Goal: Task Accomplishment & Management: Use online tool/utility

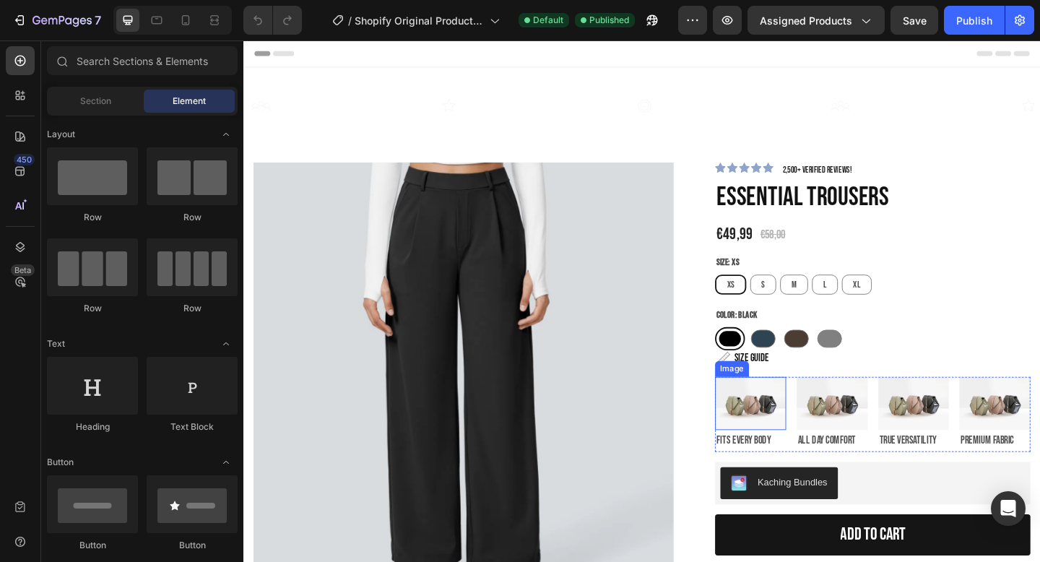
click at [806, 440] on img at bounding box center [794, 435] width 77 height 58
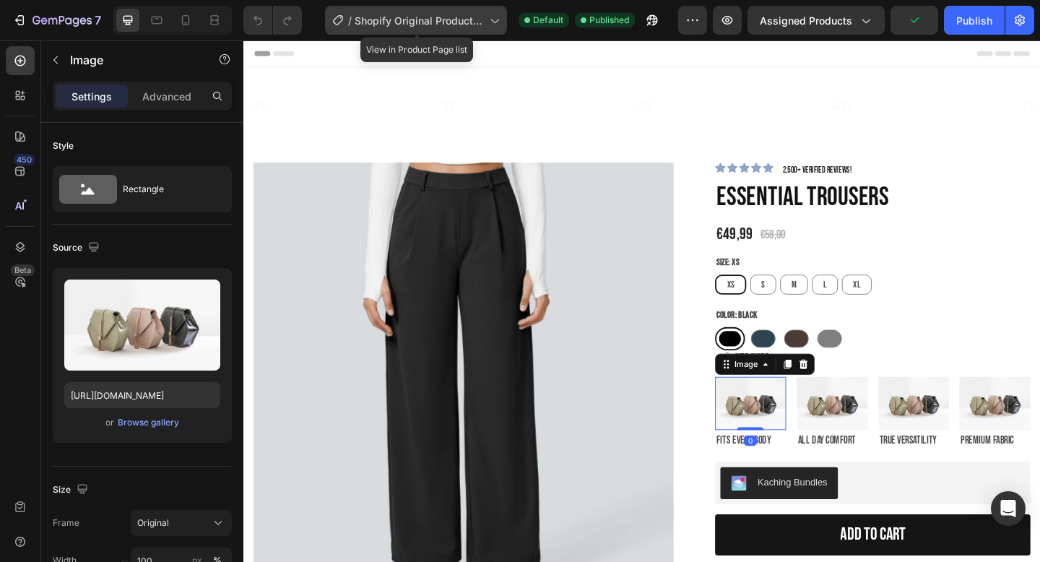
click at [466, 22] on span "Shopify Original Product Template" at bounding box center [418, 20] width 129 height 15
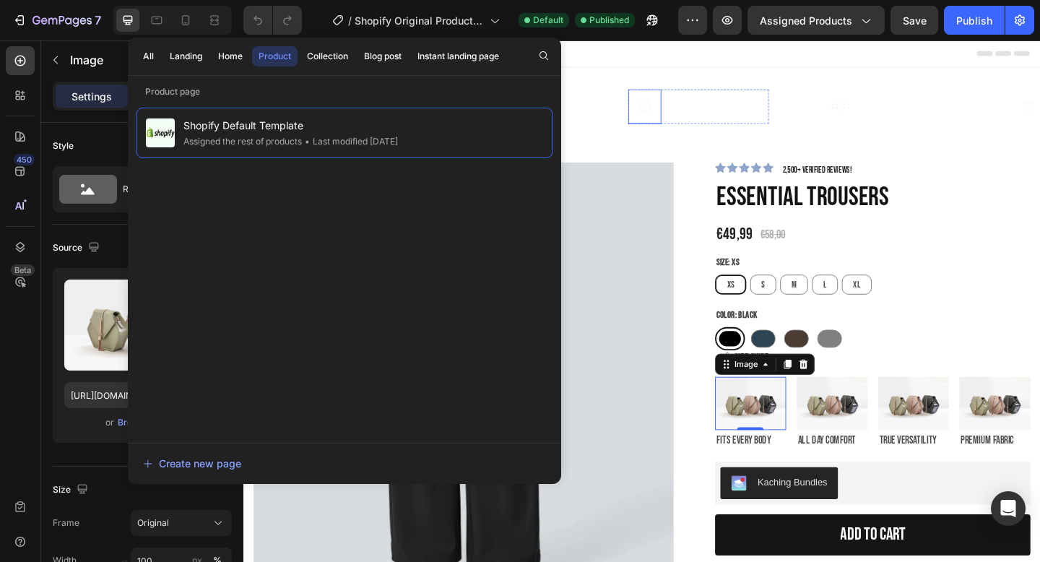
click at [684, 123] on img at bounding box center [679, 112] width 36 height 36
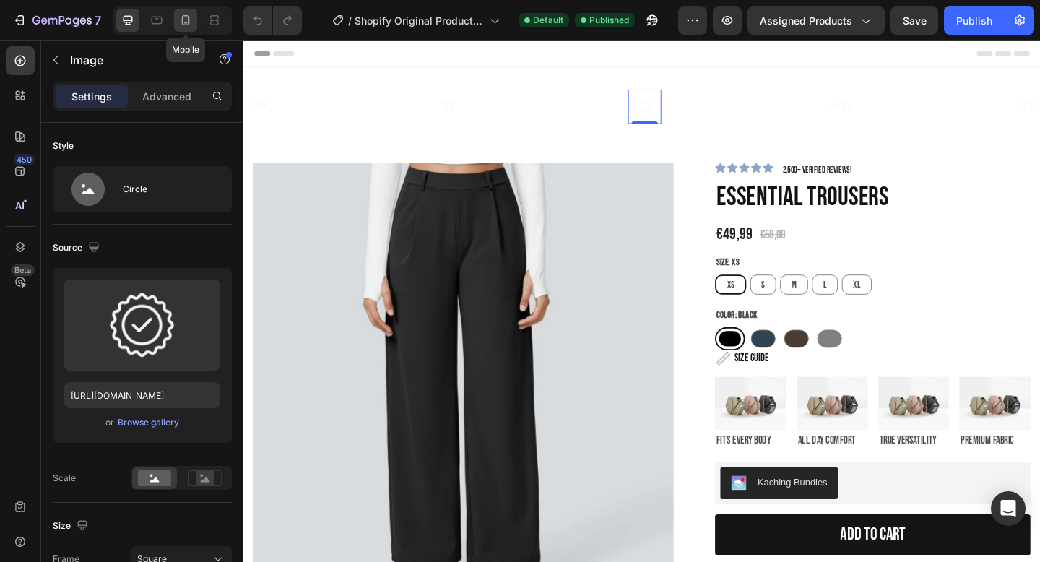
click at [187, 22] on icon at bounding box center [185, 20] width 14 height 14
type input "40"
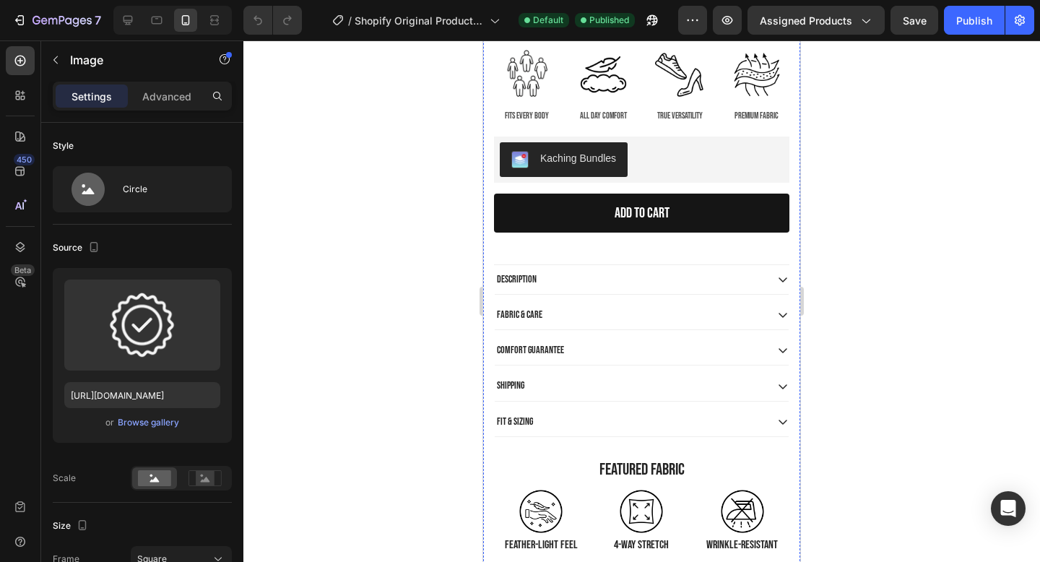
scroll to position [716, 0]
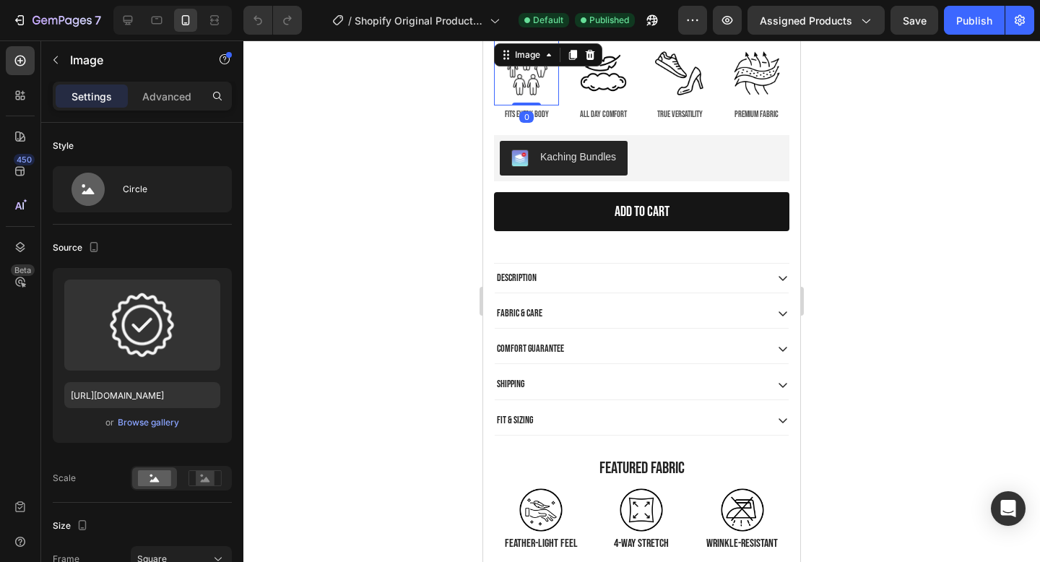
click at [526, 84] on img at bounding box center [526, 72] width 65 height 65
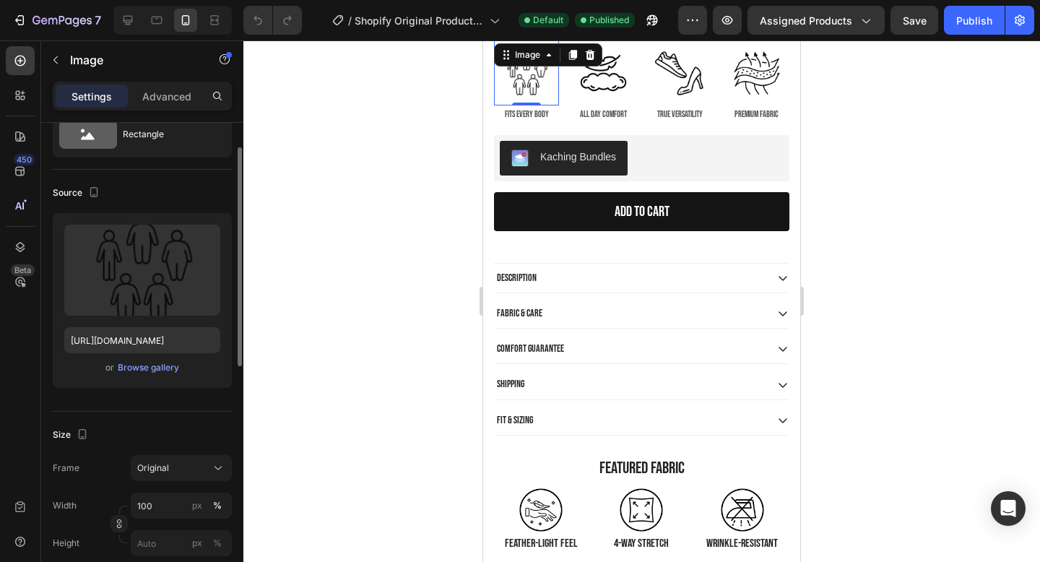
scroll to position [0, 0]
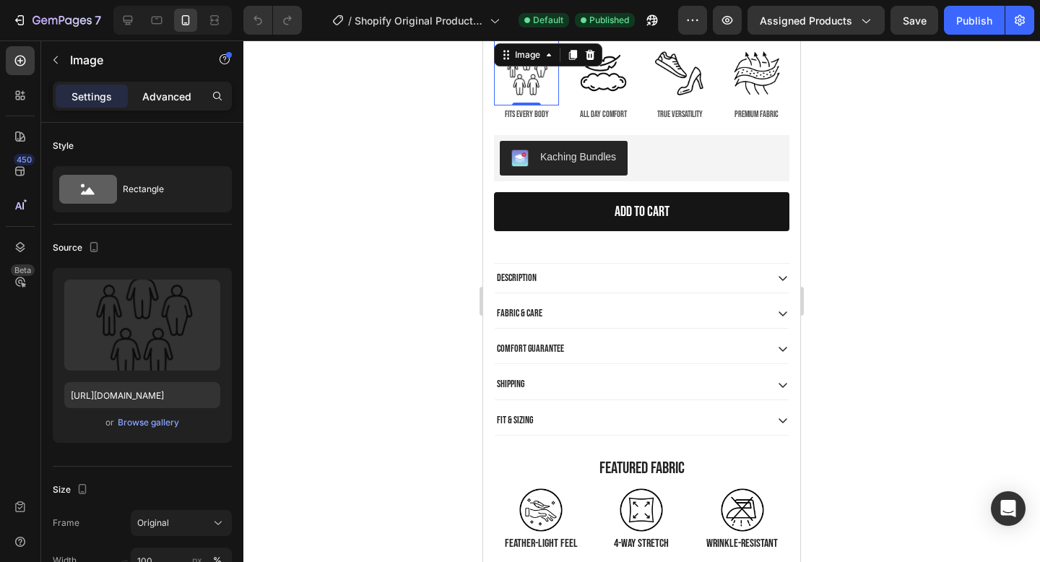
click at [160, 105] on div "Advanced" at bounding box center [167, 95] width 72 height 23
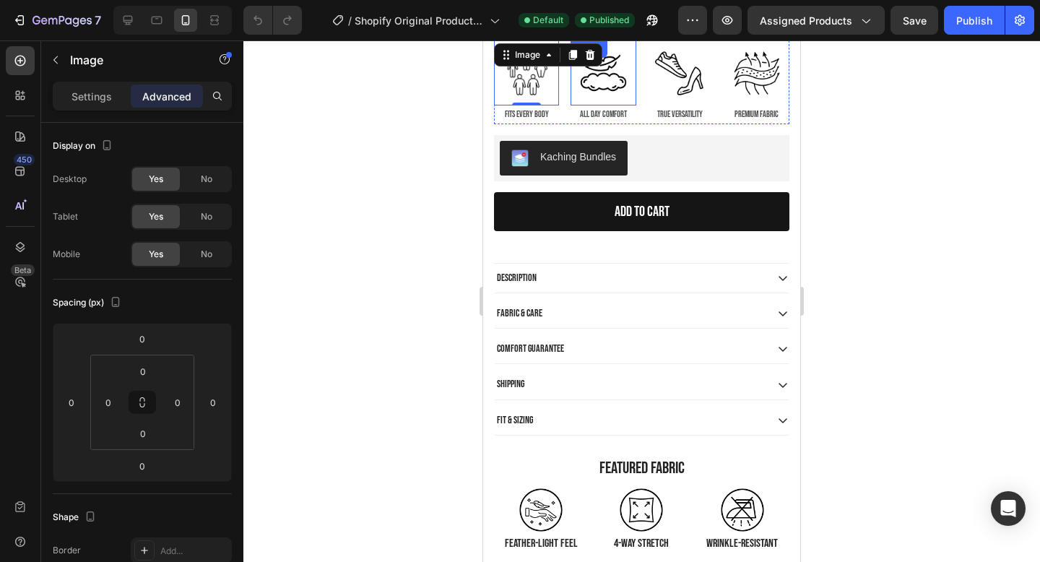
click at [595, 83] on img at bounding box center [602, 72] width 65 height 65
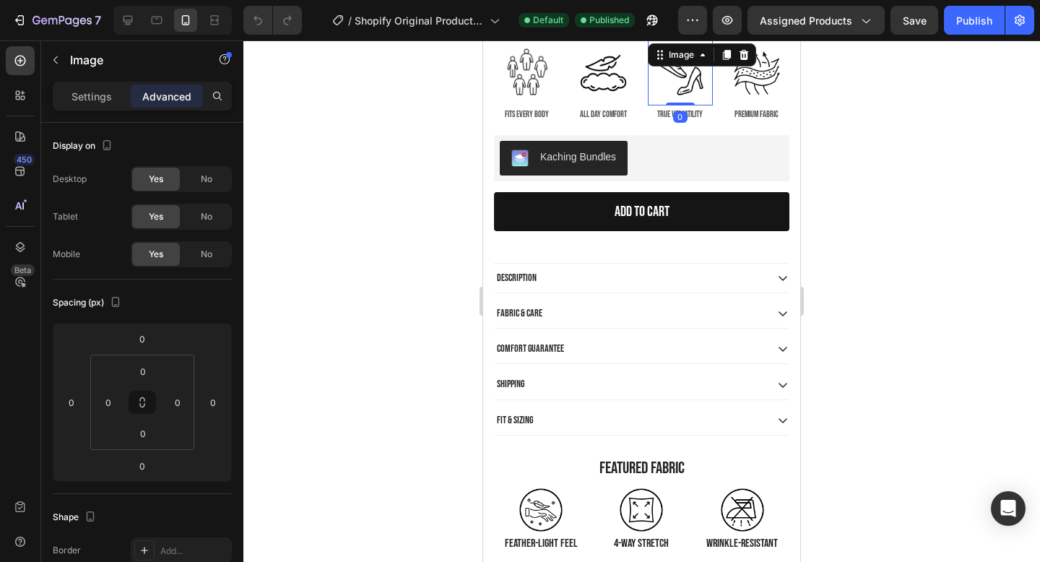
click at [671, 88] on img at bounding box center [680, 72] width 65 height 65
click at [751, 91] on img at bounding box center [756, 72] width 65 height 65
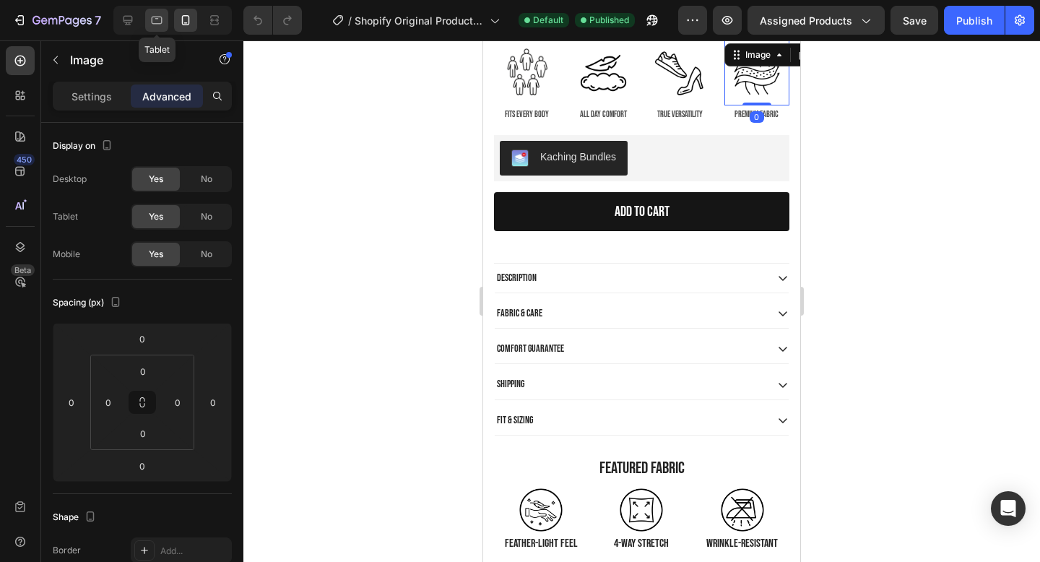
click at [163, 20] on icon at bounding box center [156, 20] width 14 height 14
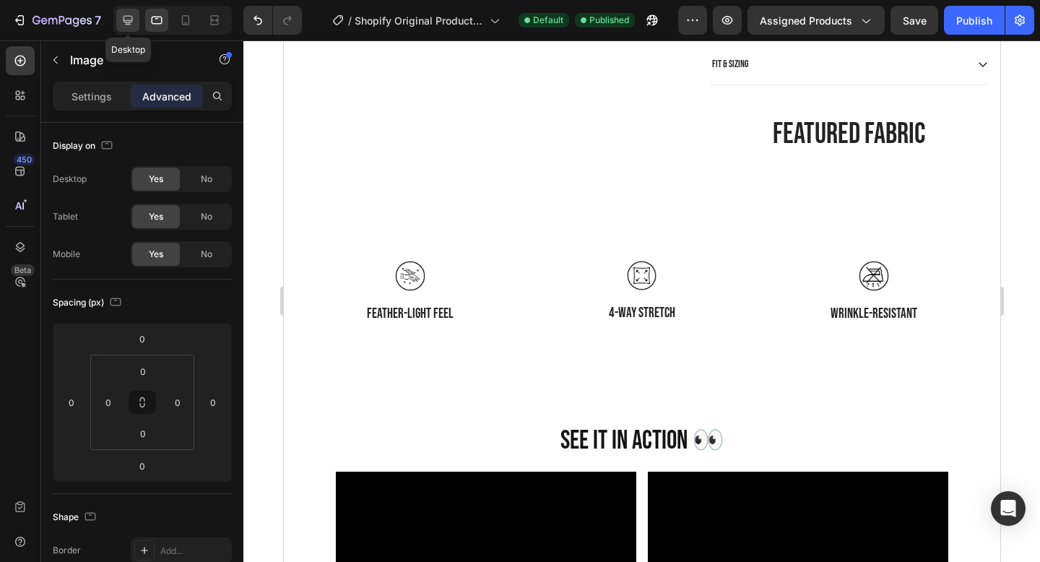
click at [136, 20] on div at bounding box center [127, 20] width 23 height 23
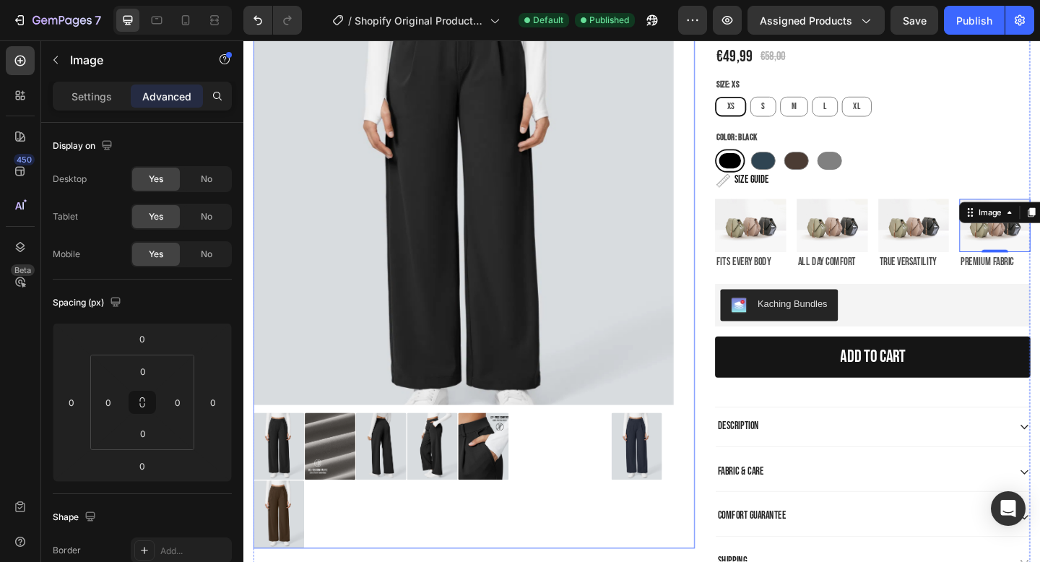
scroll to position [150, 0]
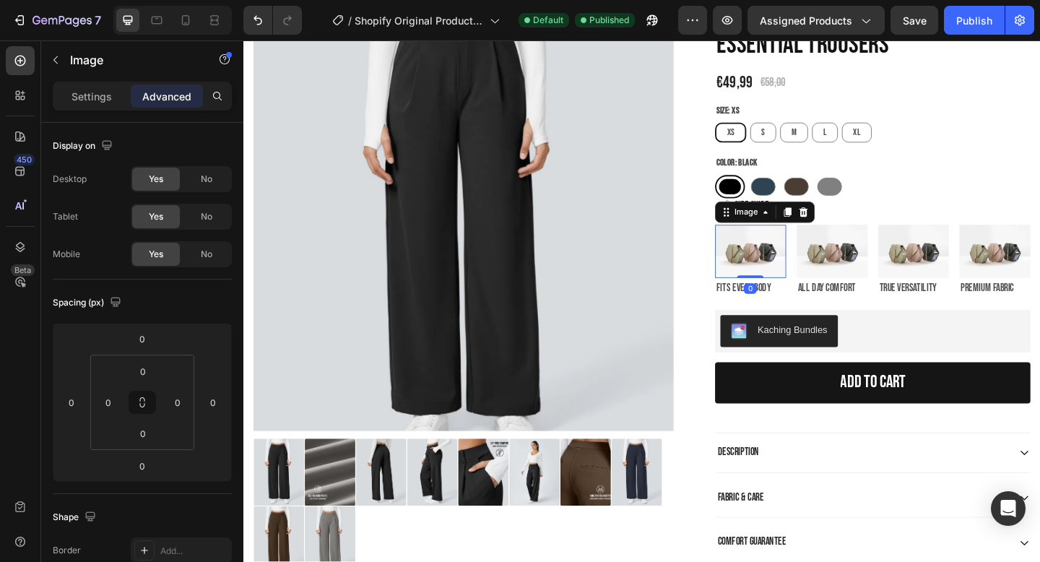
click at [792, 274] on img at bounding box center [794, 270] width 77 height 58
click at [105, 93] on p "Settings" at bounding box center [91, 96] width 40 height 15
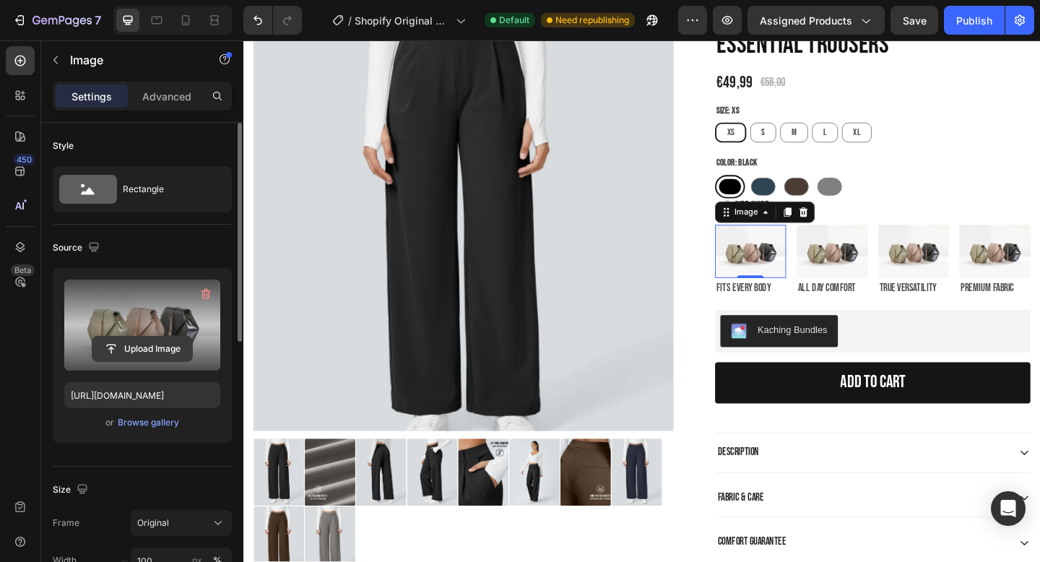
click at [147, 346] on input "file" at bounding box center [142, 348] width 100 height 25
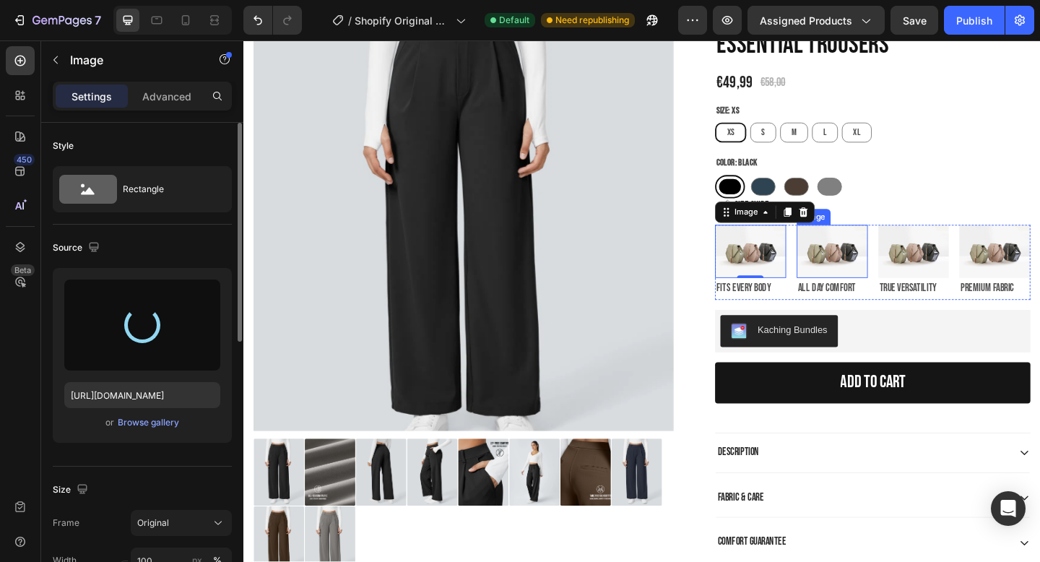
type input "[URL][DOMAIN_NAME]"
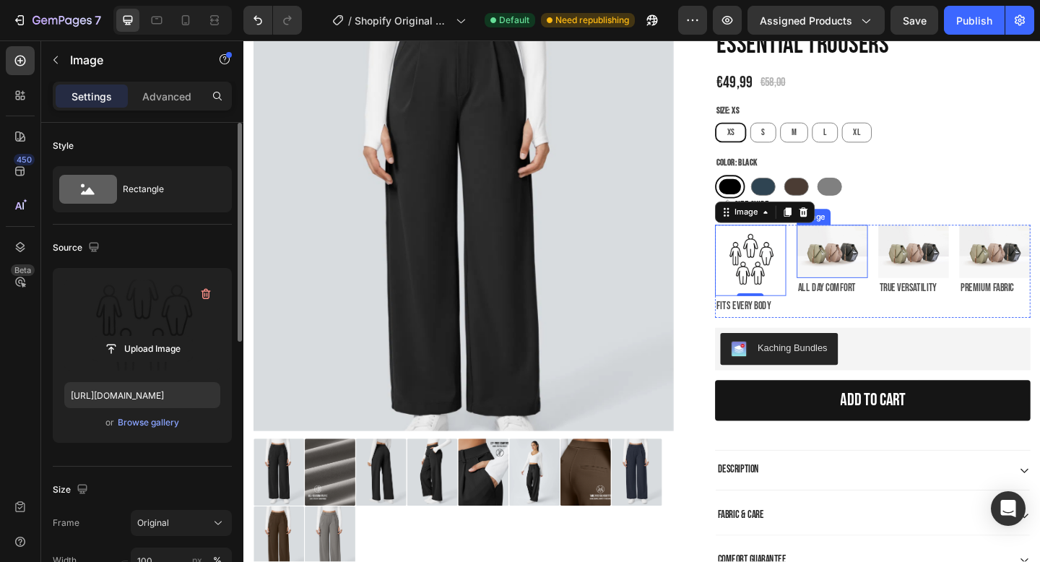
click at [881, 278] on img at bounding box center [883, 270] width 77 height 58
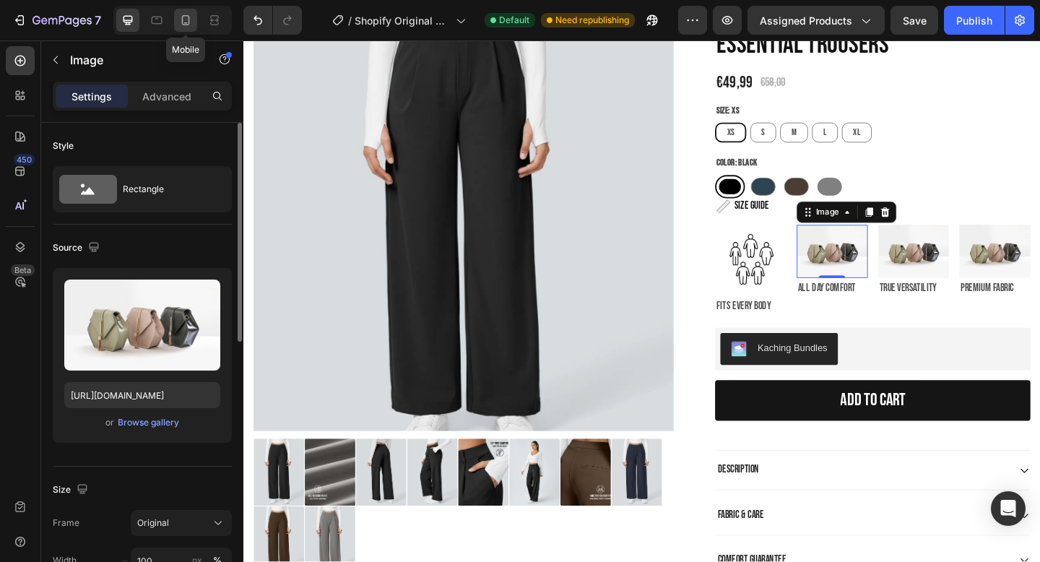
click at [186, 27] on div at bounding box center [185, 20] width 23 height 23
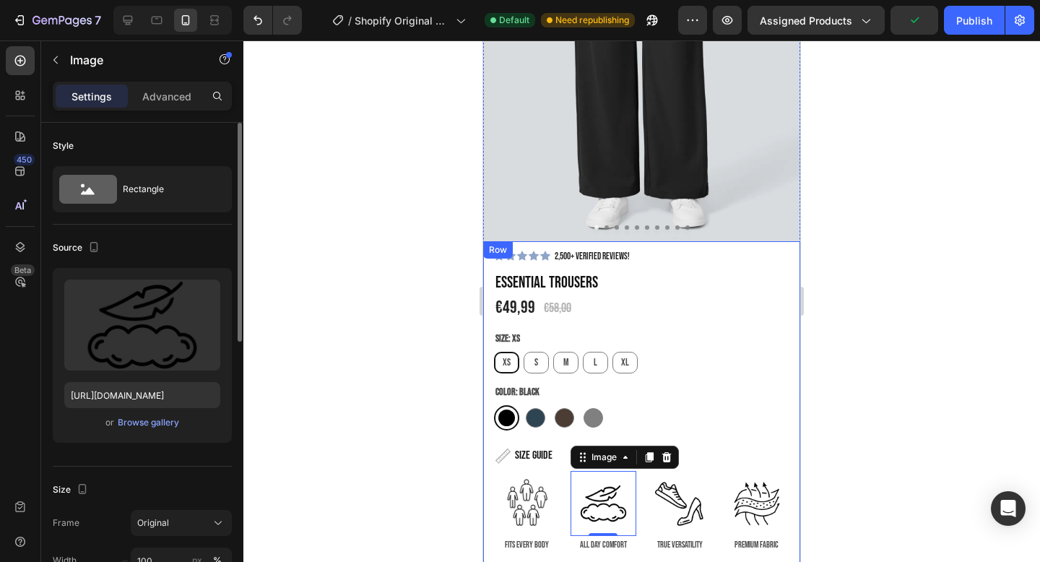
scroll to position [266, 0]
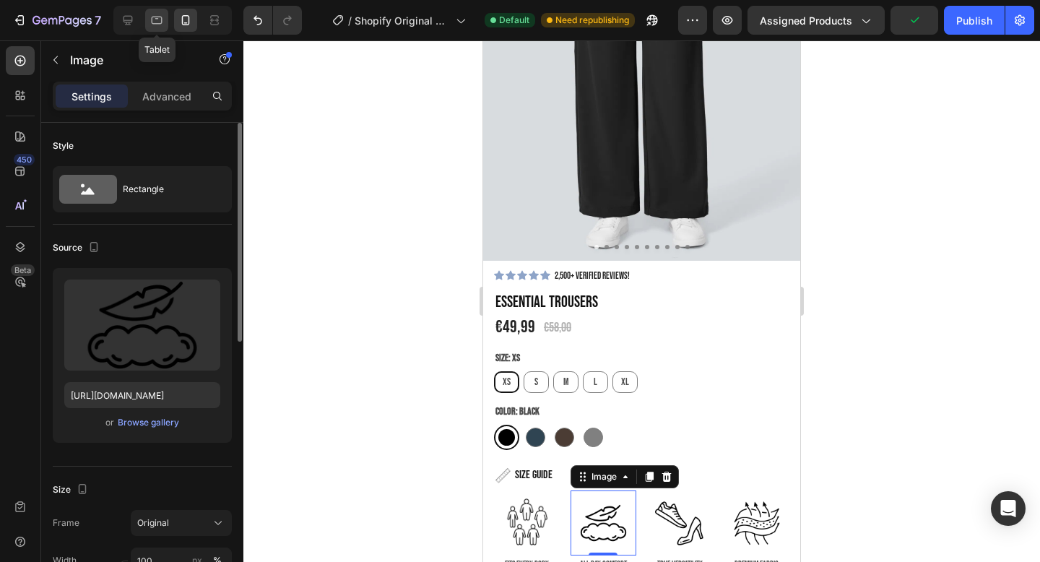
click at [161, 13] on icon at bounding box center [156, 20] width 14 height 14
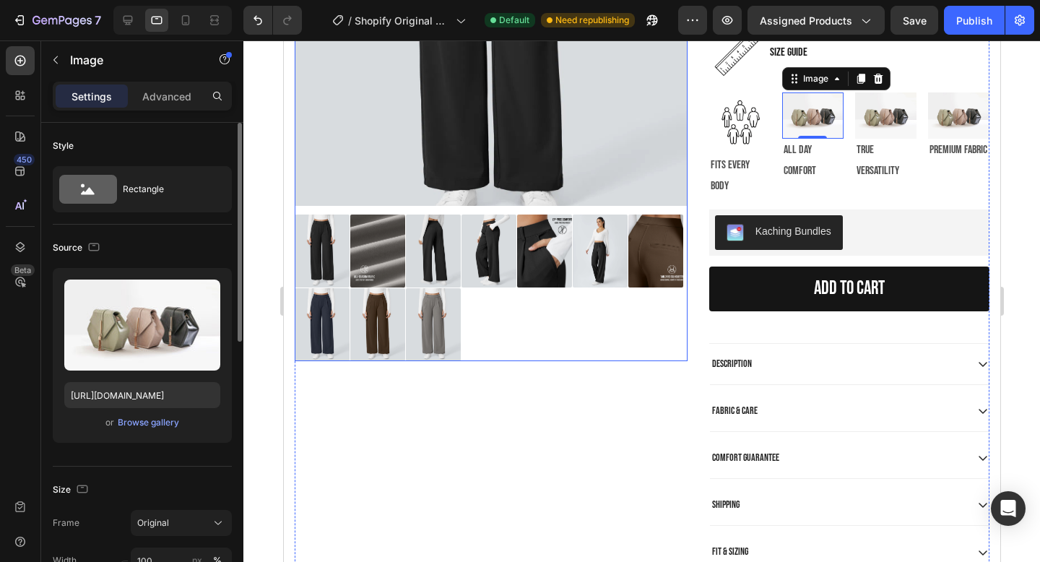
scroll to position [362, 0]
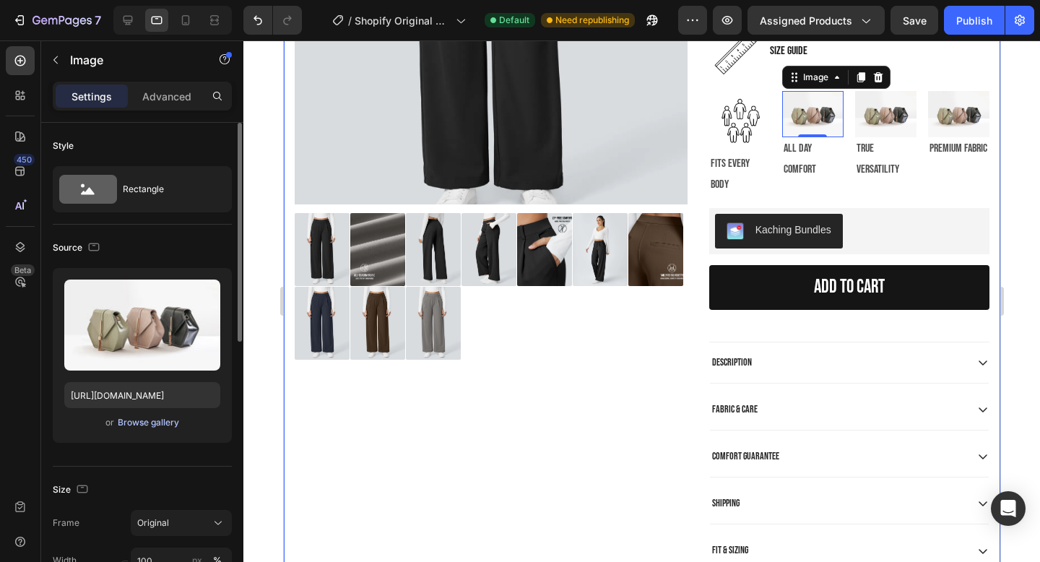
click at [149, 425] on div "Browse gallery" at bounding box center [148, 422] width 61 height 13
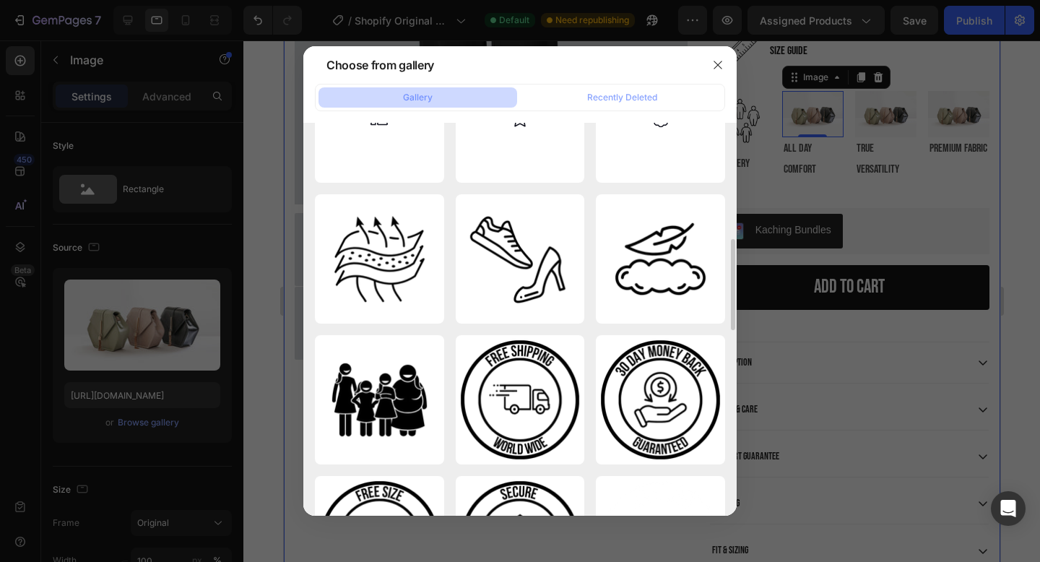
scroll to position [509, 0]
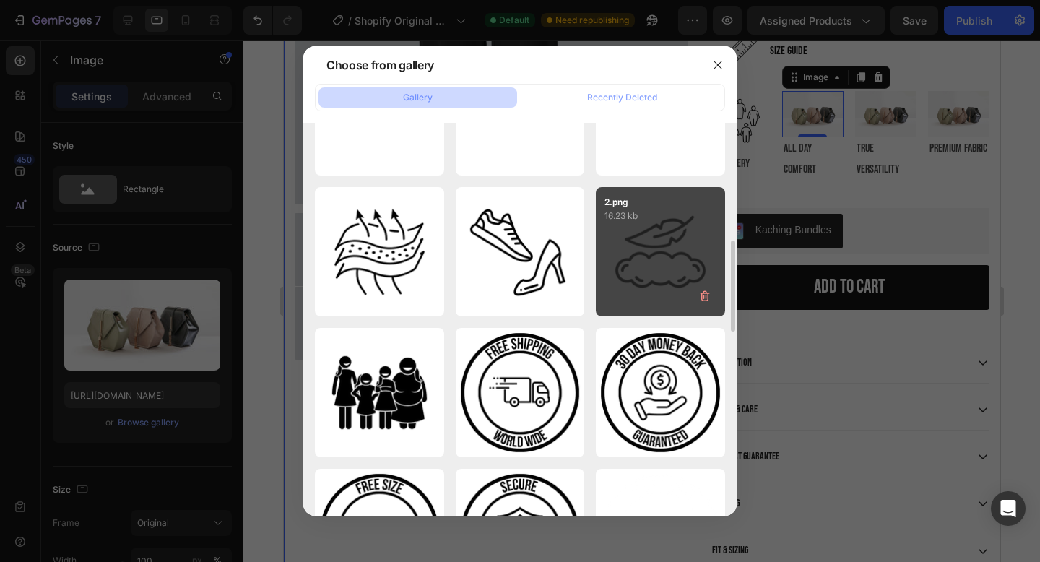
click at [663, 229] on div "2.png 16.23 kb" at bounding box center [660, 251] width 129 height 129
type input "[URL][DOMAIN_NAME]"
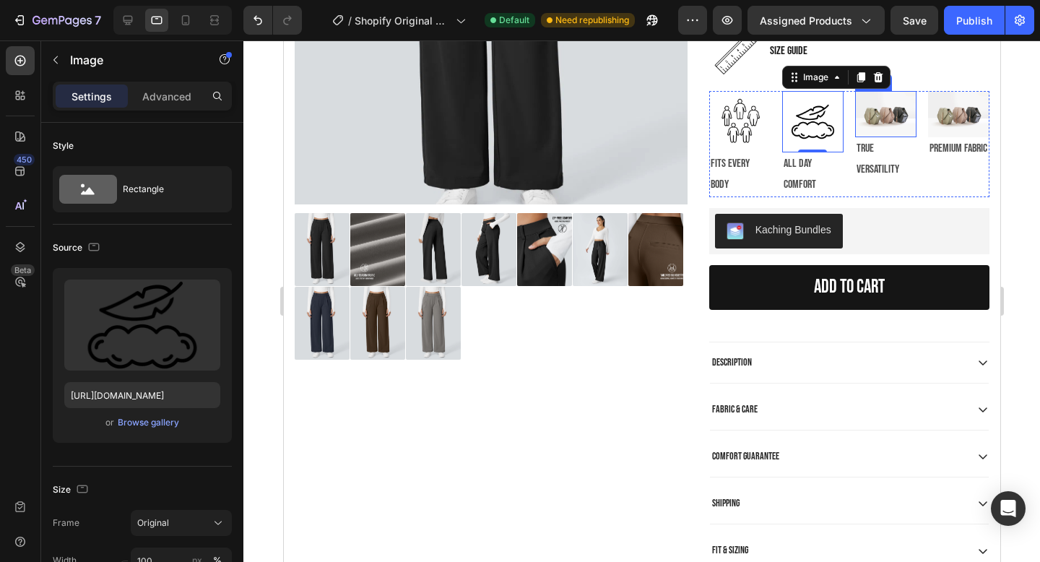
click at [876, 113] on img at bounding box center [884, 114] width 61 height 46
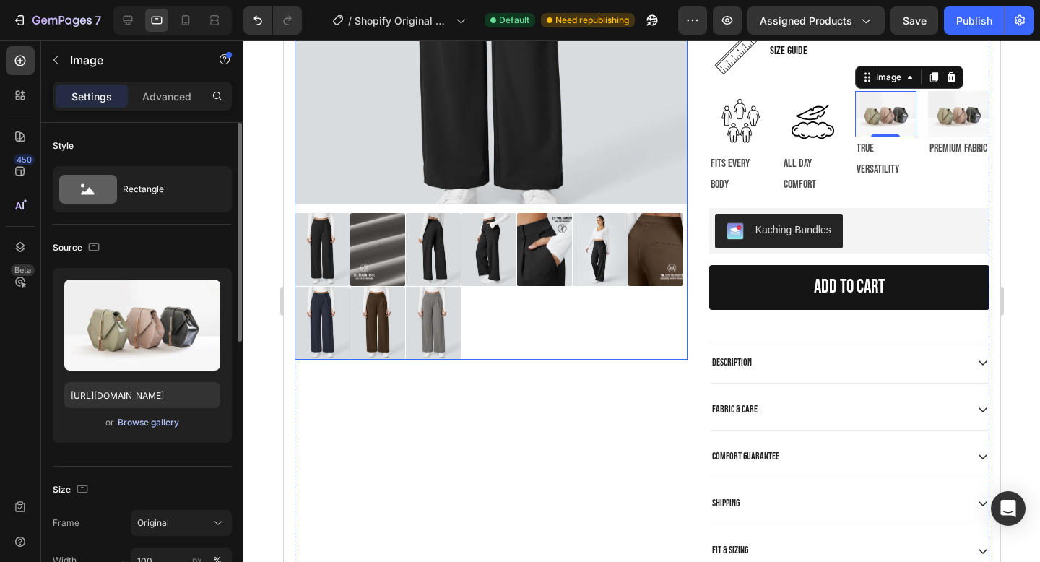
click at [147, 423] on div "Browse gallery" at bounding box center [148, 422] width 61 height 13
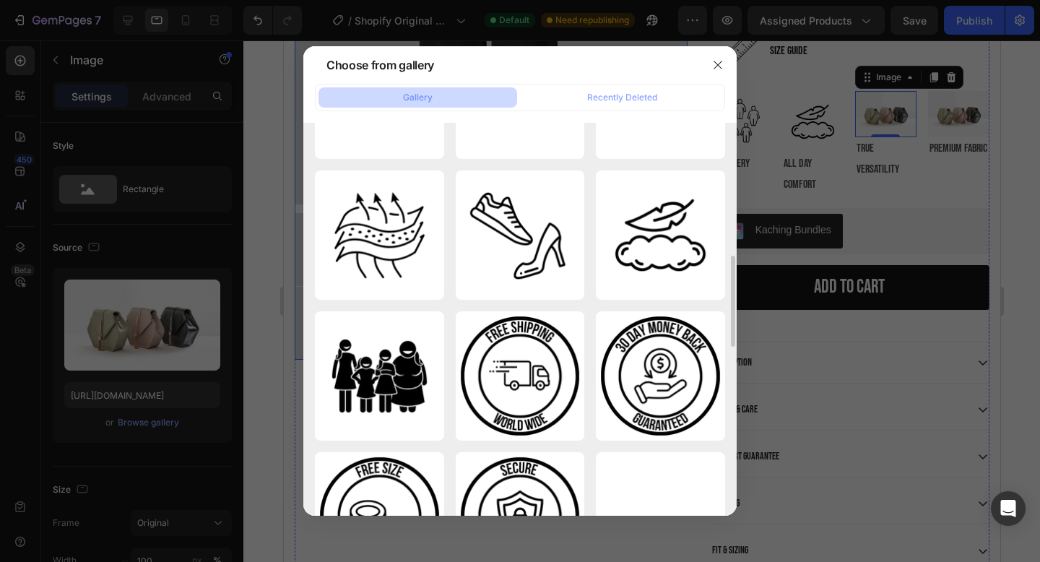
scroll to position [541, 0]
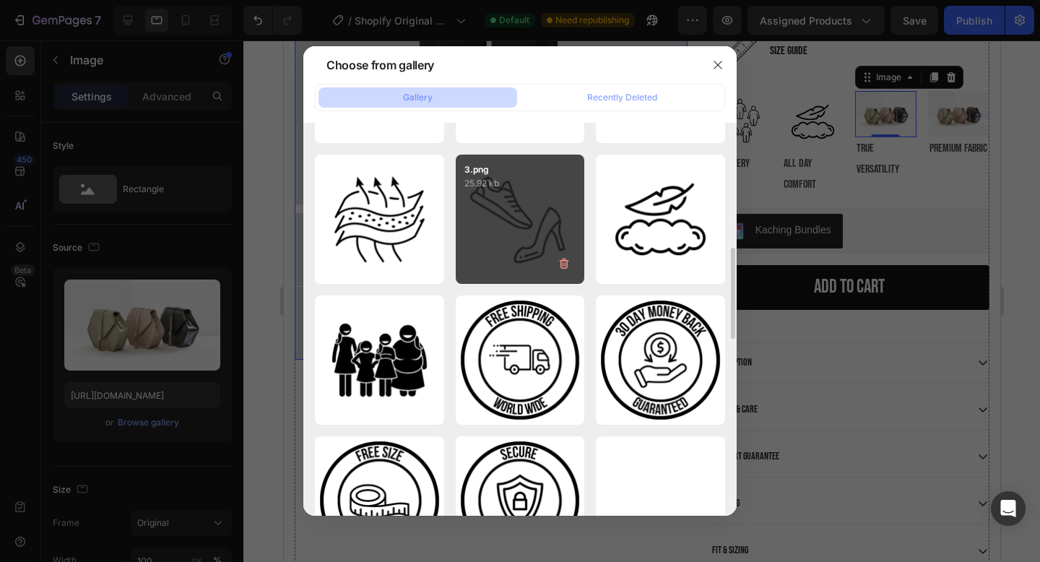
click at [549, 227] on div "3.png 25.92 kb" at bounding box center [520, 218] width 129 height 129
type input "[URL][DOMAIN_NAME]"
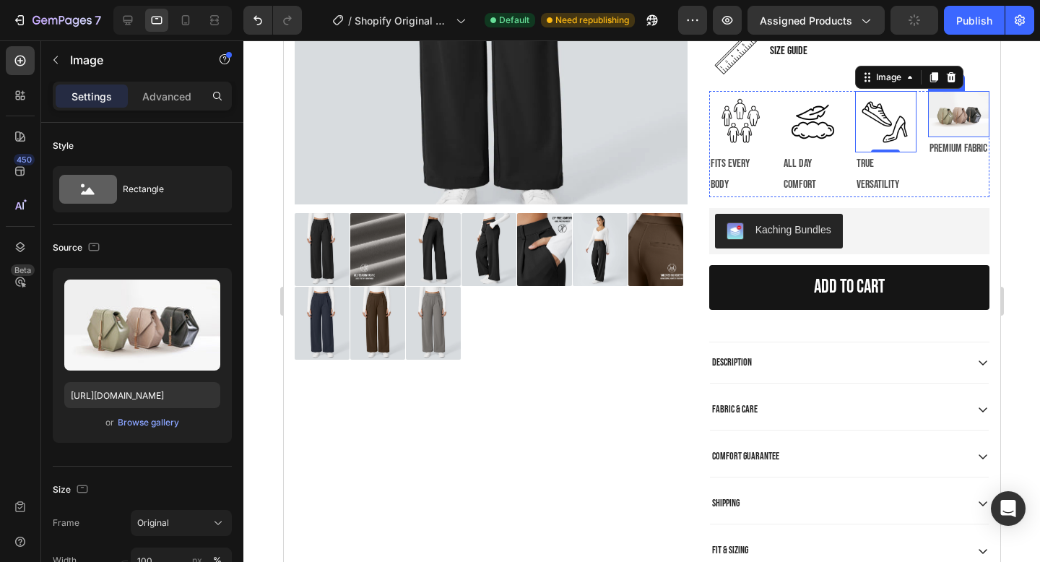
click at [945, 119] on img at bounding box center [957, 114] width 61 height 46
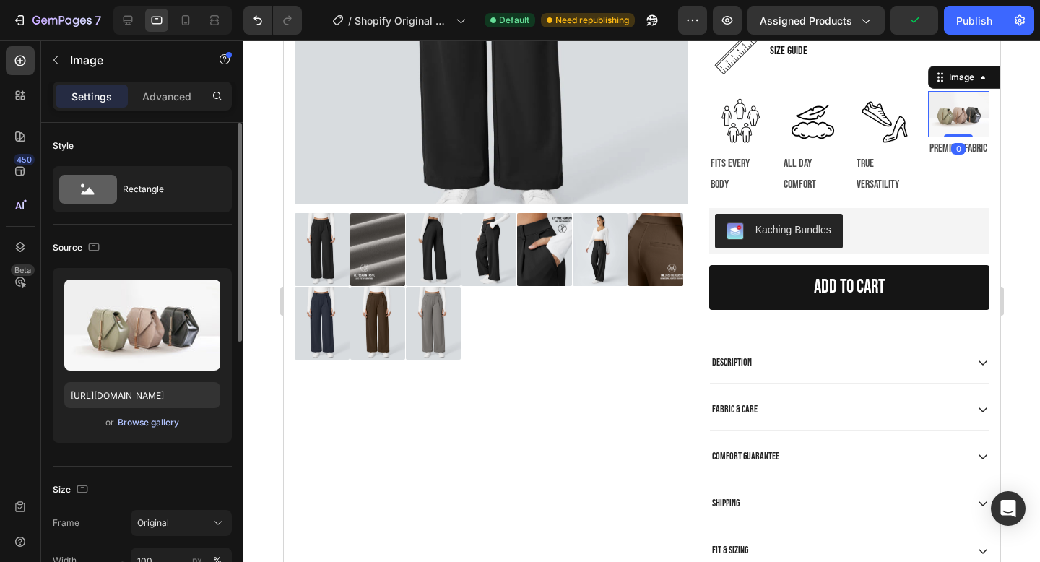
click at [156, 422] on div "Browse gallery" at bounding box center [148, 422] width 61 height 13
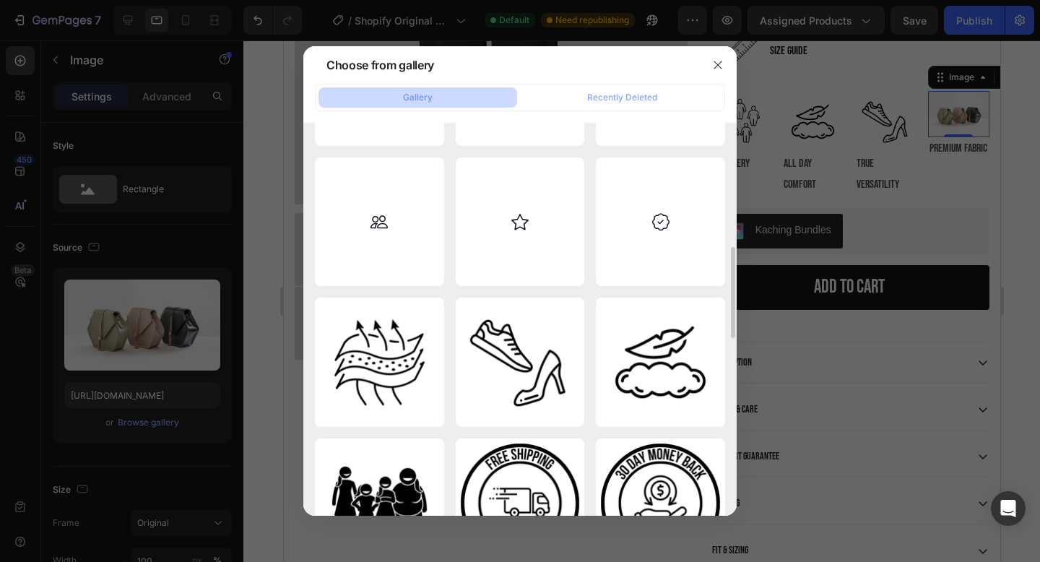
scroll to position [424, 0]
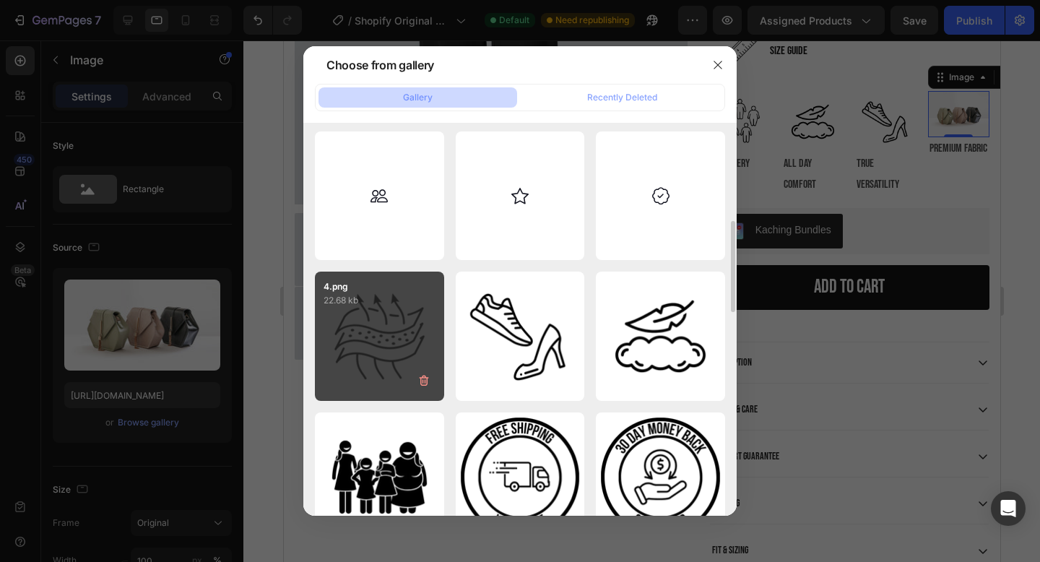
click at [386, 326] on div "4.png 22.68 kb" at bounding box center [379, 335] width 129 height 129
type input "[URL][DOMAIN_NAME]"
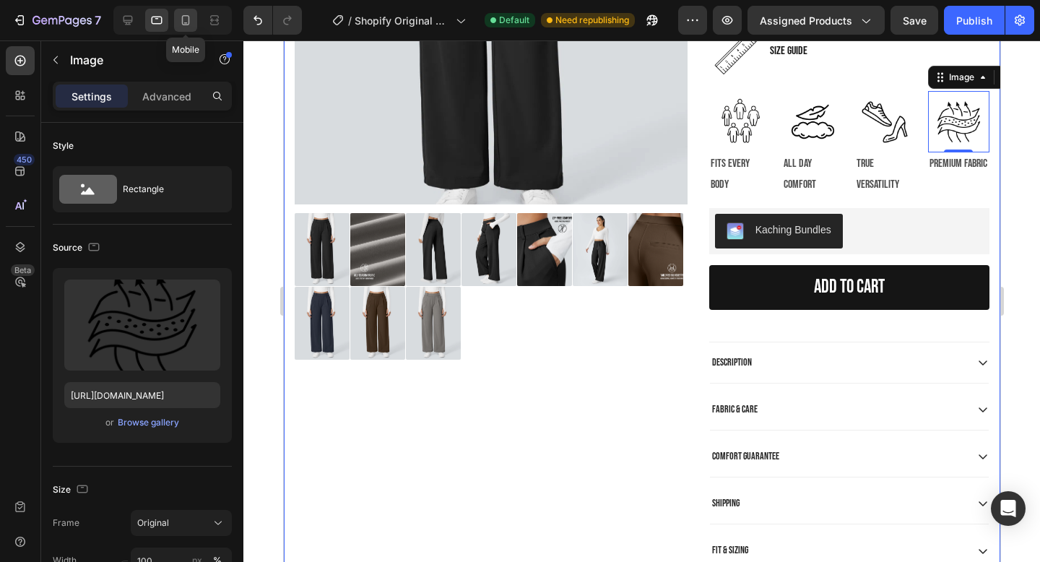
click at [182, 23] on icon at bounding box center [186, 20] width 8 height 10
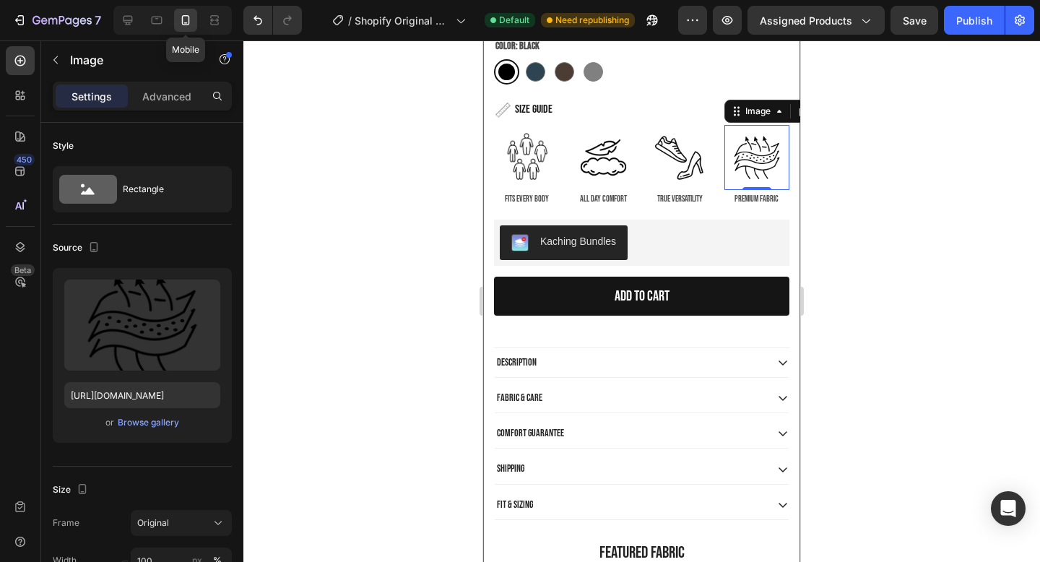
scroll to position [671, 0]
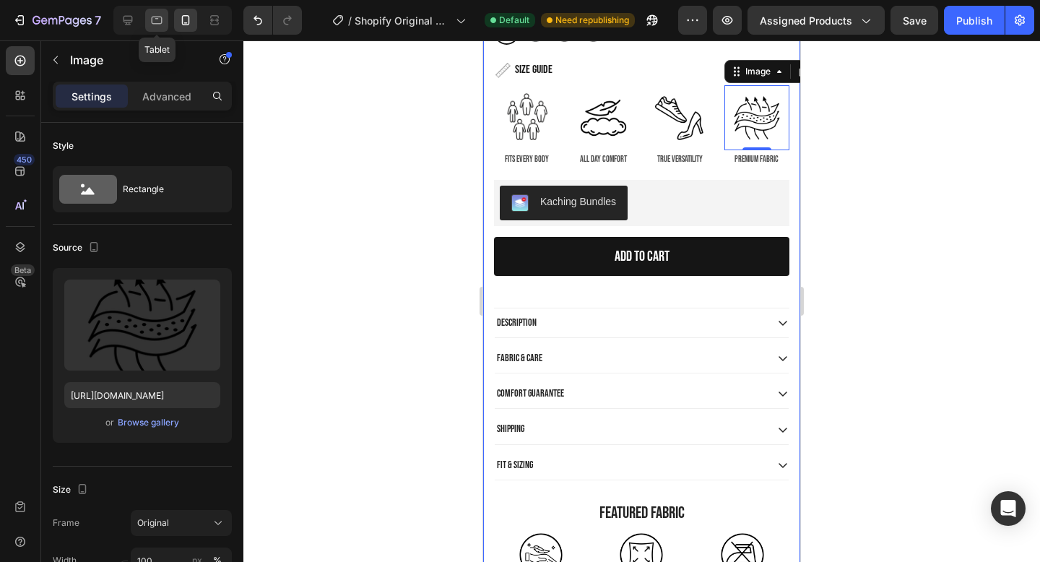
click at [155, 24] on icon at bounding box center [157, 21] width 11 height 8
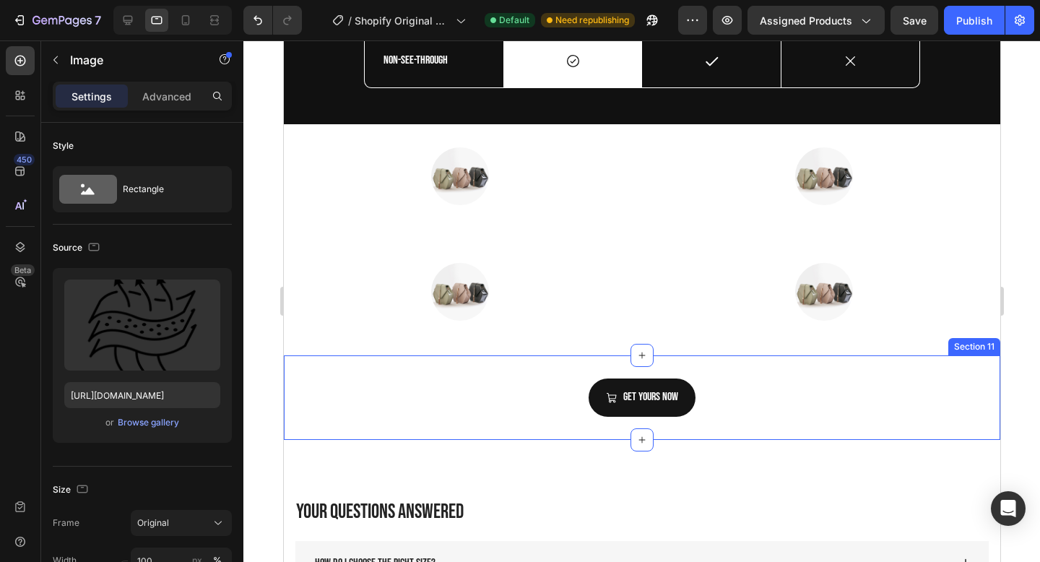
scroll to position [3387, 0]
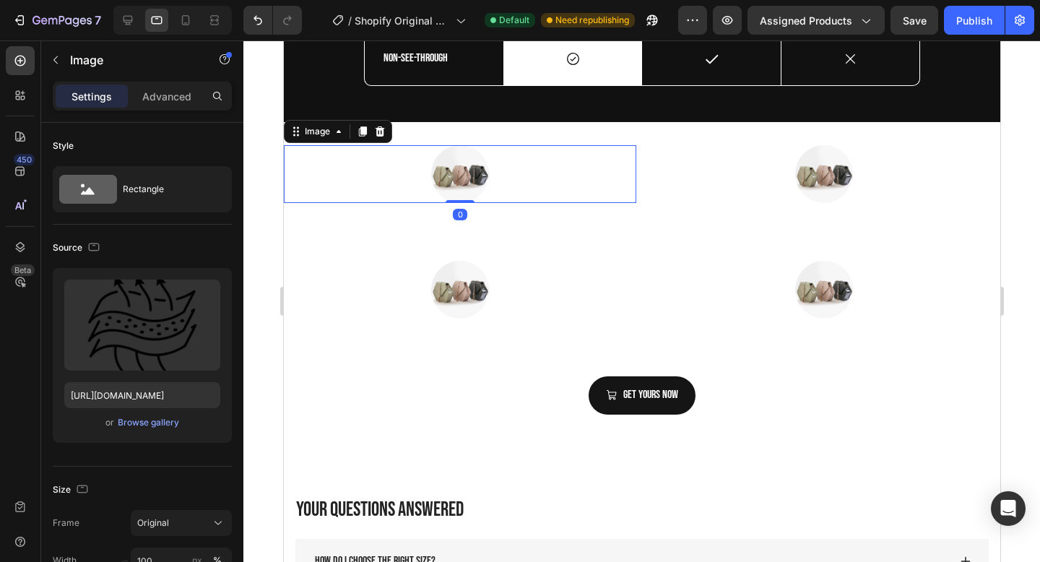
click at [461, 173] on img at bounding box center [459, 174] width 58 height 58
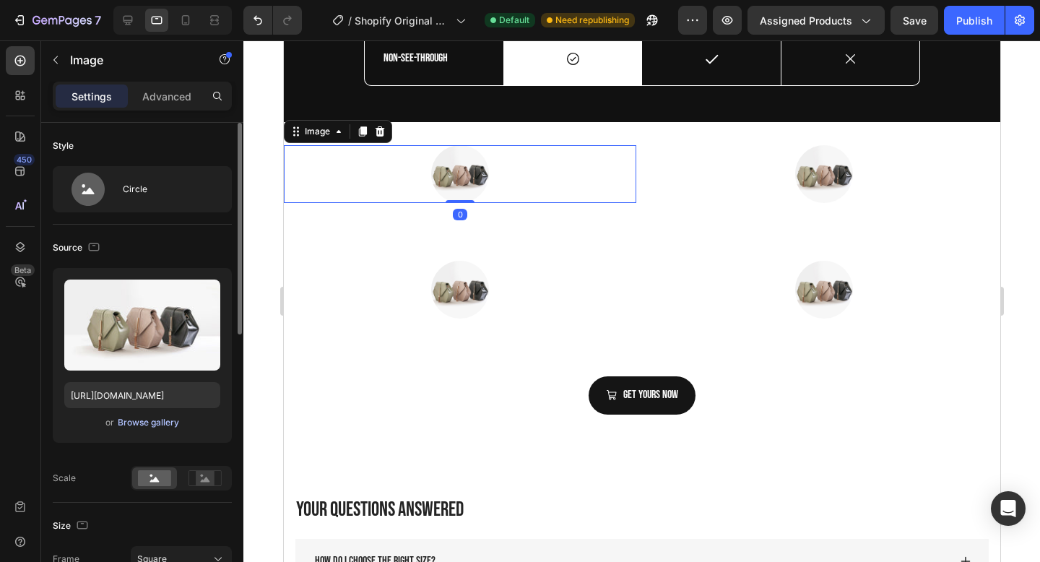
click at [169, 418] on div "Browse gallery" at bounding box center [148, 422] width 61 height 13
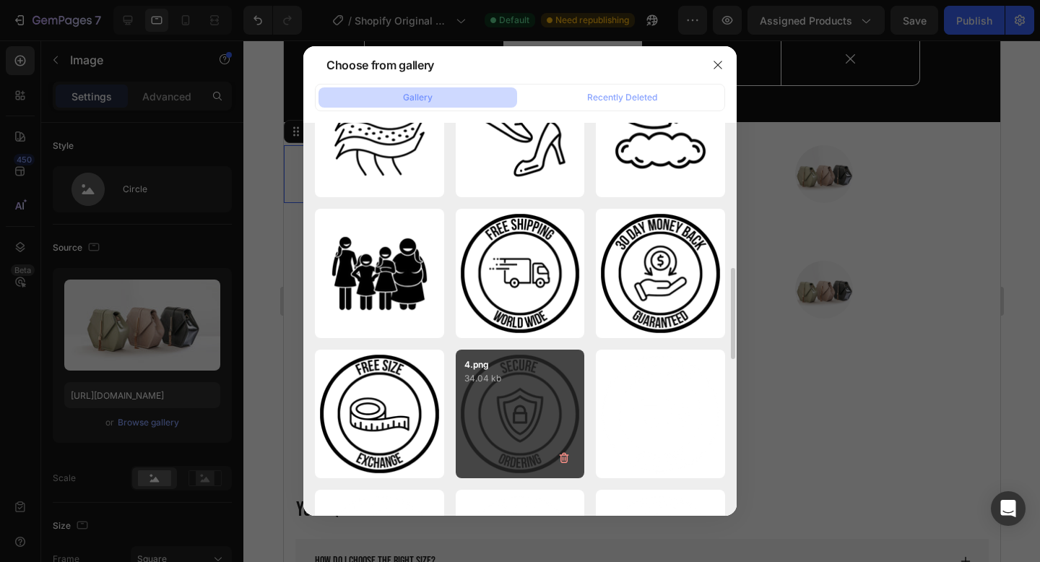
scroll to position [665, 0]
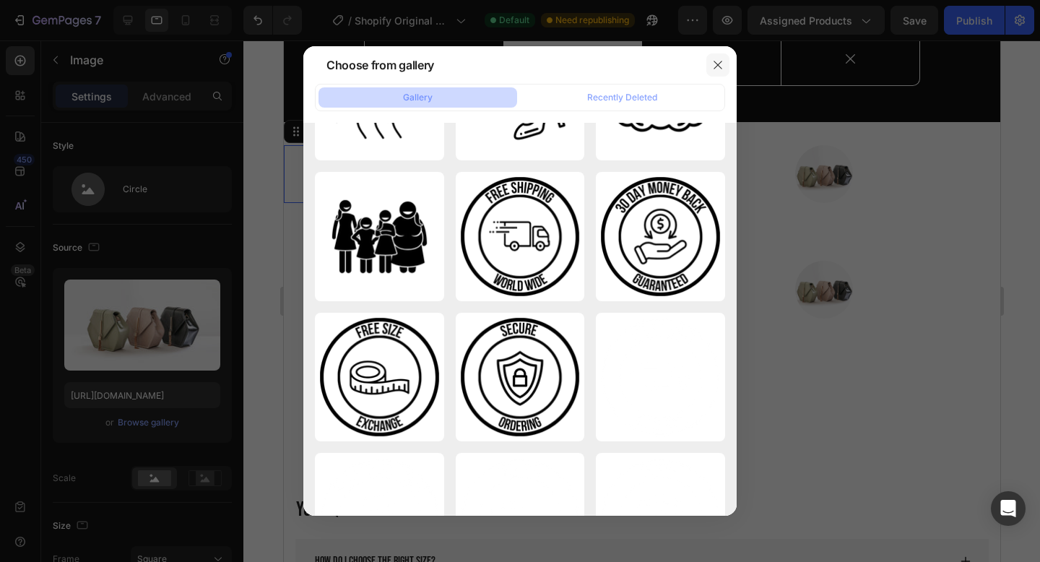
click at [709, 66] on button "button" at bounding box center [717, 64] width 23 height 23
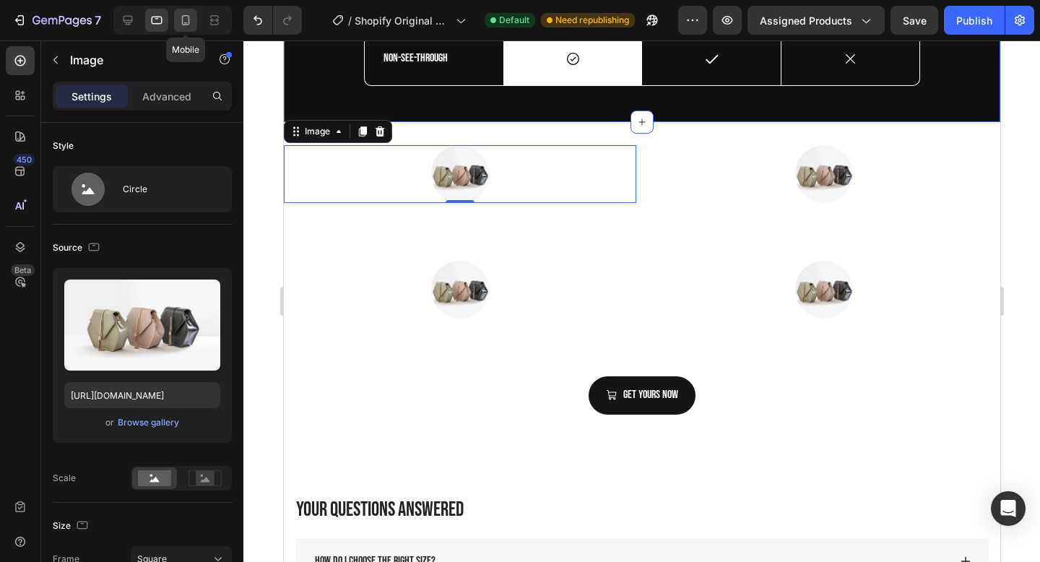
click at [185, 23] on icon at bounding box center [186, 20] width 8 height 10
type input "[URL][DOMAIN_NAME]"
type input "100"
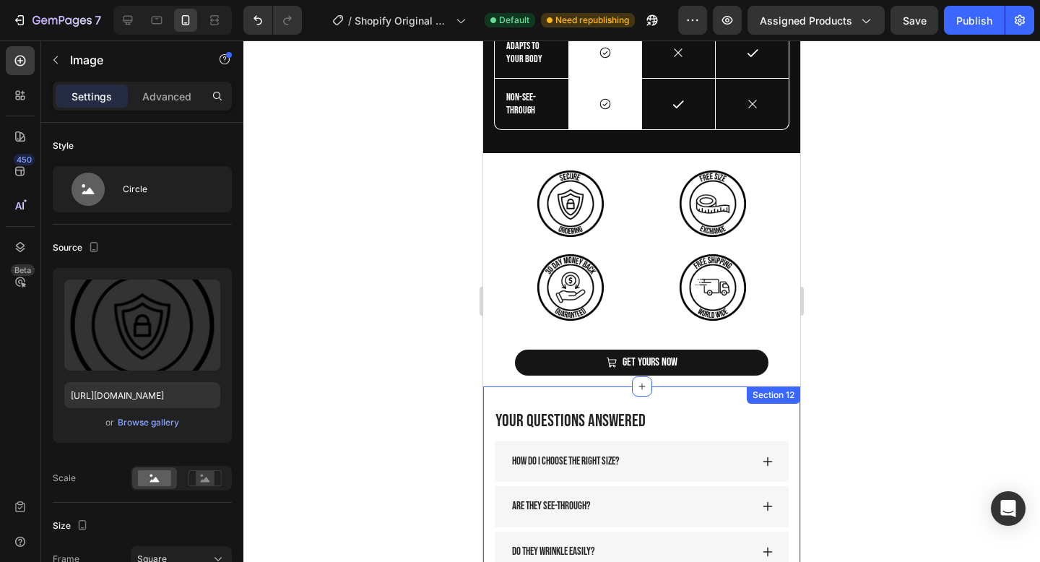
scroll to position [2951, 0]
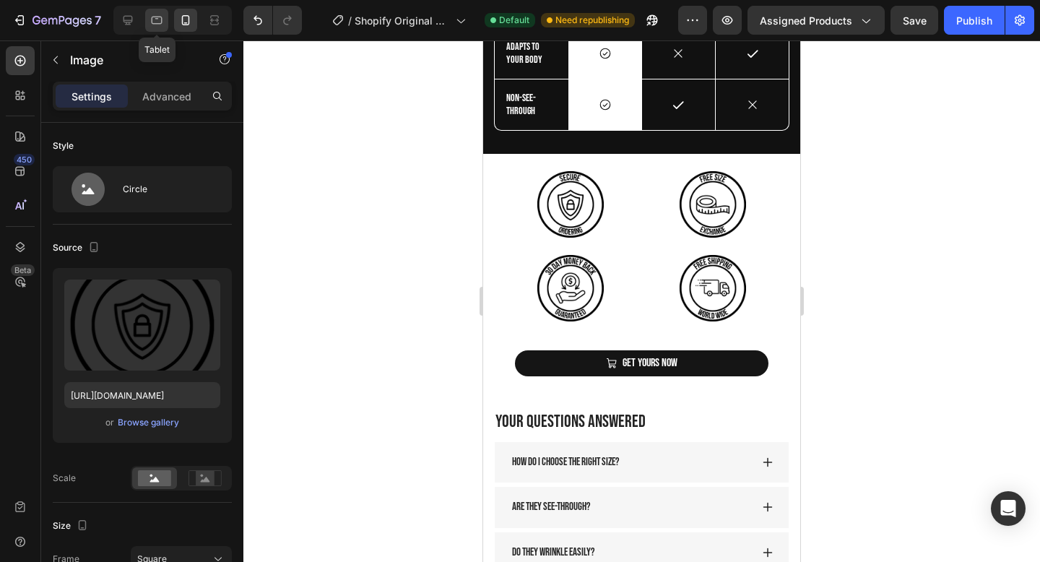
click at [147, 19] on div at bounding box center [156, 20] width 23 height 23
type input "[URL][DOMAIN_NAME]"
type input "80"
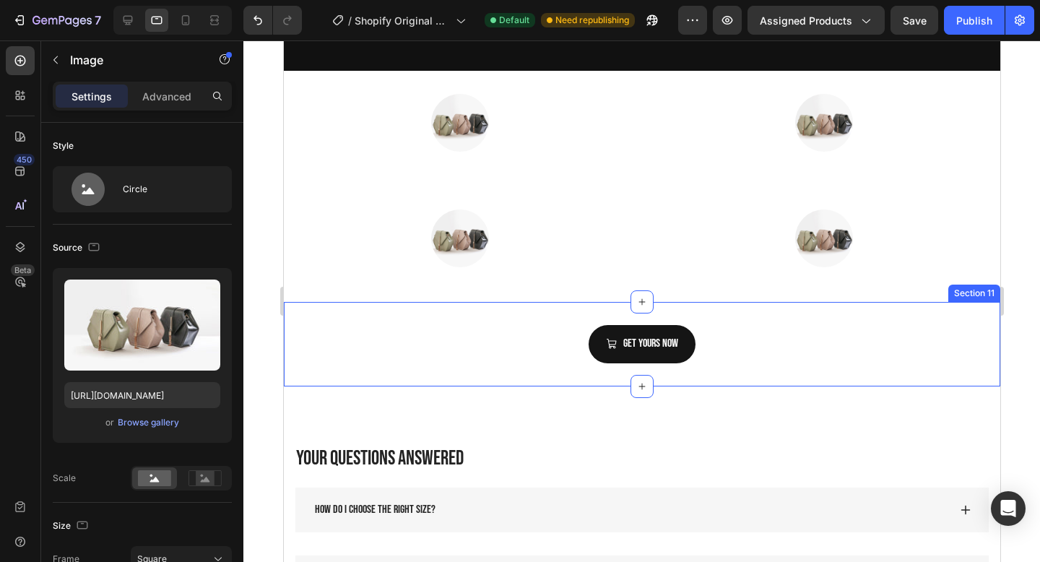
scroll to position [3441, 0]
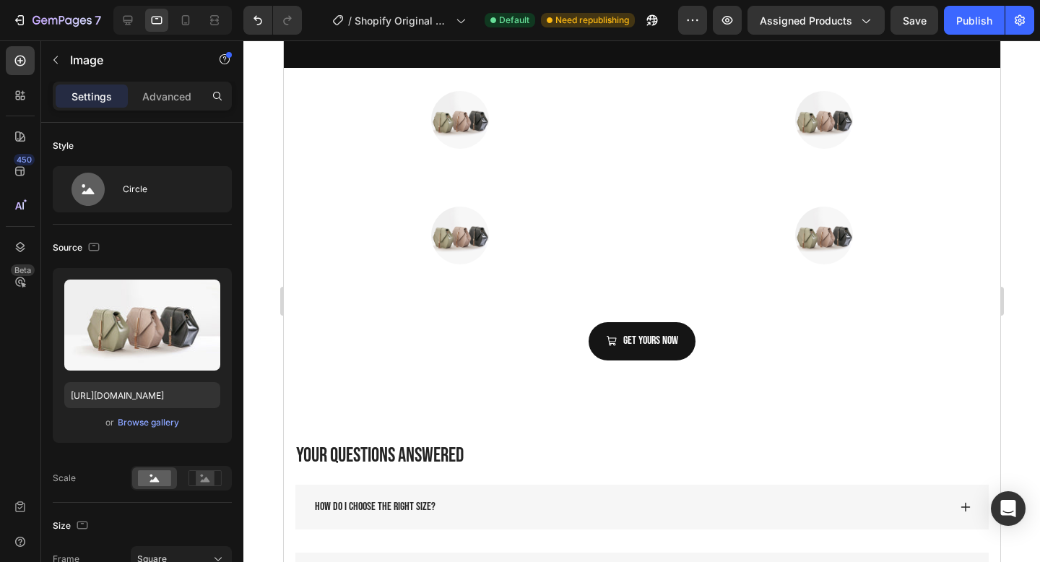
click at [466, 123] on img at bounding box center [459, 120] width 58 height 58
click at [458, 134] on img at bounding box center [459, 120] width 58 height 58
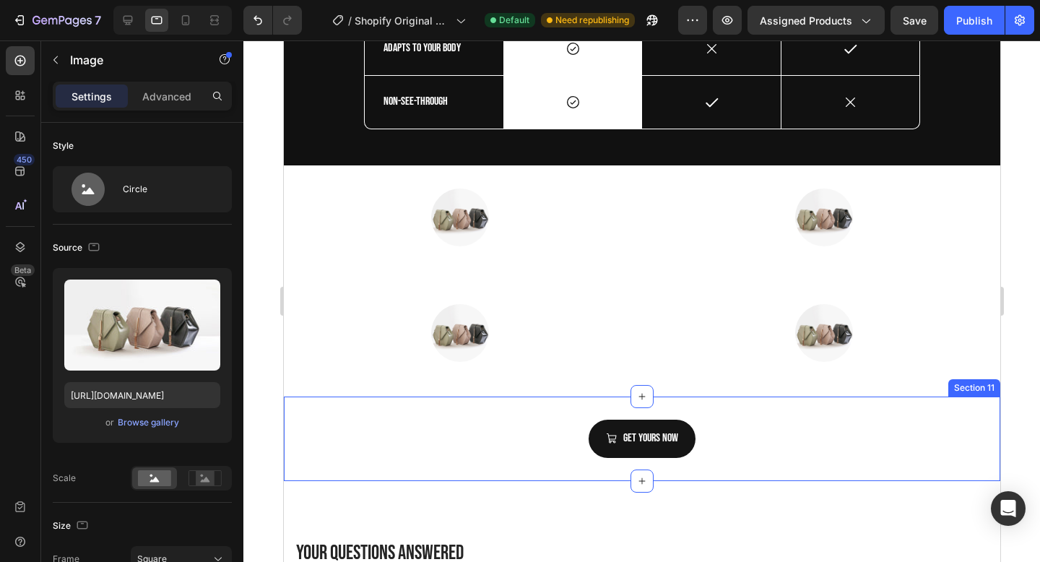
scroll to position [3312, 0]
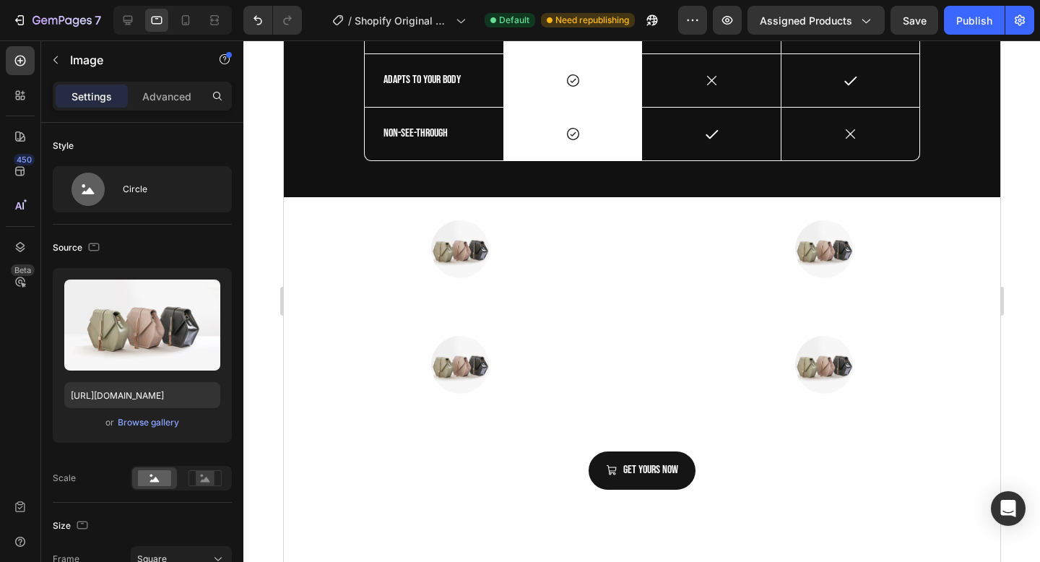
click at [510, 234] on div at bounding box center [459, 249] width 352 height 58
click at [450, 251] on img at bounding box center [459, 249] width 58 height 58
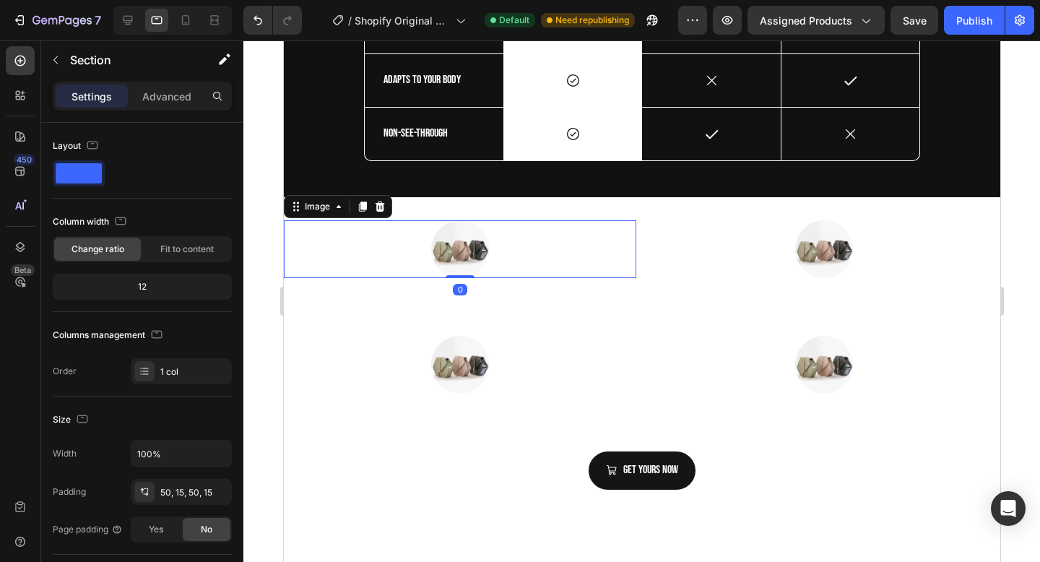
click at [515, 256] on div at bounding box center [459, 249] width 352 height 58
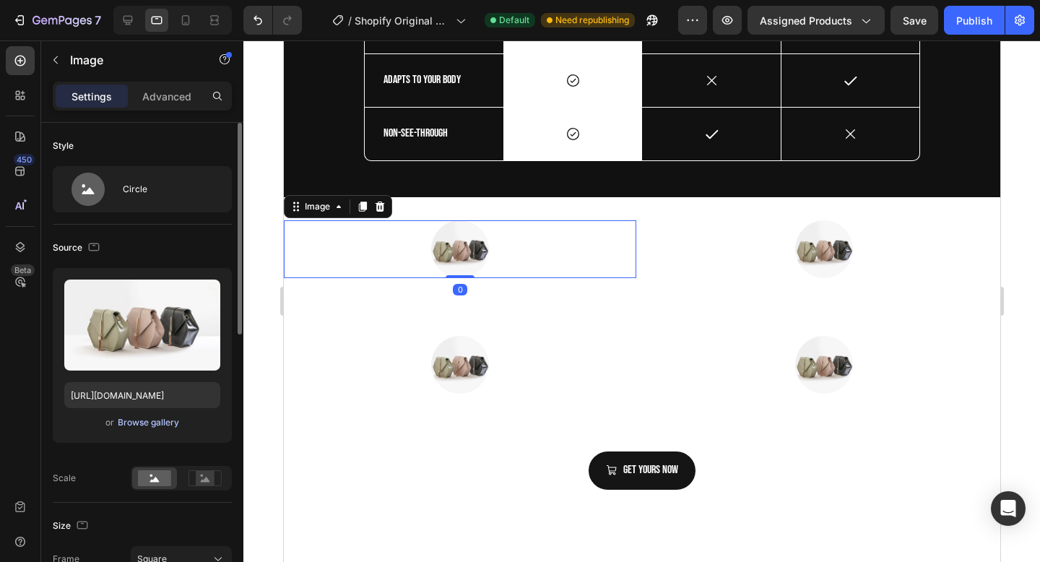
click at [160, 421] on div "Browse gallery" at bounding box center [148, 422] width 61 height 13
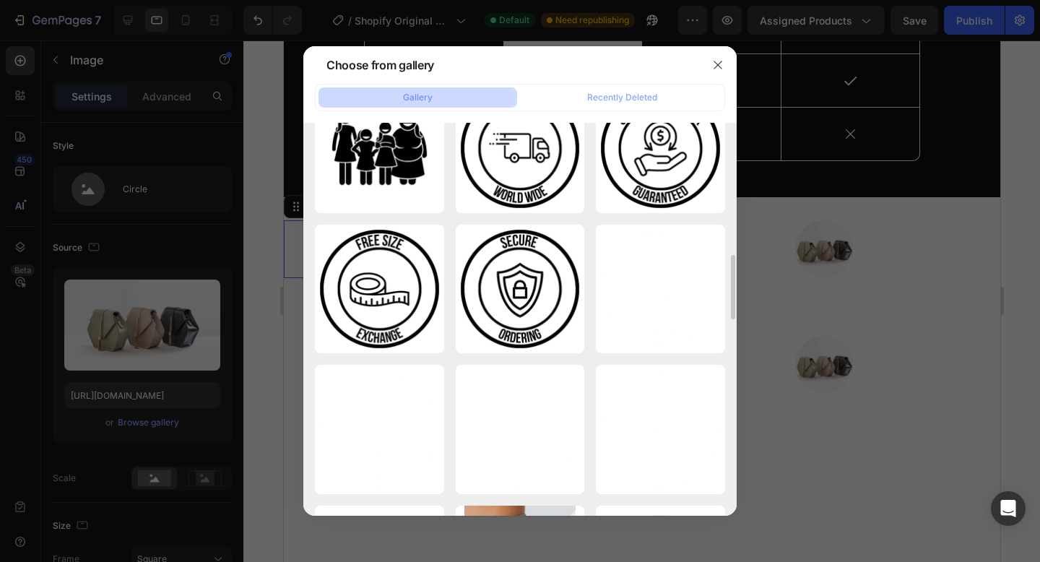
scroll to position [752, 0]
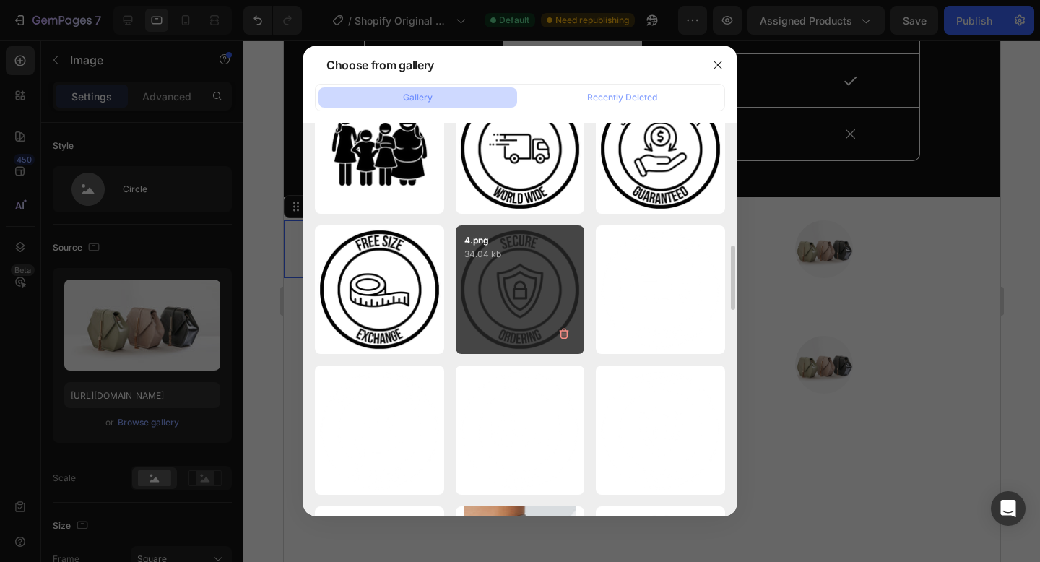
click at [528, 276] on div "4.png 34.04 kb" at bounding box center [520, 289] width 129 height 129
type input "[URL][DOMAIN_NAME]"
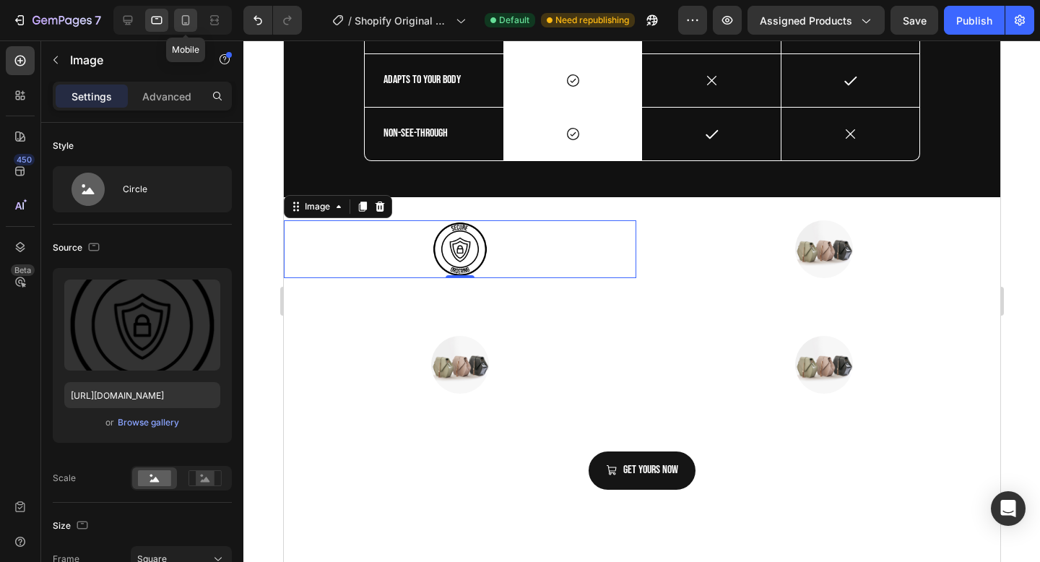
click at [188, 16] on icon at bounding box center [186, 20] width 8 height 10
type input "100"
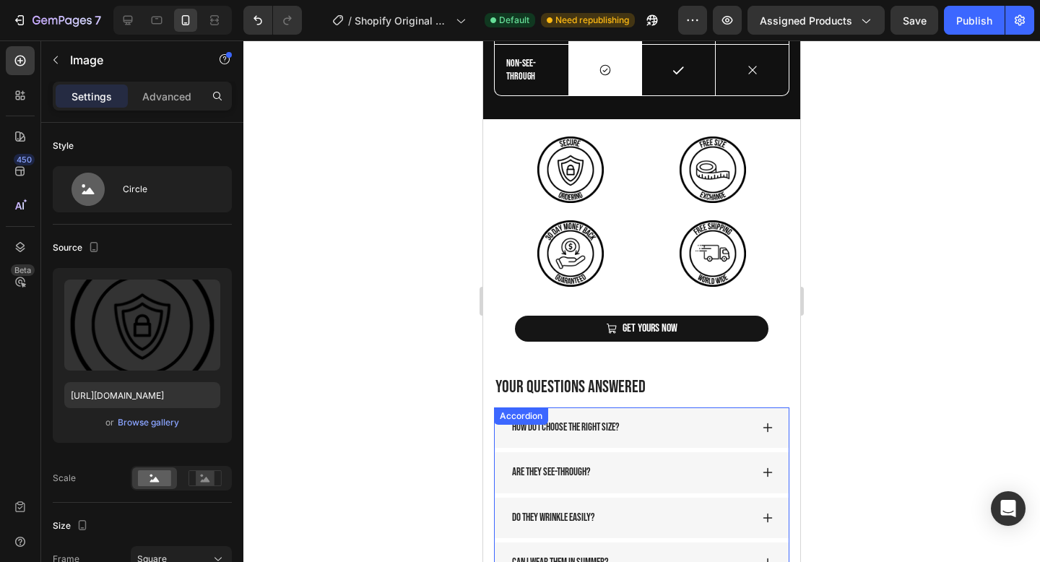
scroll to position [2986, 0]
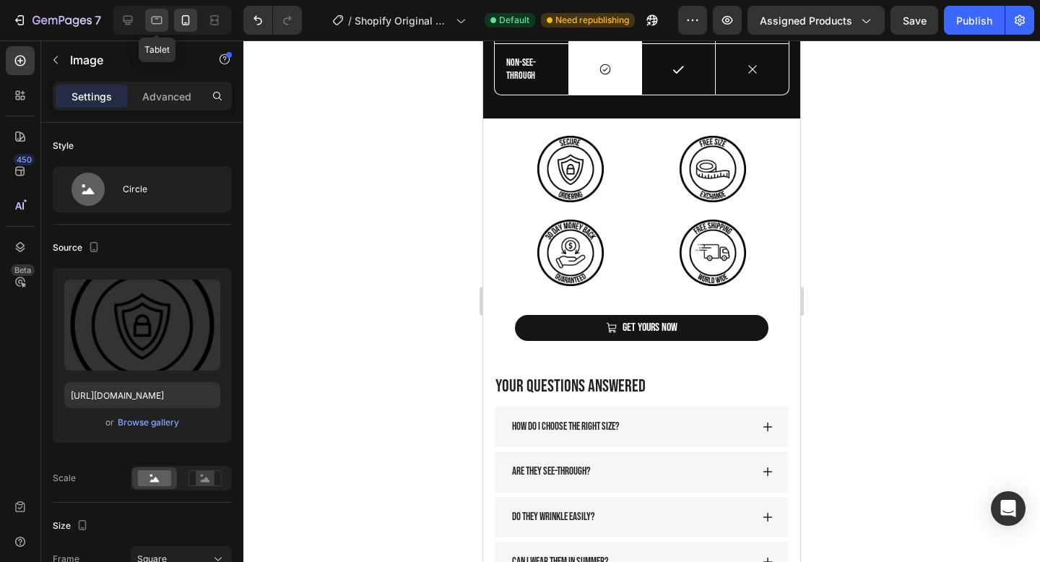
click at [158, 22] on icon at bounding box center [156, 20] width 14 height 14
type input "80"
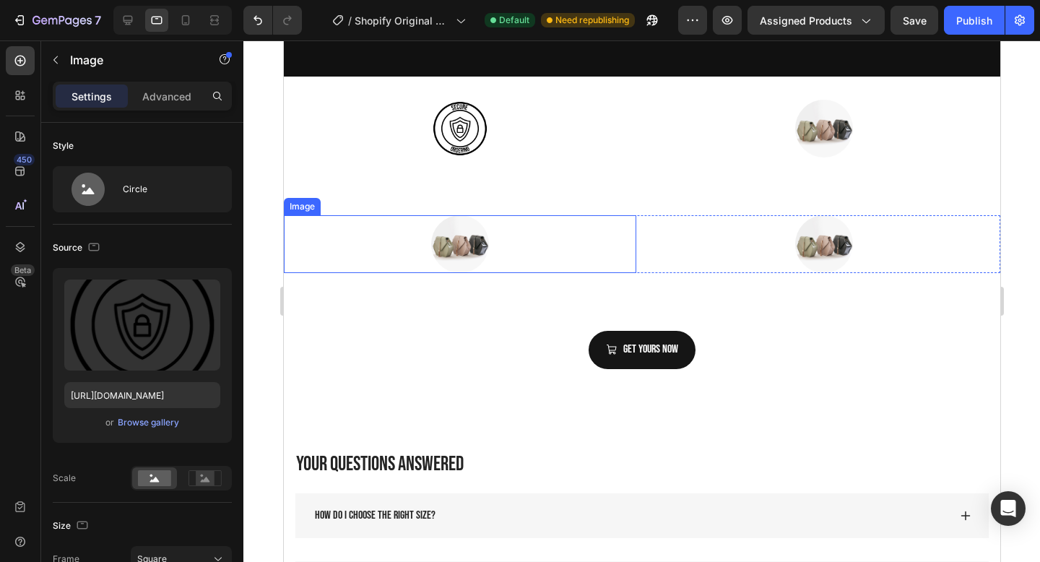
scroll to position [3441, 0]
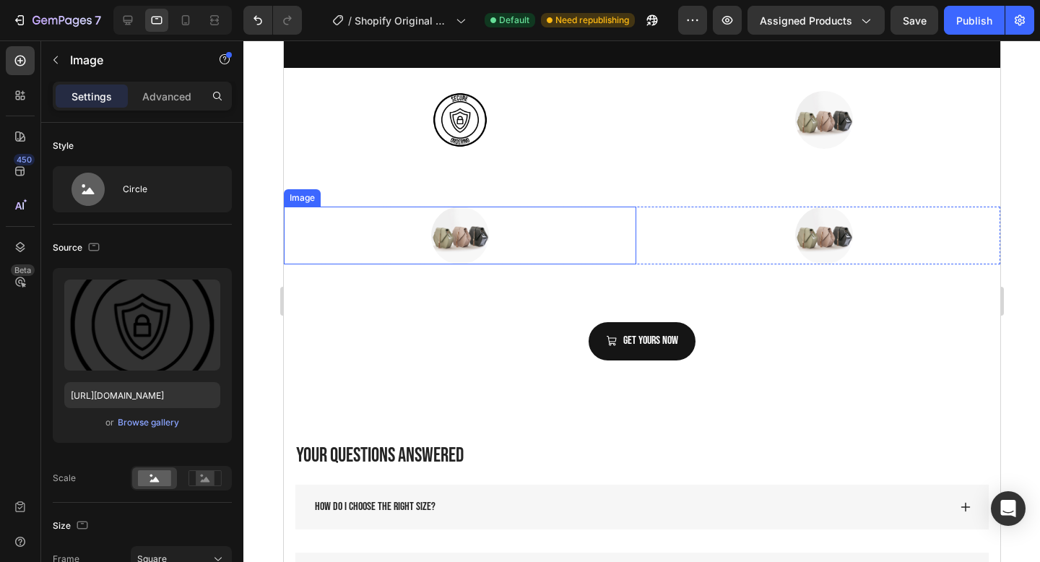
click at [450, 237] on img at bounding box center [459, 235] width 58 height 58
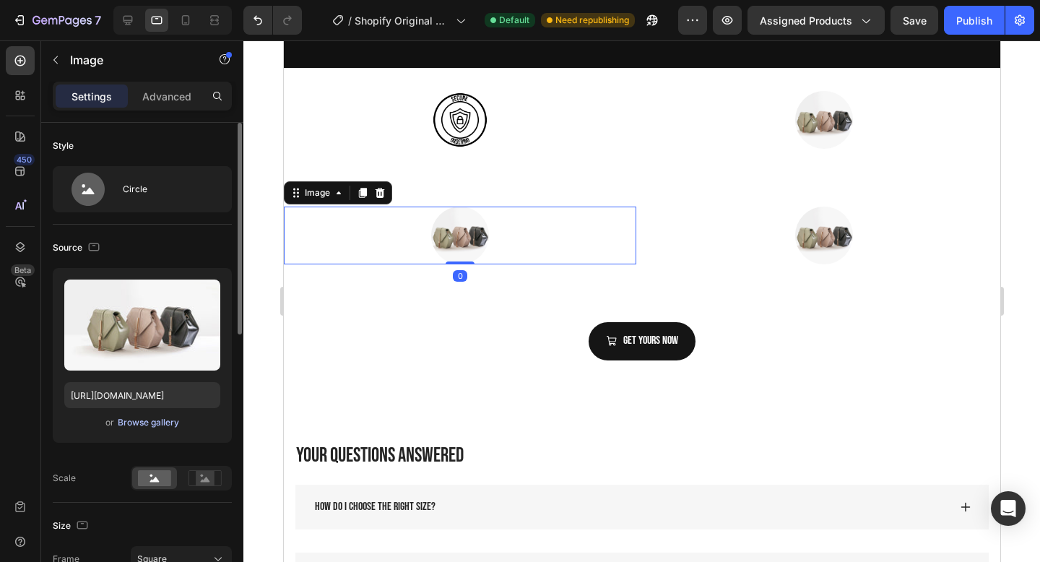
click at [129, 418] on div "Browse gallery" at bounding box center [148, 422] width 61 height 13
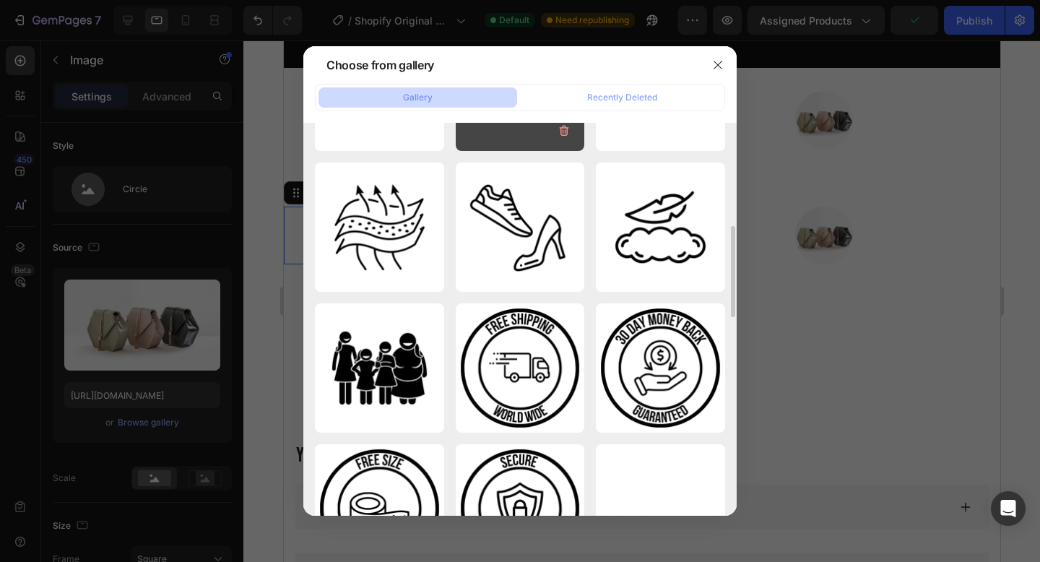
scroll to position [544, 0]
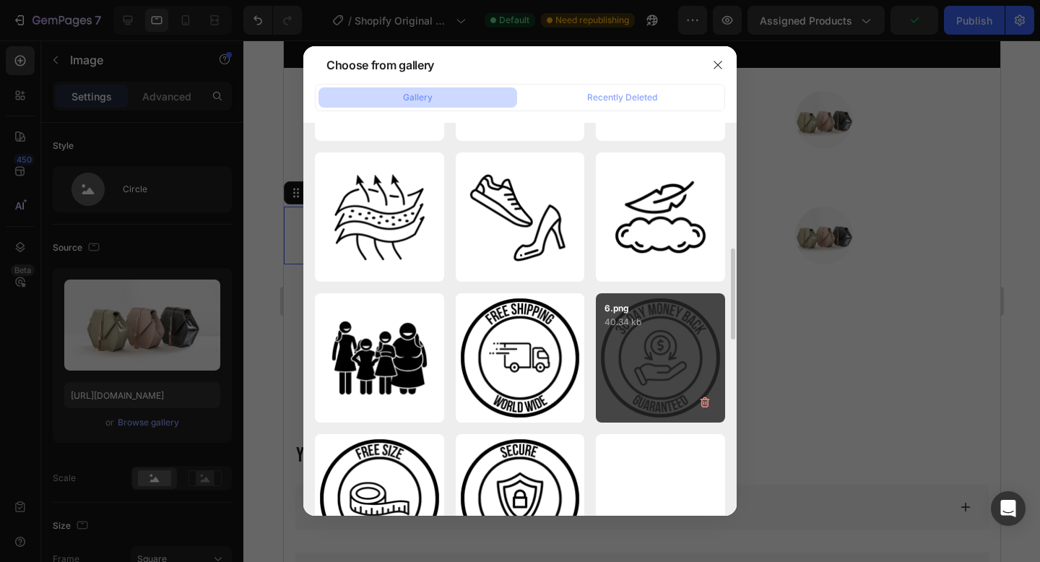
click at [653, 338] on div "6.png 40.34 kb" at bounding box center [660, 357] width 129 height 129
type input "[URL][DOMAIN_NAME]"
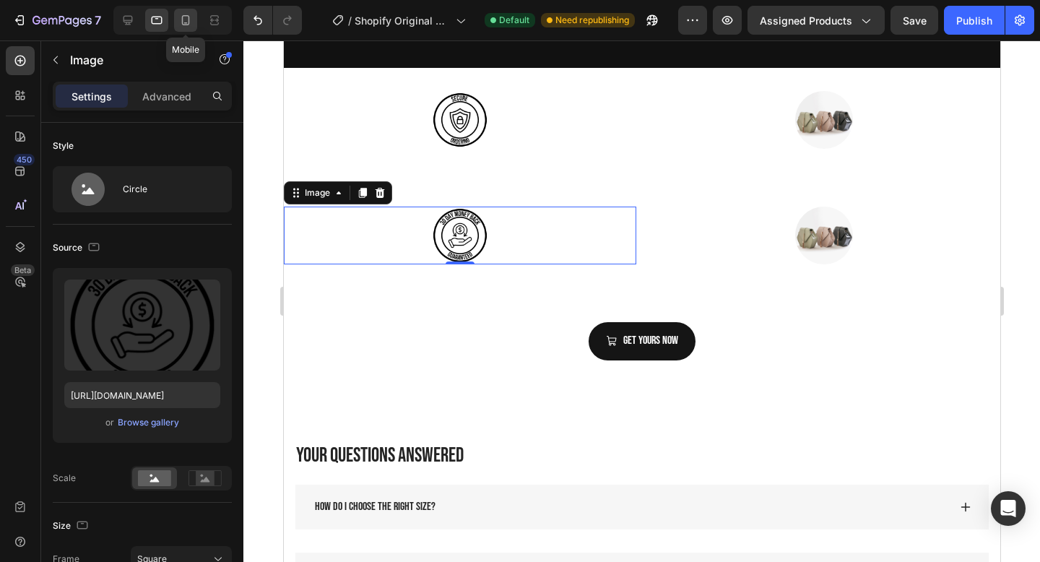
click at [189, 19] on icon at bounding box center [186, 20] width 8 height 10
type input "100"
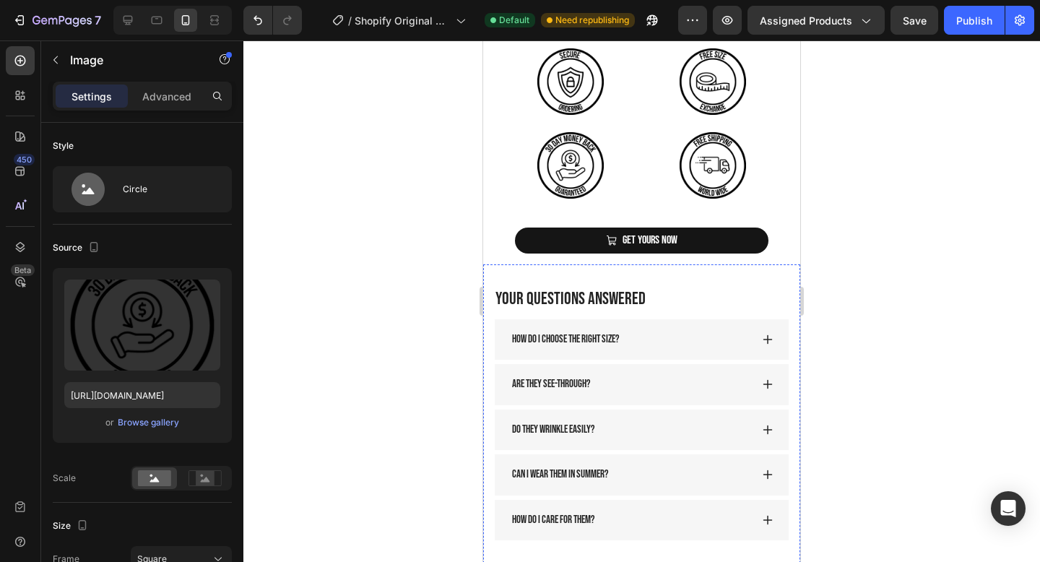
scroll to position [3073, 0]
click at [153, 19] on icon at bounding box center [156, 20] width 14 height 14
type input "80"
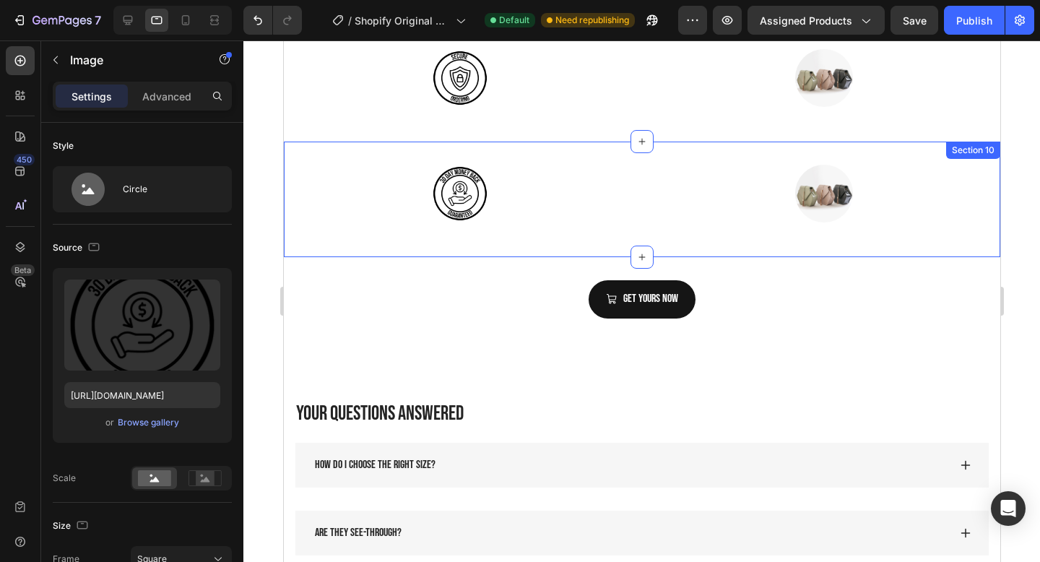
scroll to position [3405, 0]
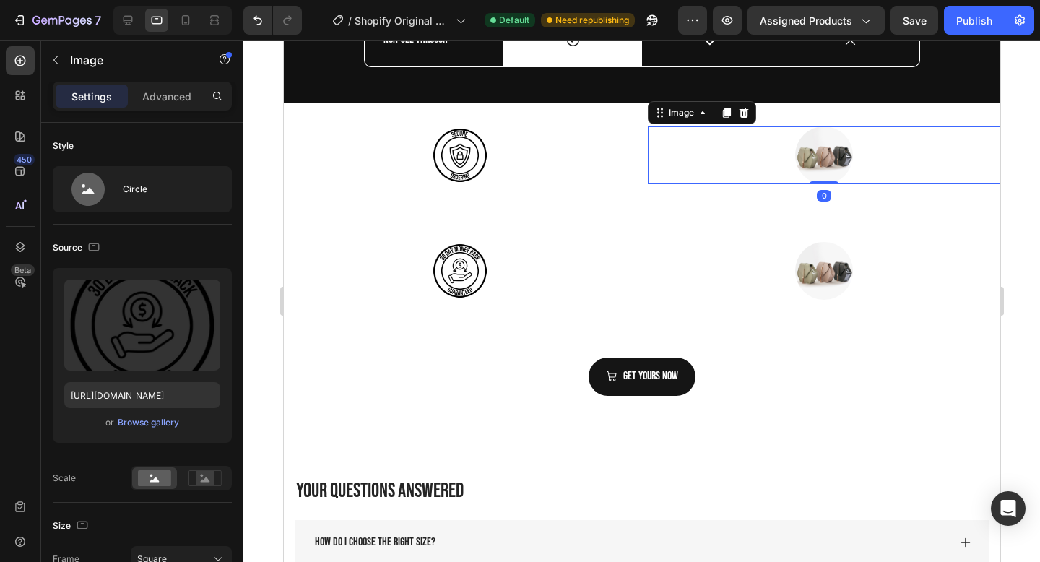
click at [827, 152] on img at bounding box center [823, 155] width 58 height 58
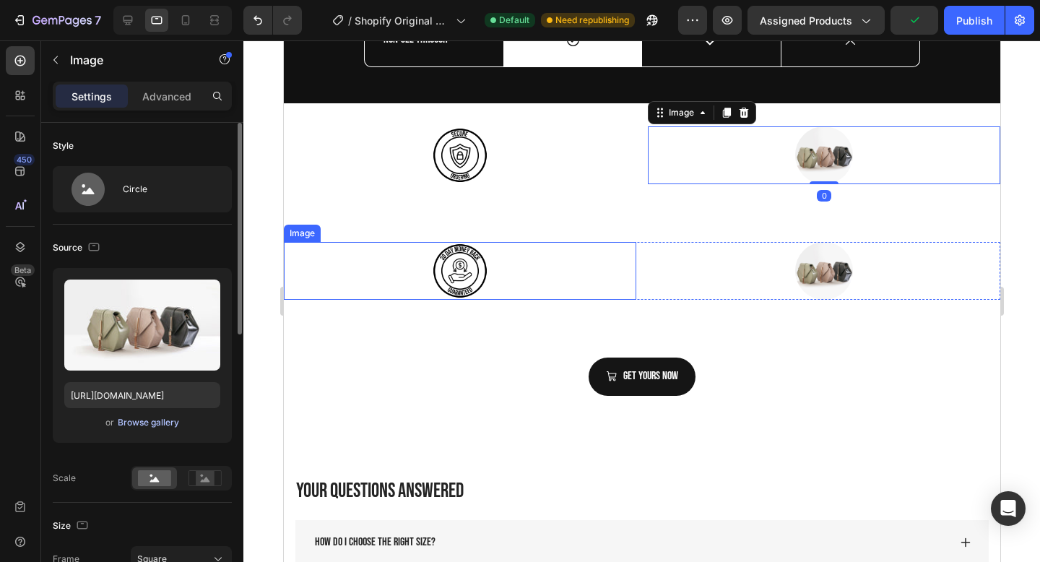
click at [170, 424] on div "Browse gallery" at bounding box center [148, 422] width 61 height 13
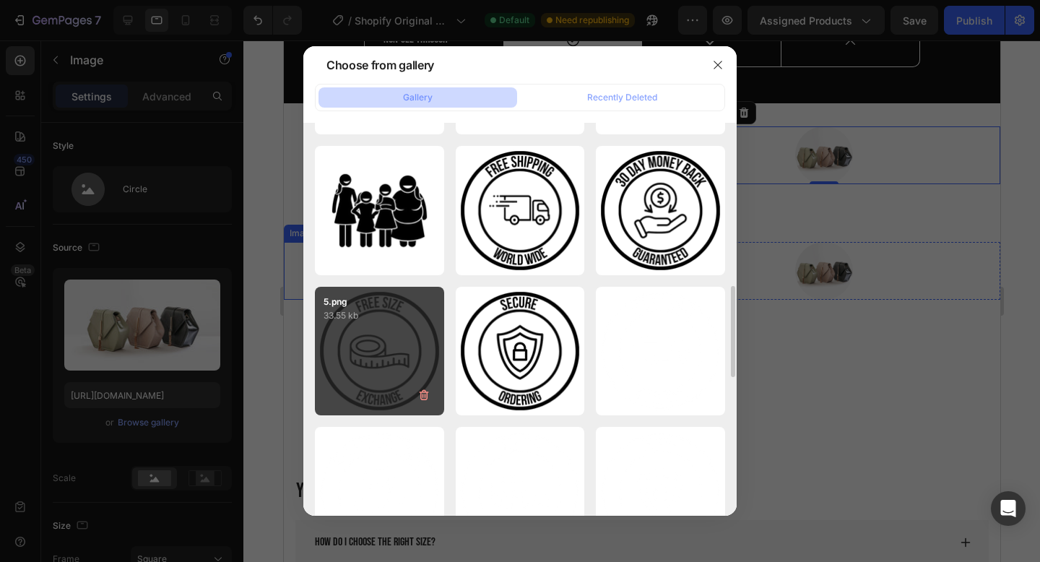
scroll to position [700, 0]
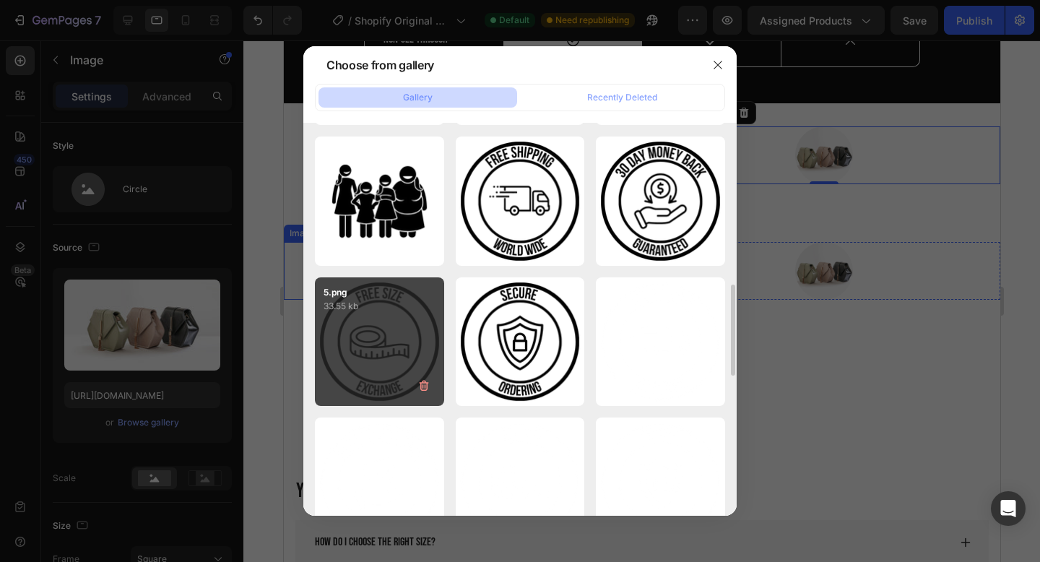
click at [409, 344] on div "5.png 33.55 kb" at bounding box center [379, 341] width 129 height 129
type input "[URL][DOMAIN_NAME]"
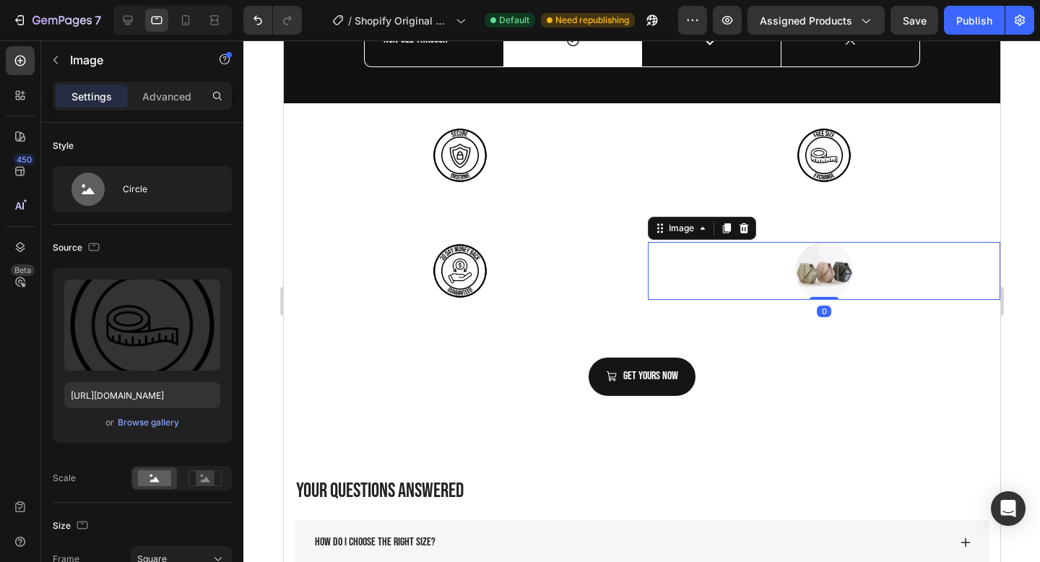
click at [824, 271] on img at bounding box center [823, 271] width 58 height 58
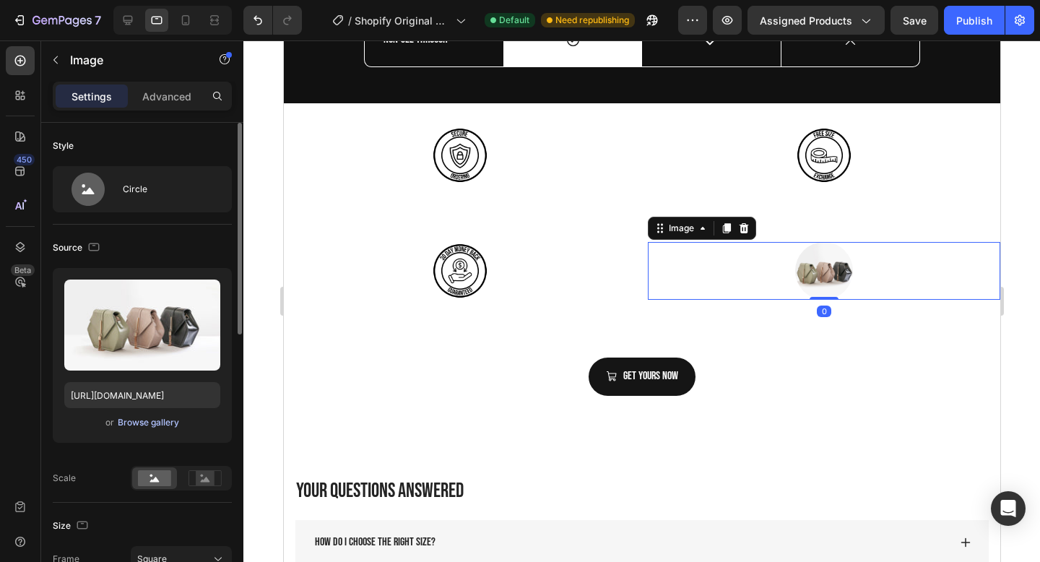
click at [157, 424] on div "Browse gallery" at bounding box center [148, 422] width 61 height 13
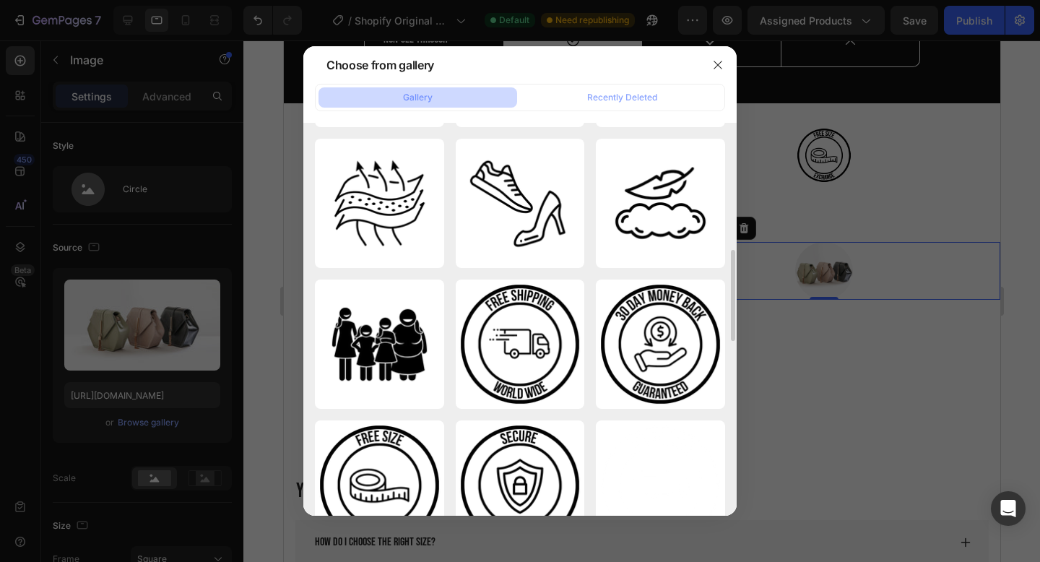
scroll to position [563, 0]
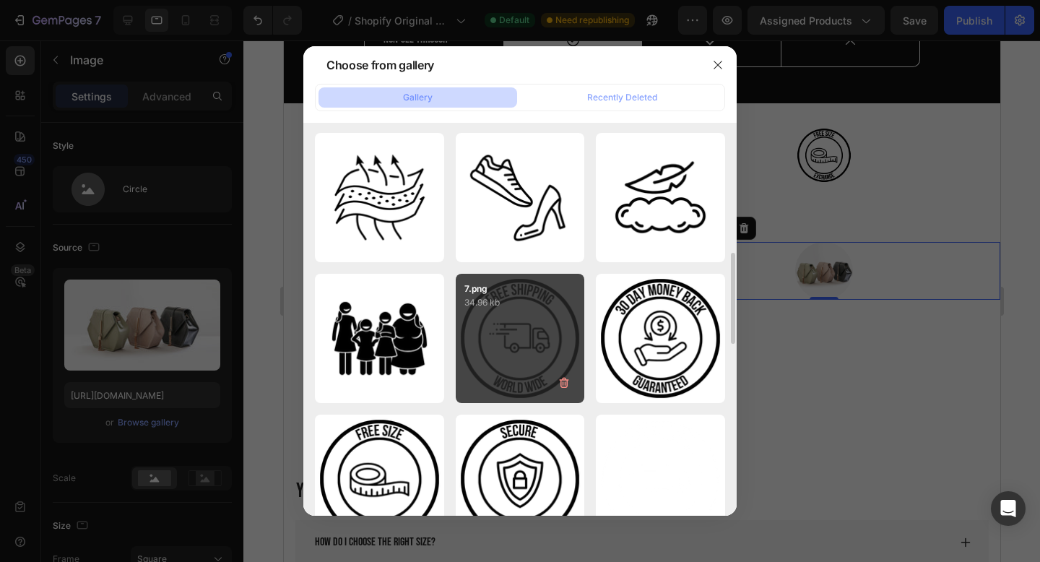
click at [515, 319] on div "7.png 34.96 kb" at bounding box center [520, 338] width 129 height 129
type input "[URL][DOMAIN_NAME]"
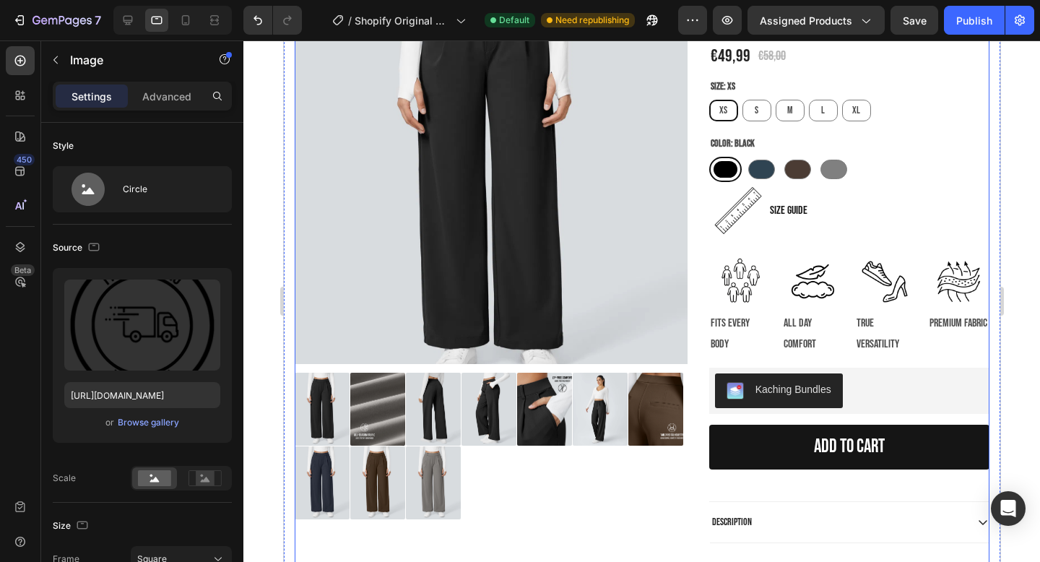
scroll to position [0, 0]
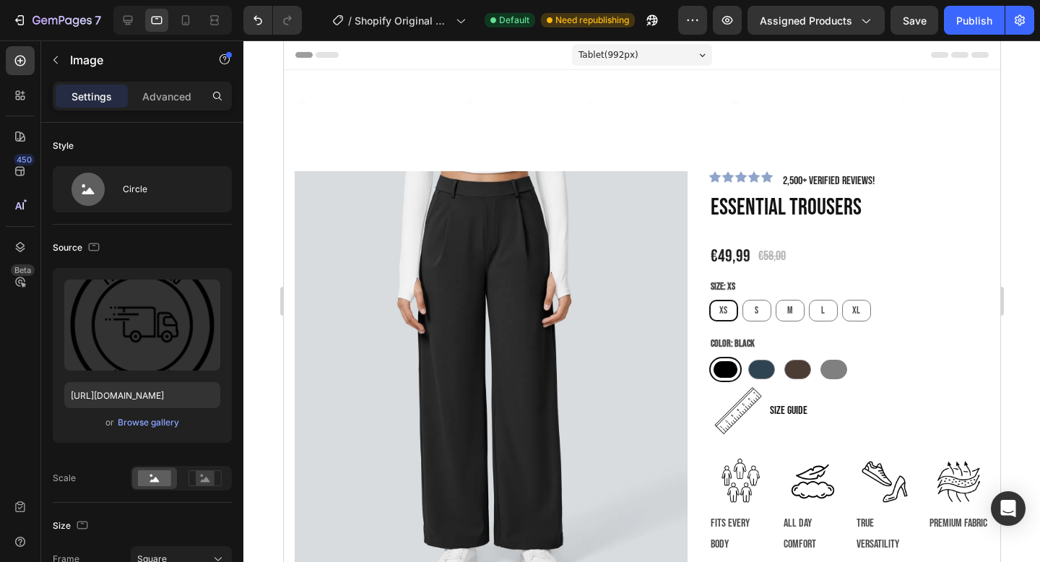
click at [326, 54] on icon at bounding box center [326, 55] width 23 height 6
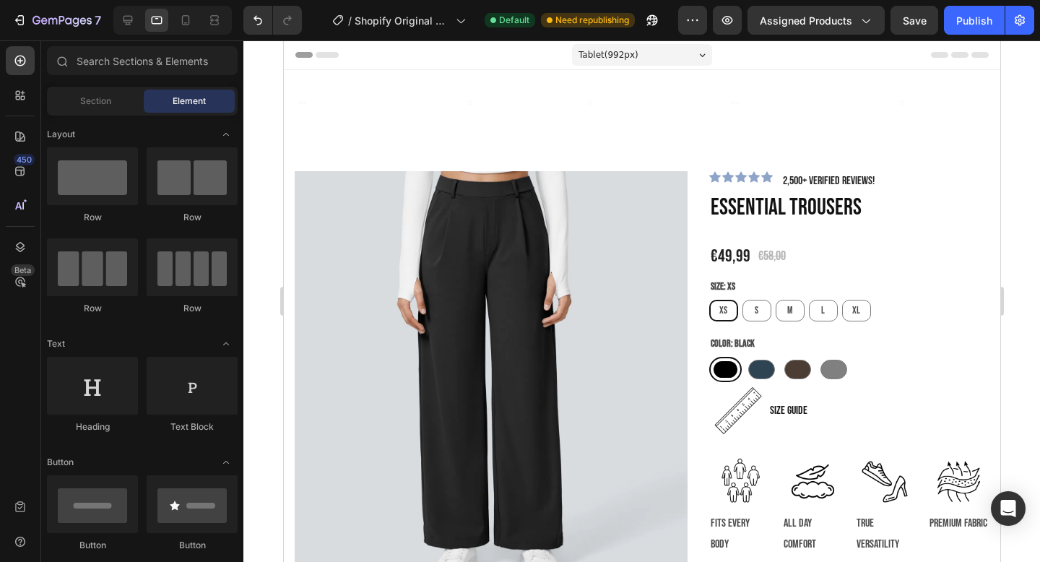
click at [304, 58] on div at bounding box center [641, 54] width 693 height 29
click at [188, 21] on icon at bounding box center [185, 20] width 14 height 14
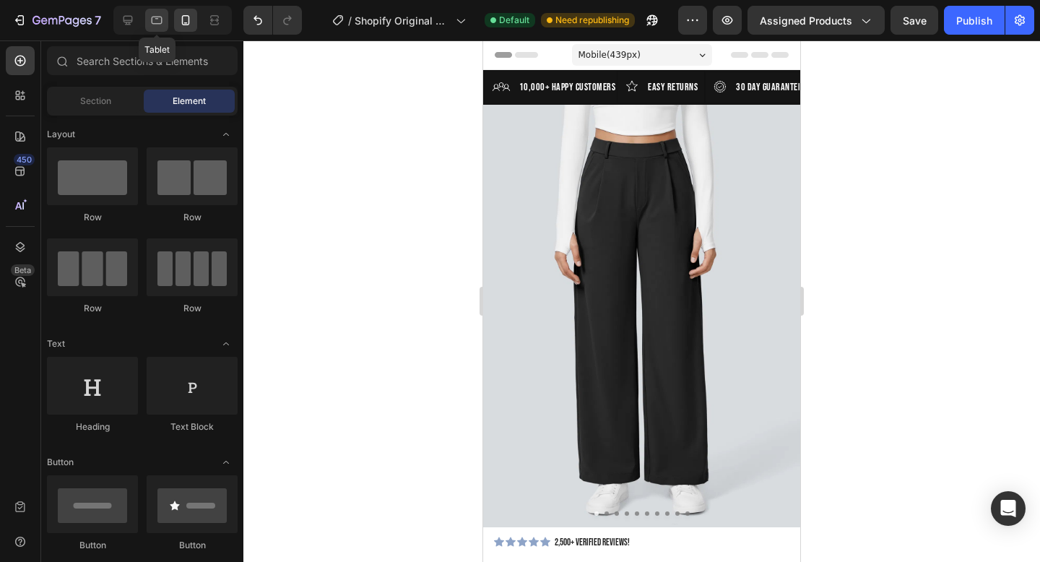
click at [152, 23] on icon at bounding box center [156, 20] width 14 height 14
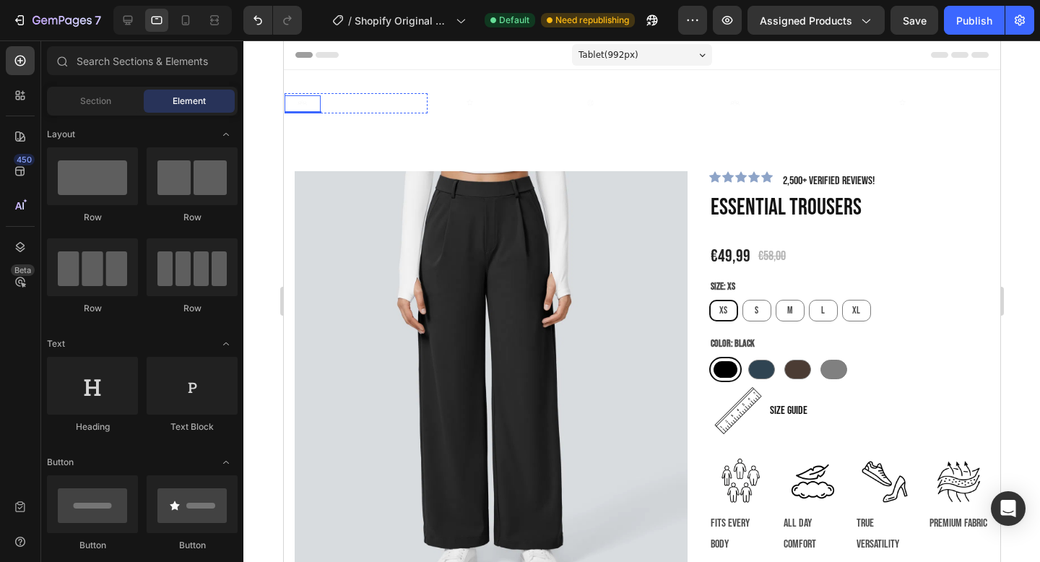
click at [299, 103] on img at bounding box center [301, 102] width 15 height 15
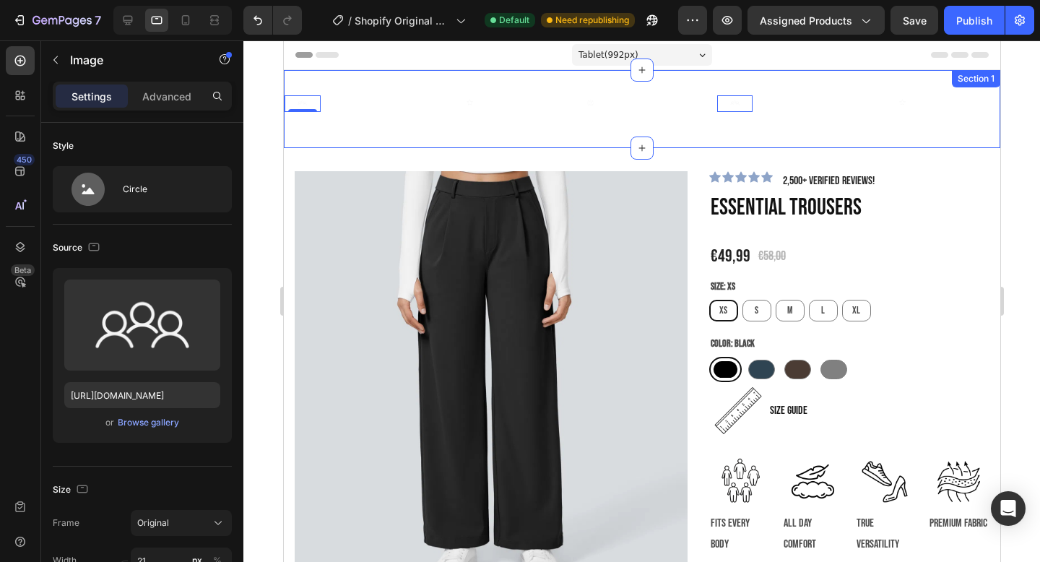
click at [411, 83] on div "Image 0 10,000+ Happy Customers Text Block Row Image easy returns Text Block Ro…" at bounding box center [641, 109] width 716 height 78
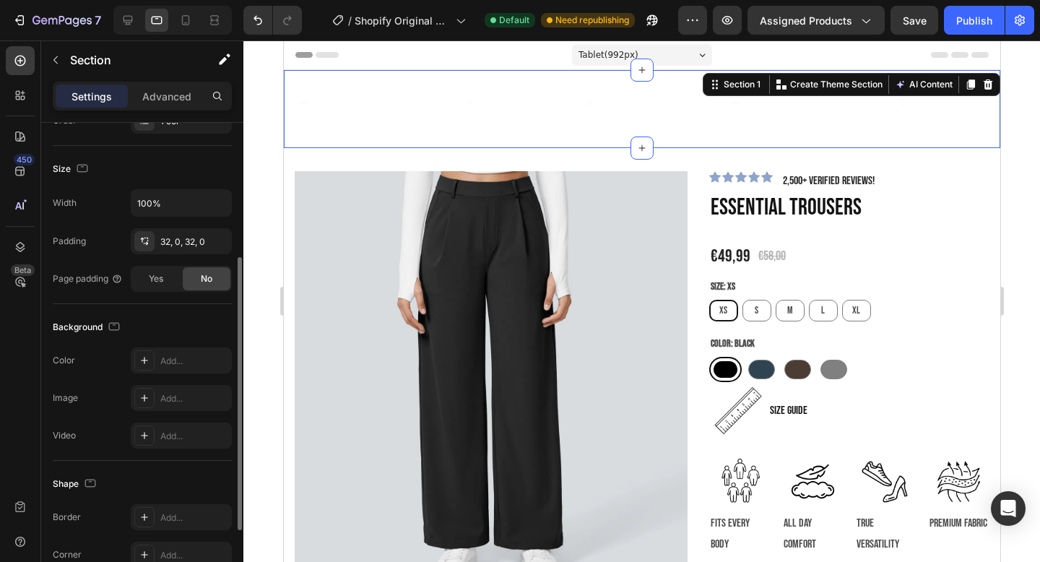
scroll to position [253, 0]
click at [145, 363] on icon at bounding box center [145, 358] width 12 height 12
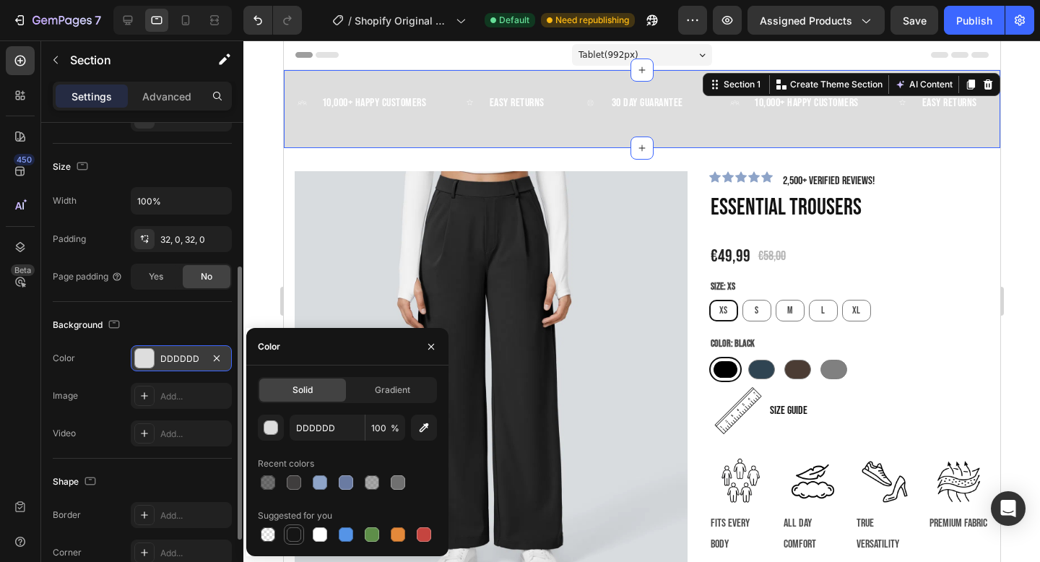
click at [292, 530] on div at bounding box center [294, 534] width 14 height 14
type input "151515"
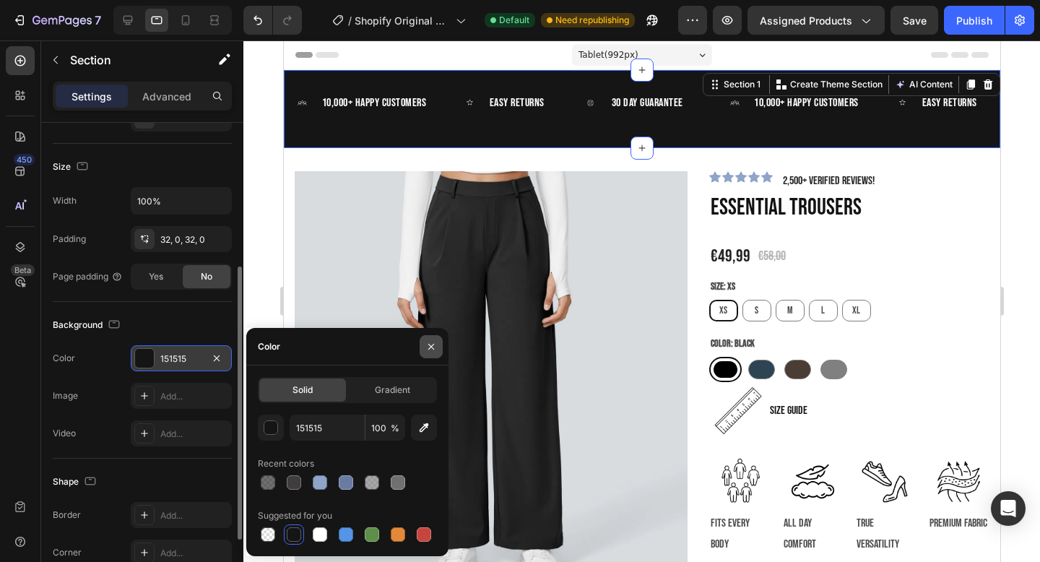
click at [434, 347] on icon "button" at bounding box center [431, 347] width 12 height 12
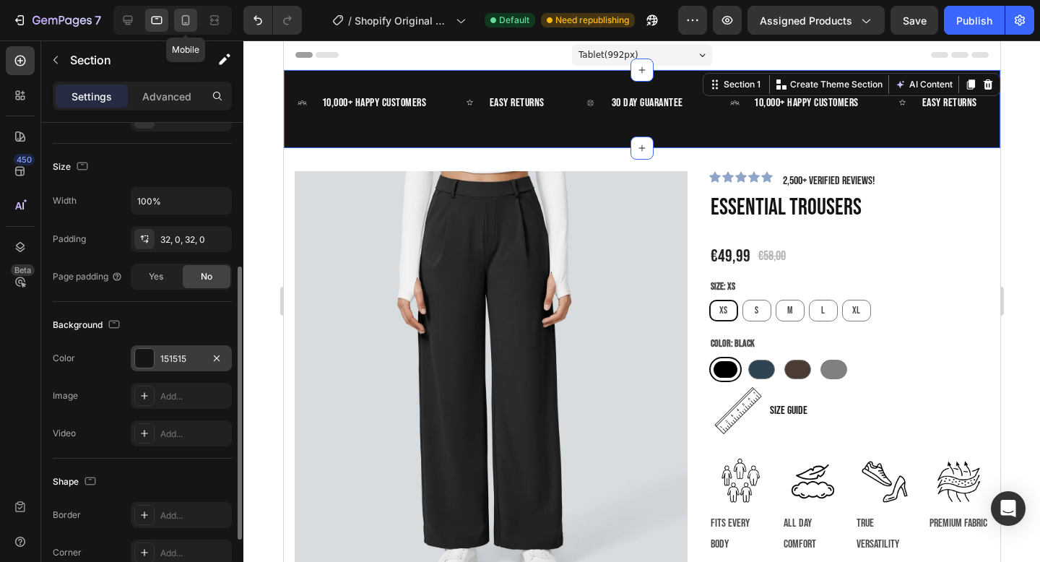
click at [188, 29] on div at bounding box center [185, 20] width 23 height 23
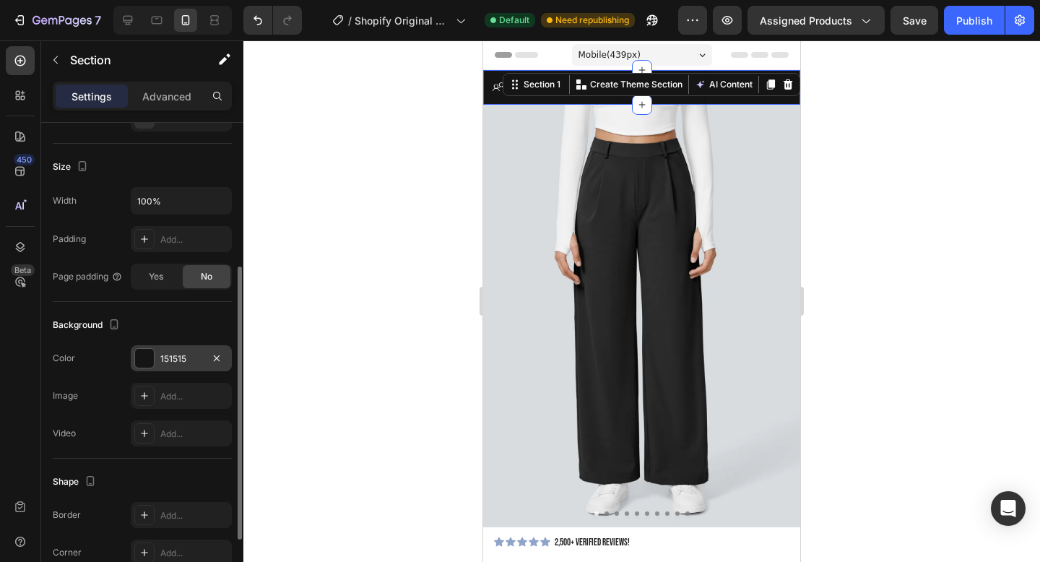
click at [452, 117] on div at bounding box center [641, 300] width 796 height 521
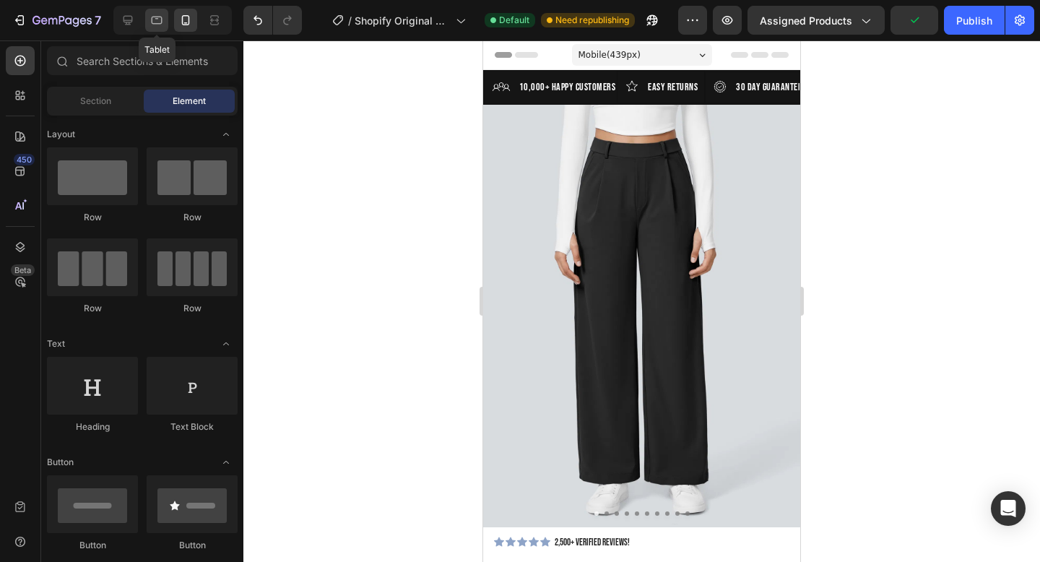
click at [160, 20] on icon at bounding box center [156, 20] width 14 height 14
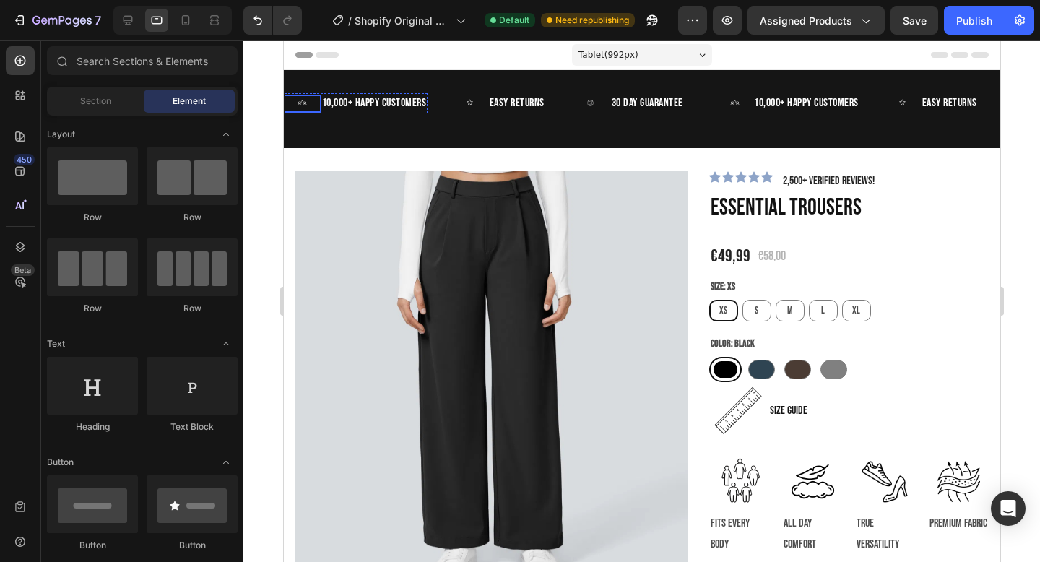
click at [306, 105] on img at bounding box center [301, 102] width 15 height 15
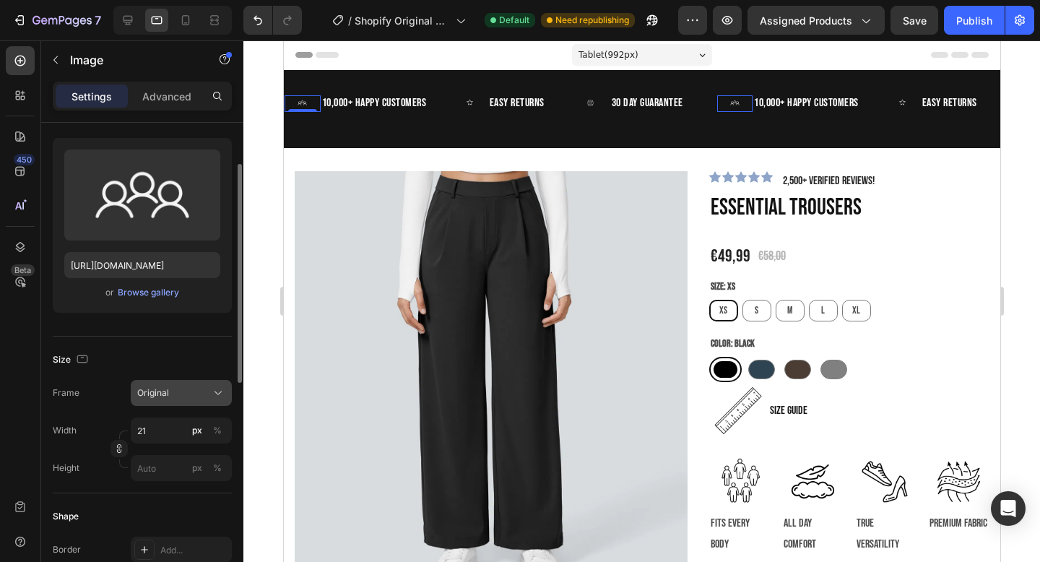
scroll to position [153, 0]
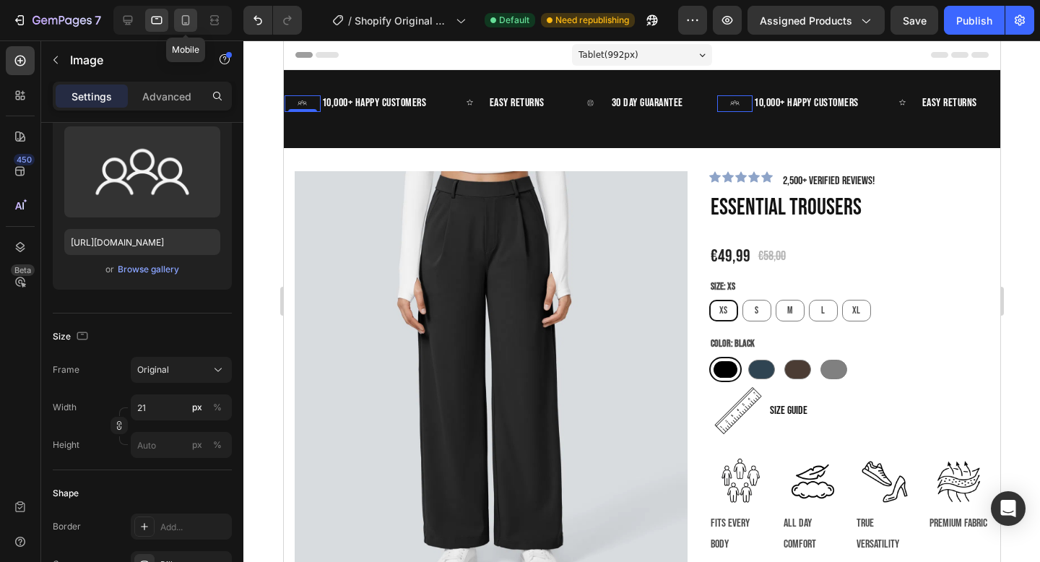
click at [186, 19] on icon at bounding box center [185, 20] width 14 height 14
type input "40"
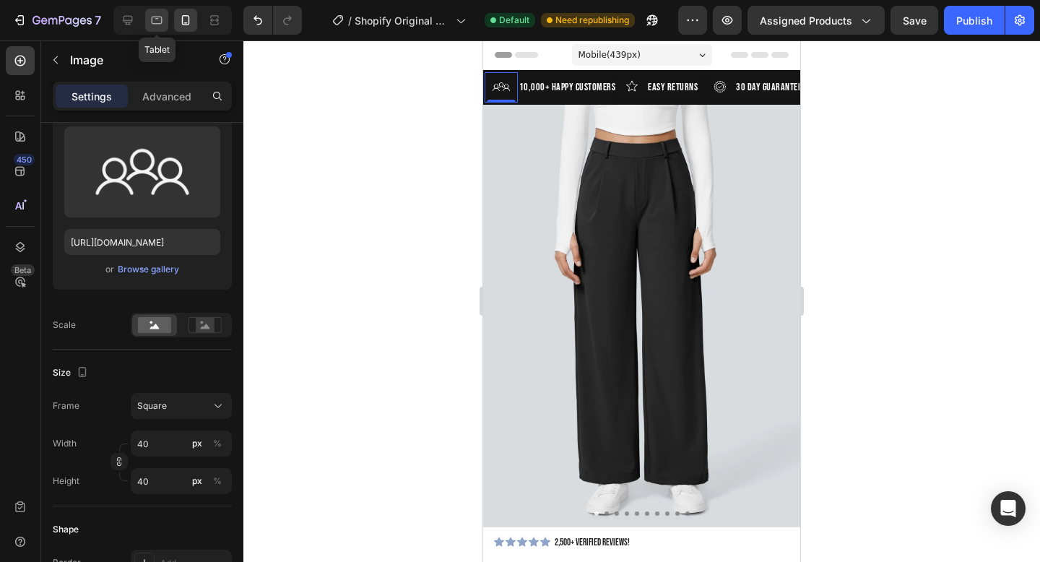
click at [150, 22] on icon at bounding box center [156, 20] width 14 height 14
type input "21"
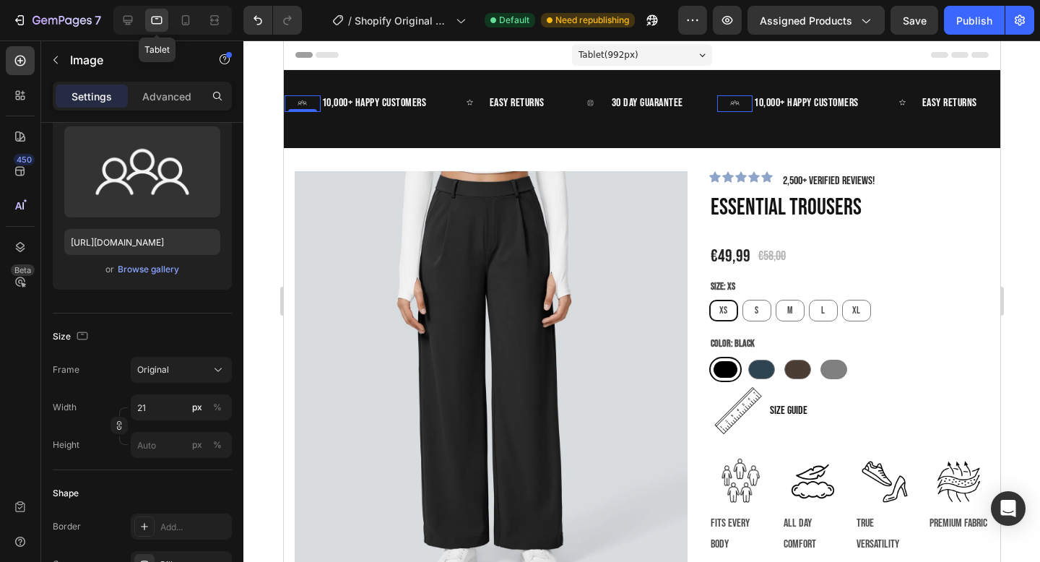
scroll to position [4, 0]
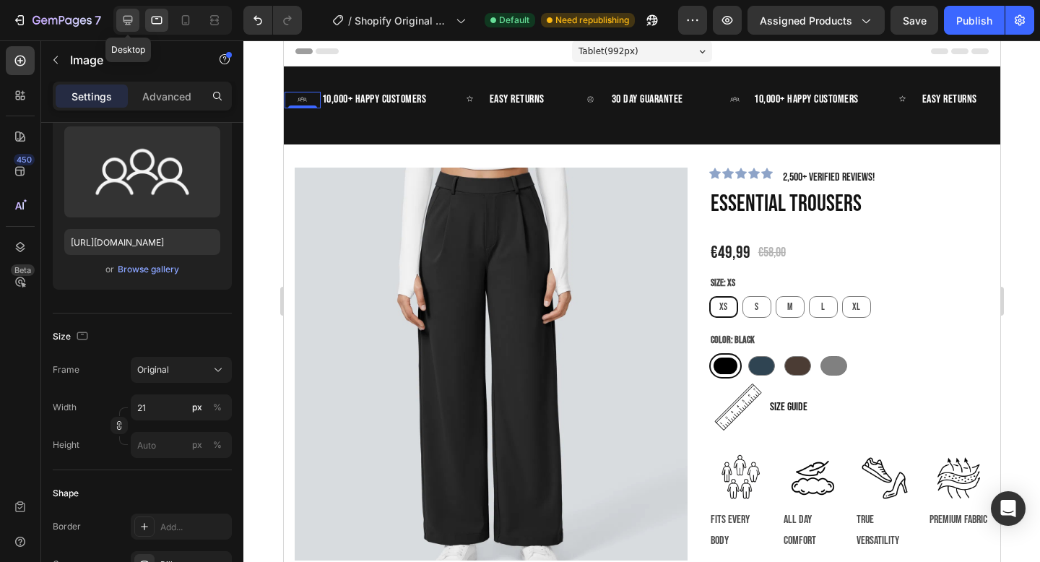
click at [131, 23] on icon at bounding box center [128, 20] width 14 height 14
type input "50"
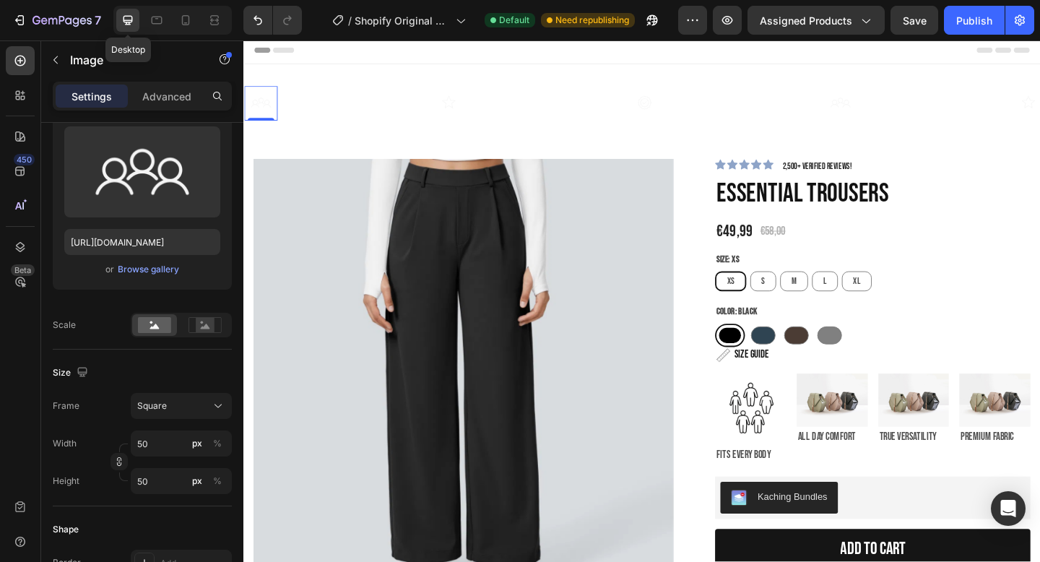
scroll to position [2, 0]
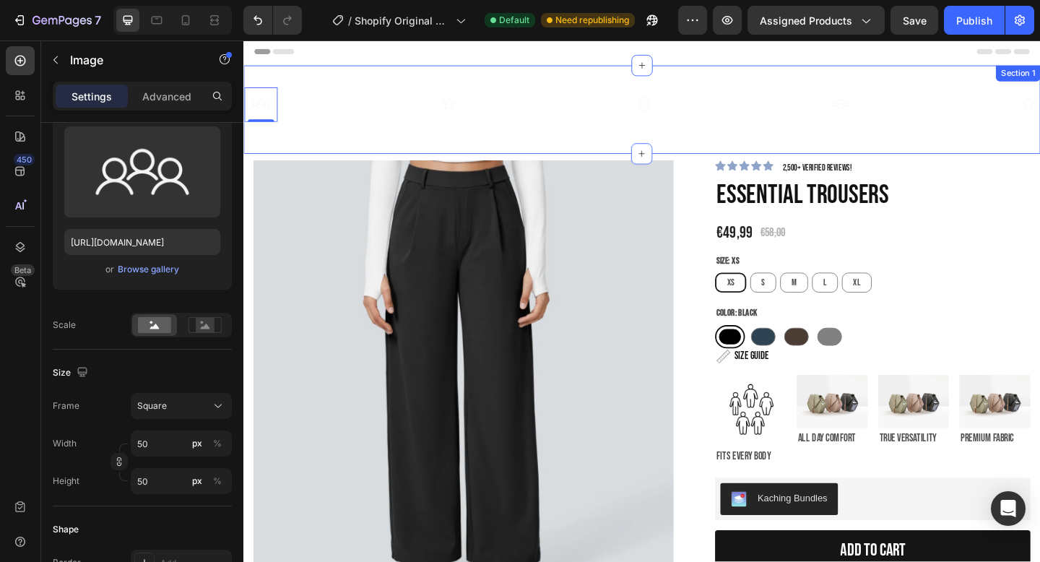
click at [349, 161] on div "Image 0 10,000+ Happy Customers Text Block Row Image easy returns Text Block Ro…" at bounding box center [676, 116] width 866 height 96
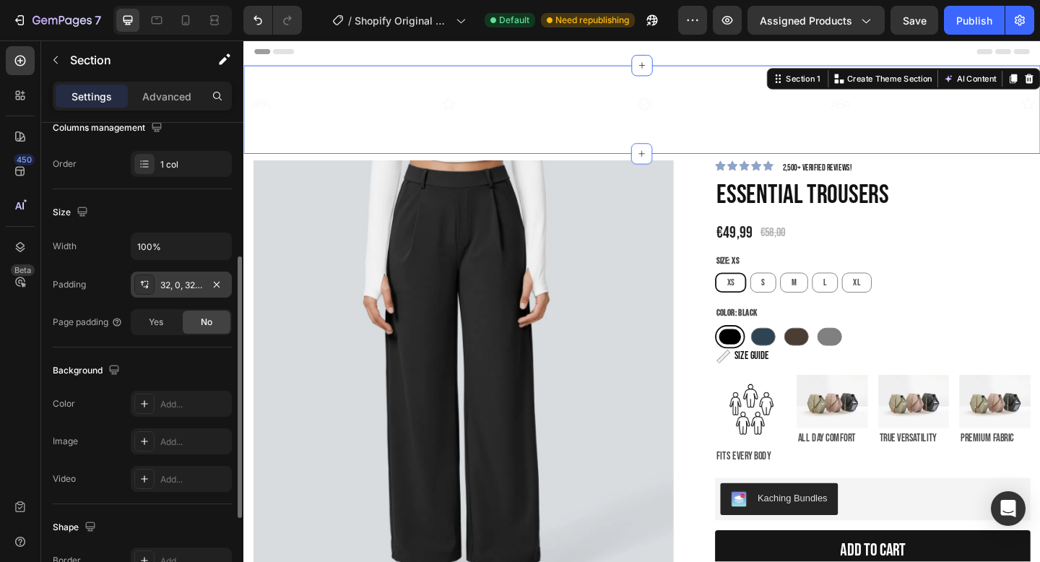
scroll to position [256, 0]
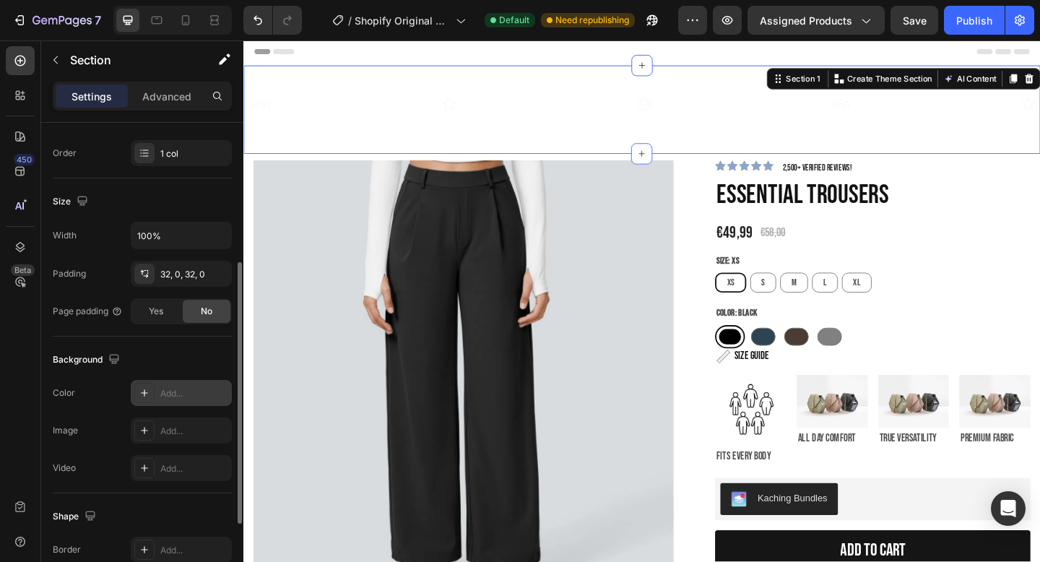
click at [178, 395] on div "Add..." at bounding box center [194, 393] width 68 height 13
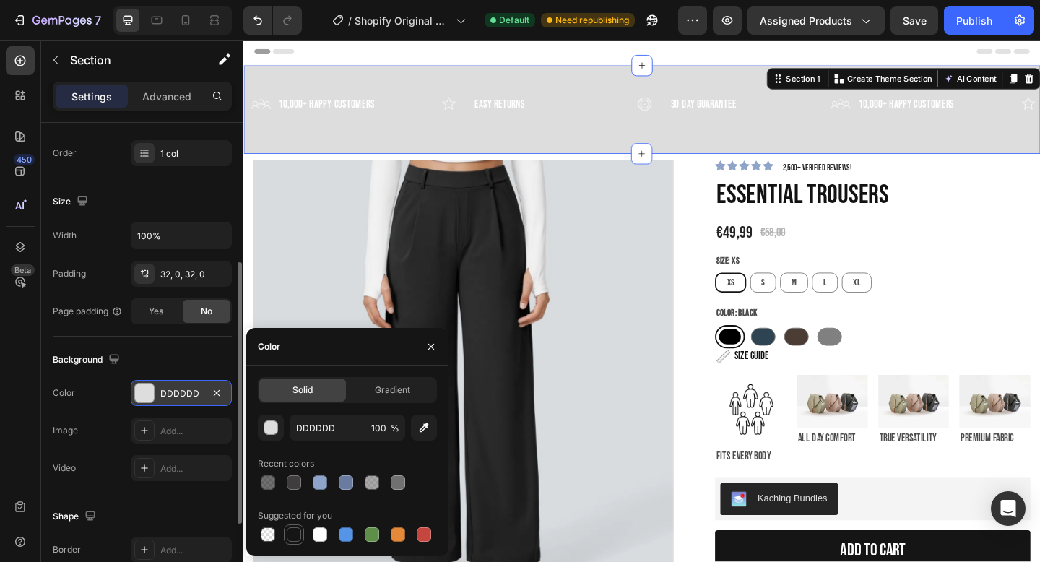
click at [287, 528] on div at bounding box center [294, 534] width 14 height 14
type input "151515"
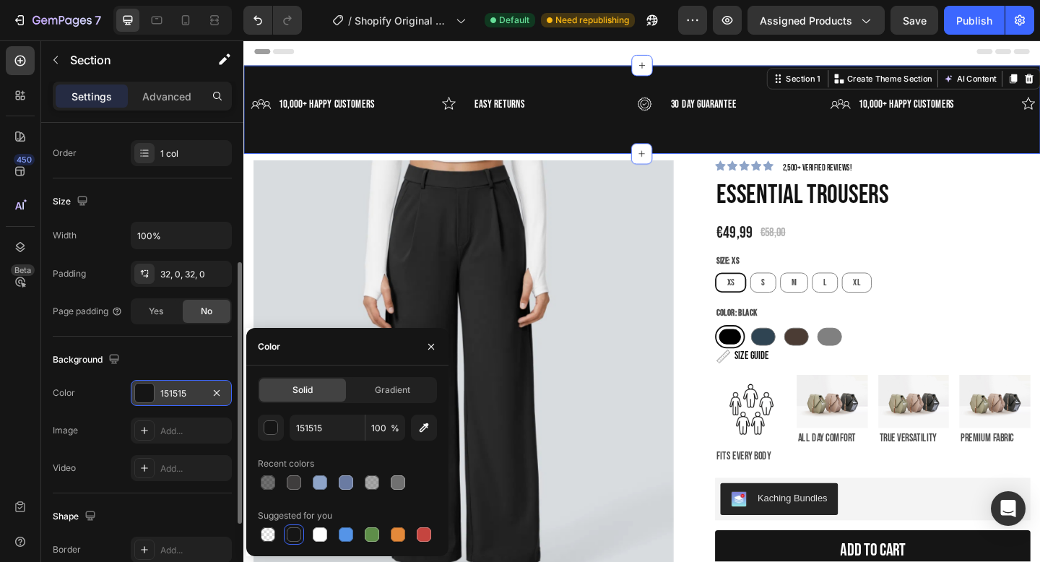
click at [373, 271] on img at bounding box center [482, 399] width 457 height 457
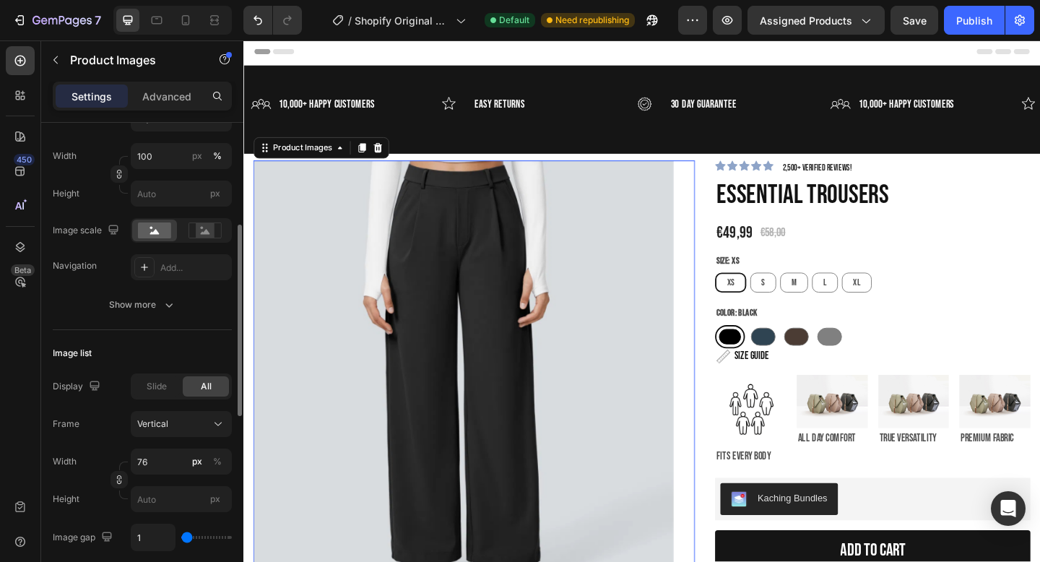
scroll to position [0, 0]
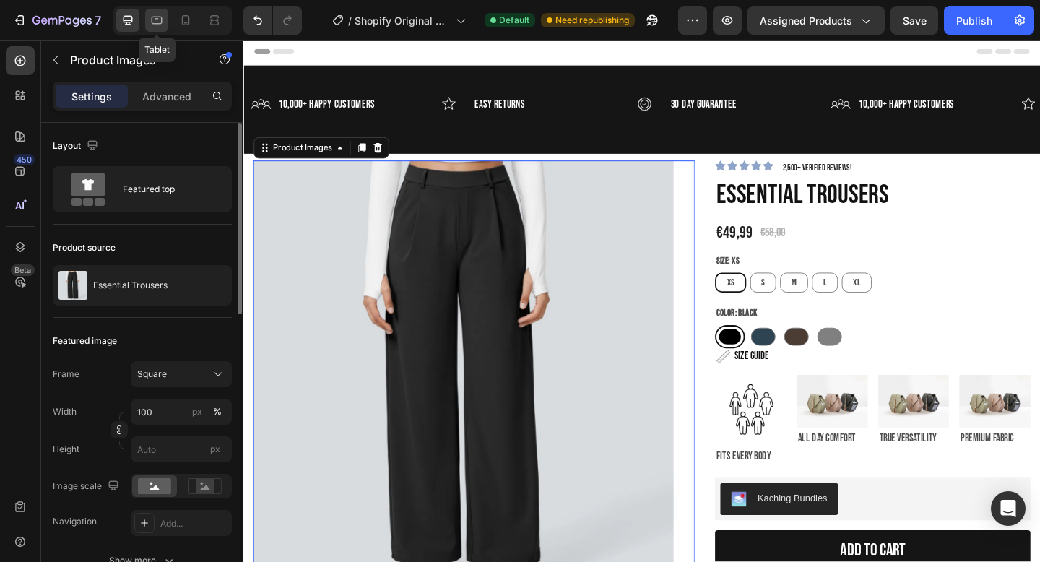
click at [157, 22] on icon at bounding box center [156, 20] width 14 height 14
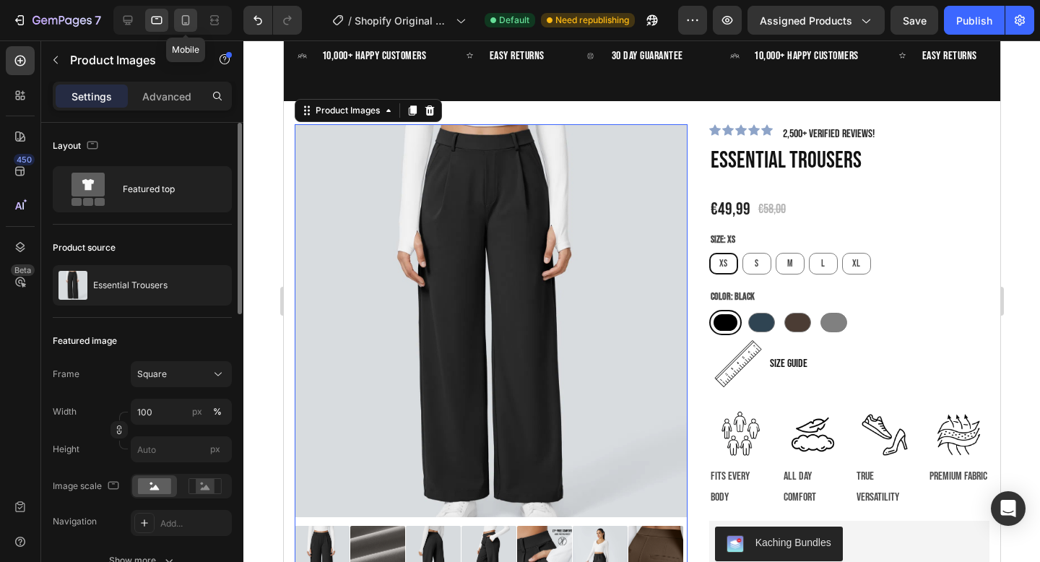
scroll to position [80, 0]
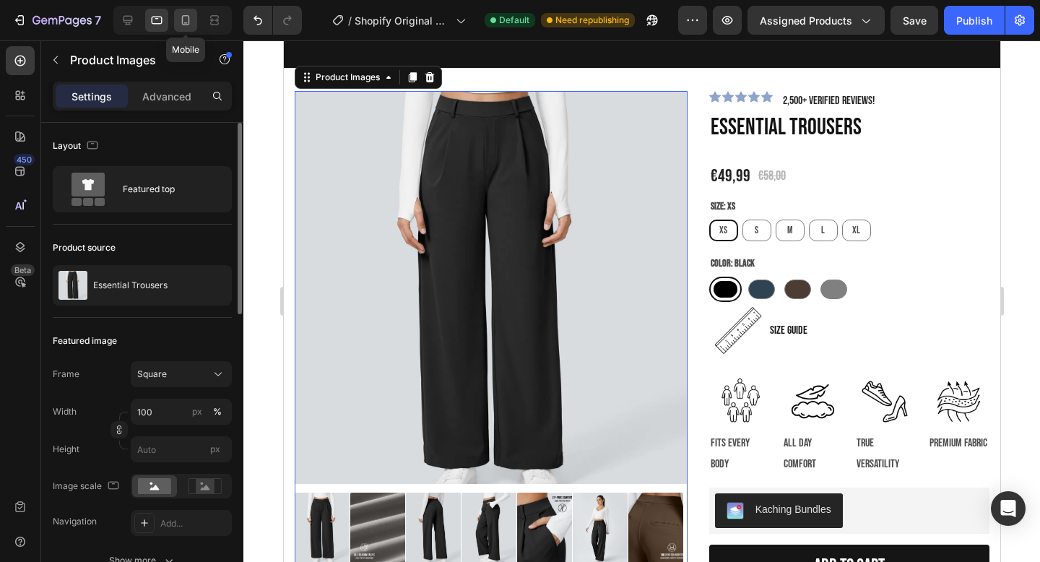
click at [184, 19] on icon at bounding box center [185, 20] width 14 height 14
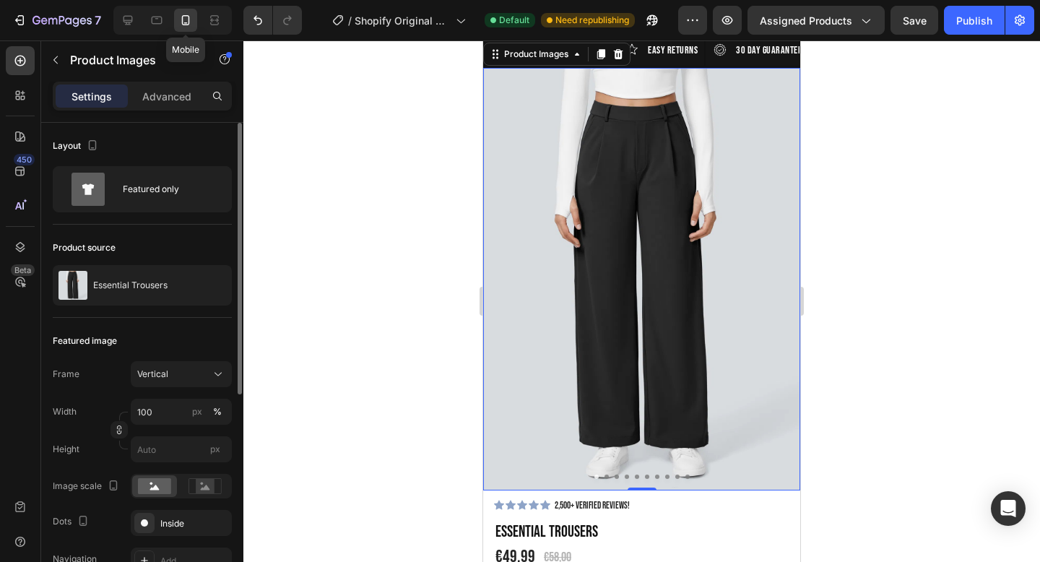
scroll to position [14, 0]
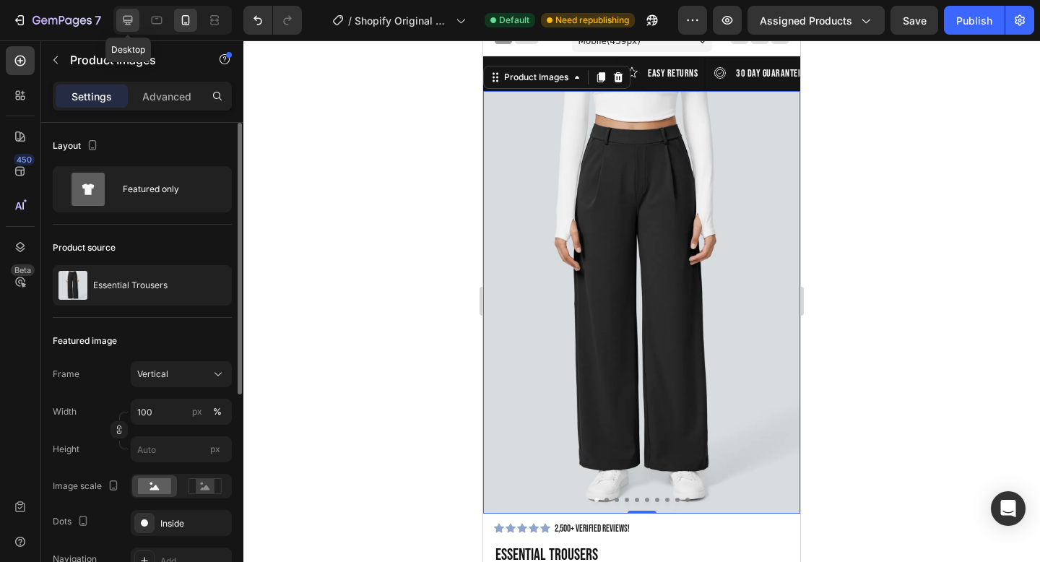
click at [123, 19] on icon at bounding box center [127, 20] width 9 height 9
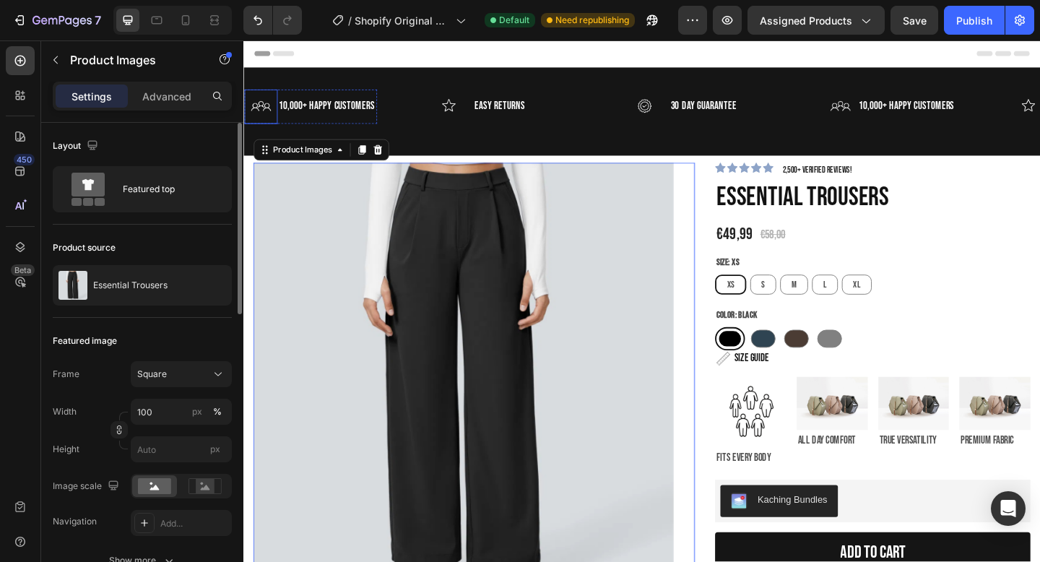
click at [266, 114] on img at bounding box center [262, 112] width 36 height 36
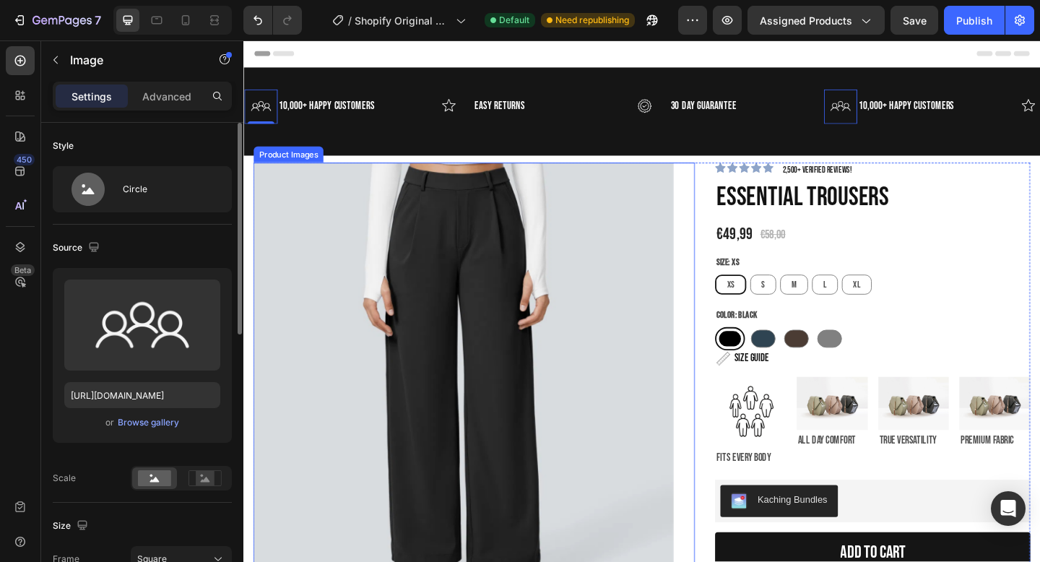
click at [531, 199] on img at bounding box center [482, 401] width 457 height 457
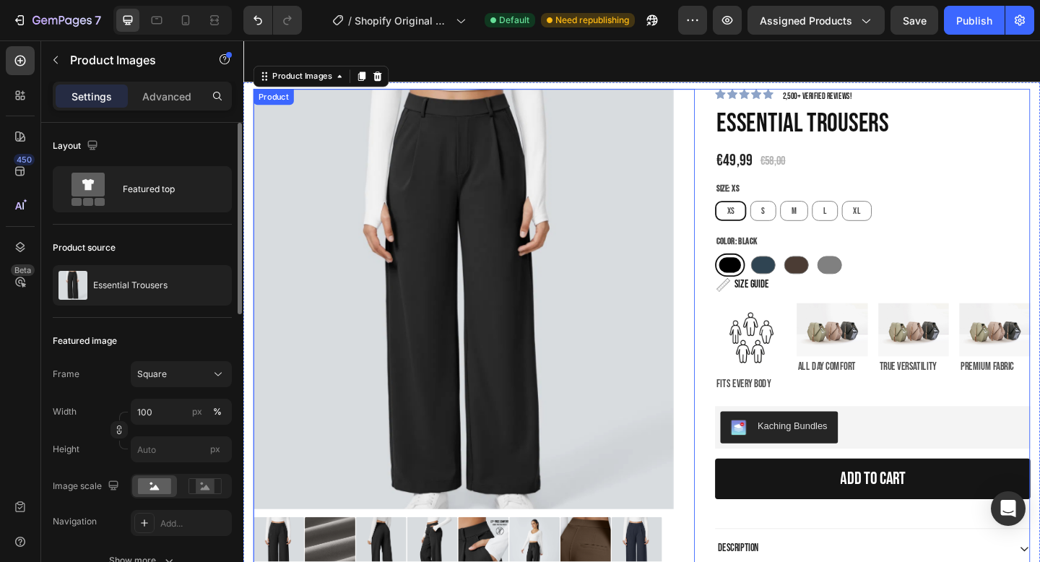
scroll to position [58, 0]
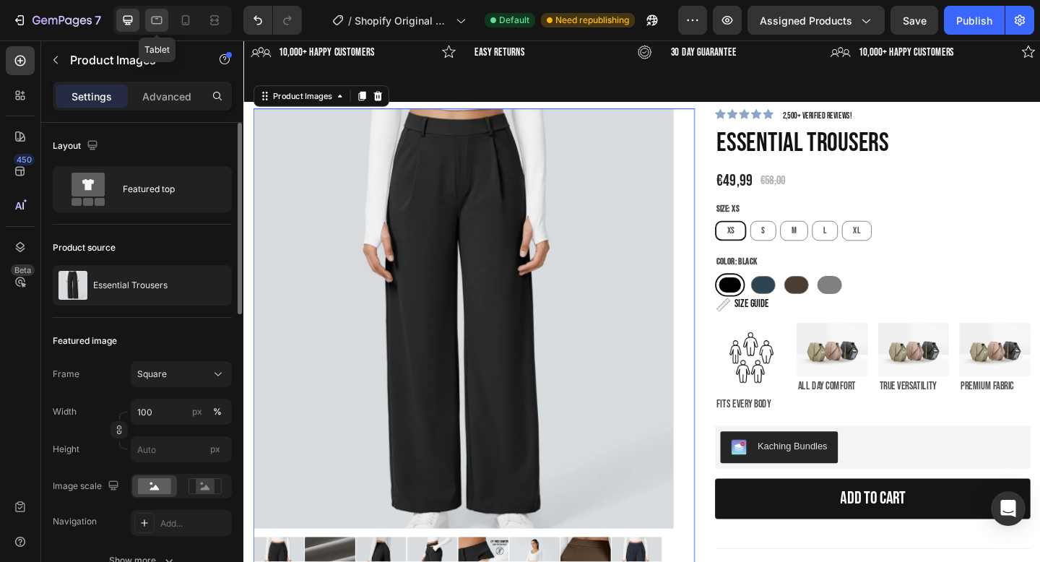
click at [159, 21] on icon at bounding box center [156, 20] width 14 height 14
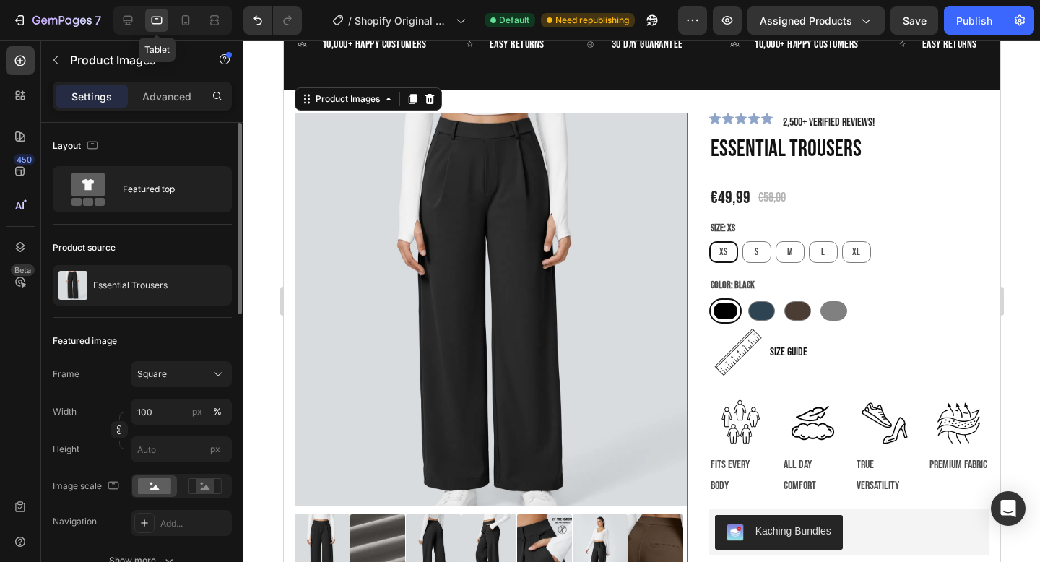
scroll to position [80, 0]
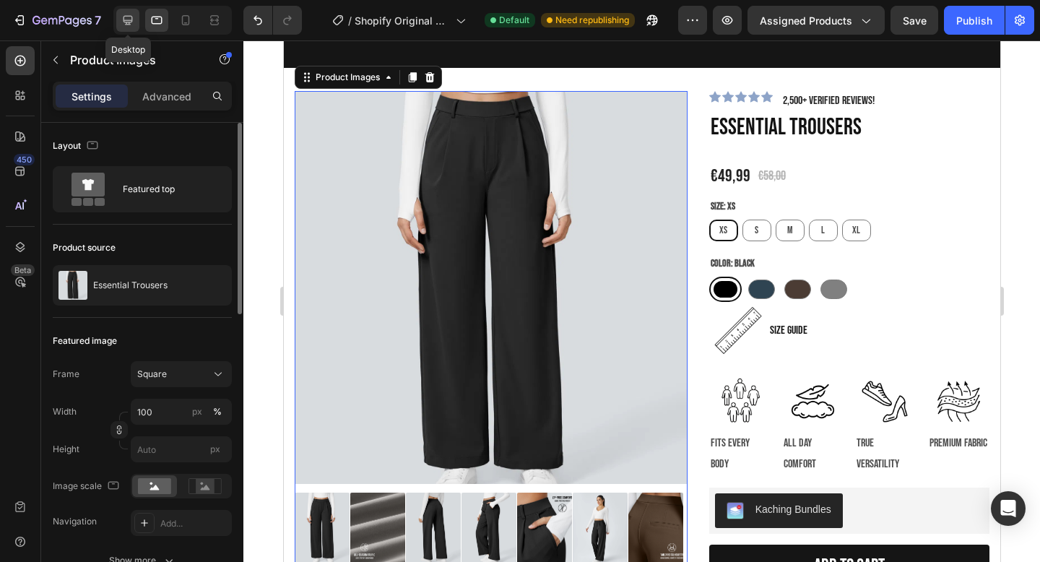
click at [123, 22] on icon at bounding box center [128, 20] width 14 height 14
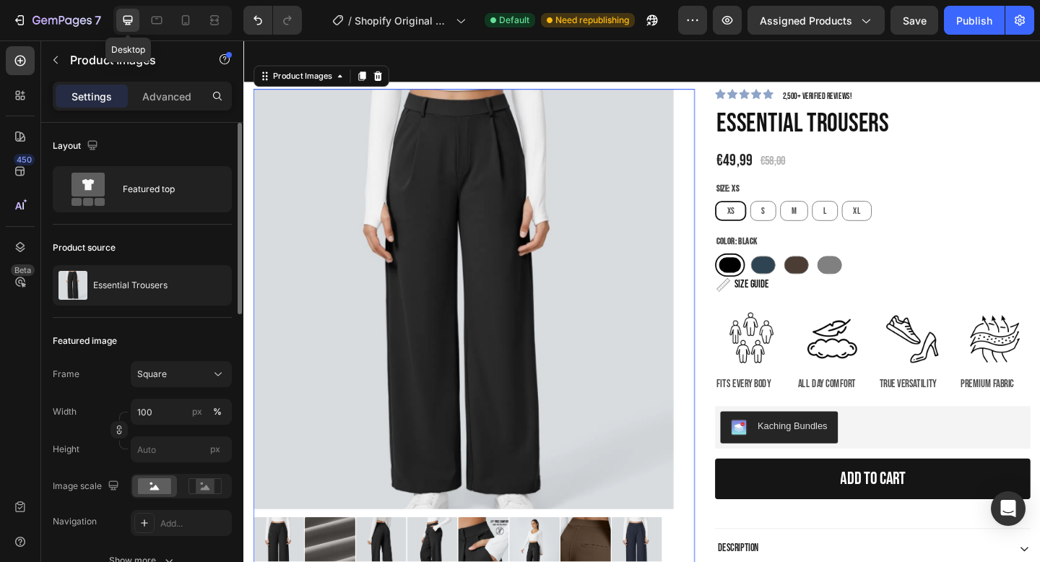
scroll to position [82, 0]
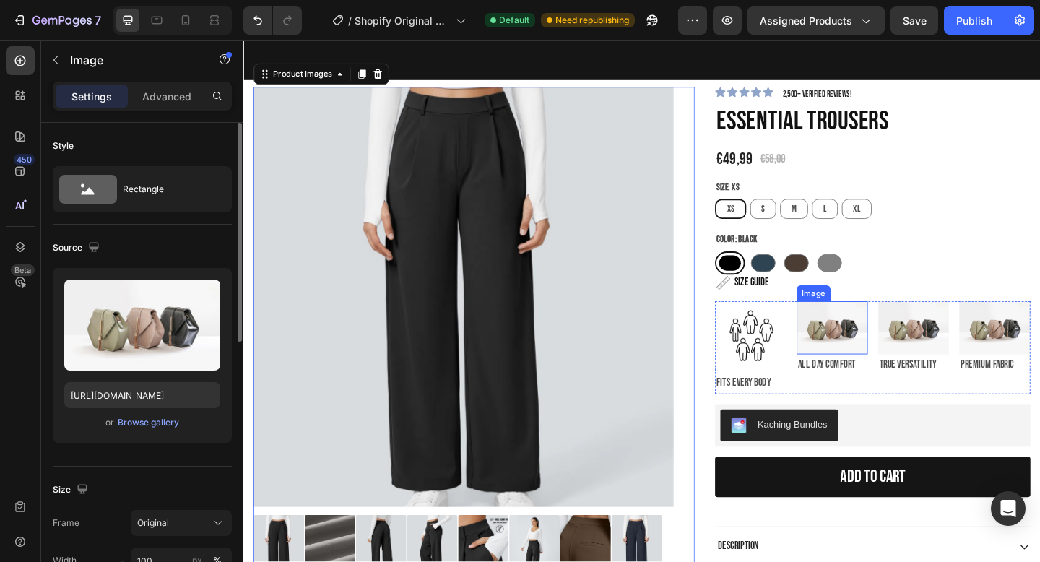
click at [859, 361] on img at bounding box center [883, 353] width 77 height 58
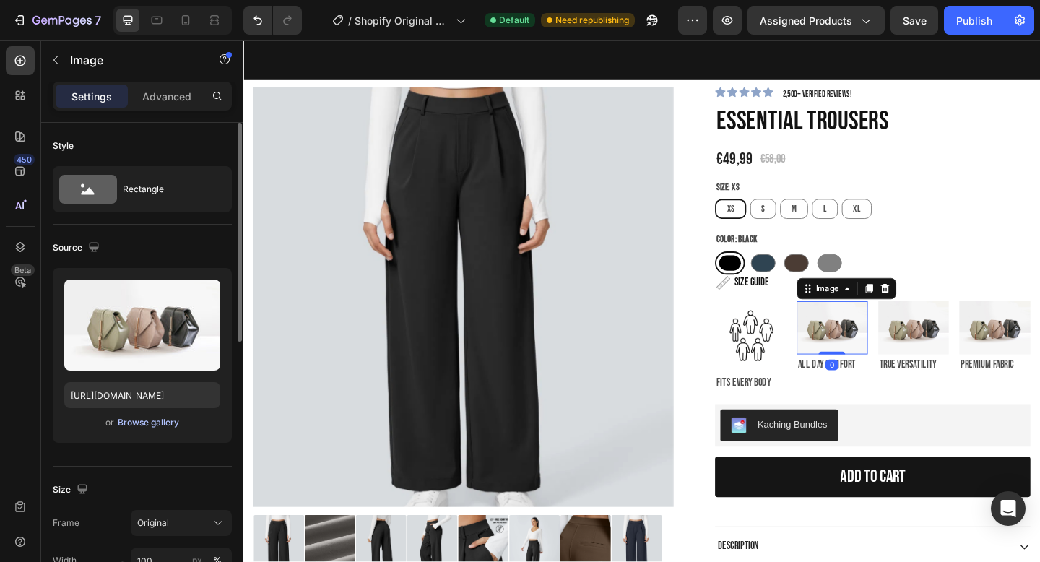
click at [142, 419] on div "Browse gallery" at bounding box center [148, 422] width 61 height 13
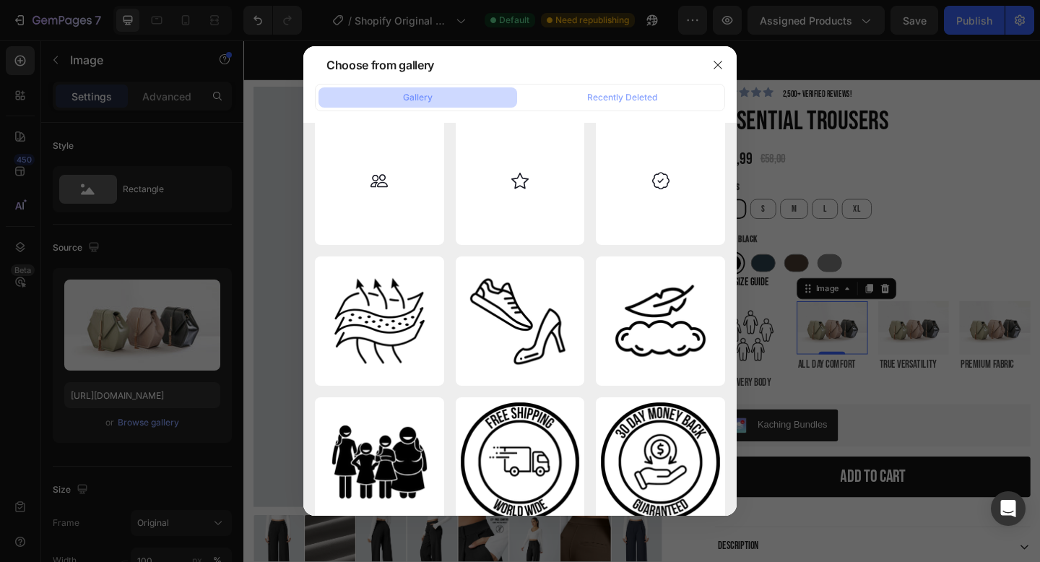
scroll to position [546, 0]
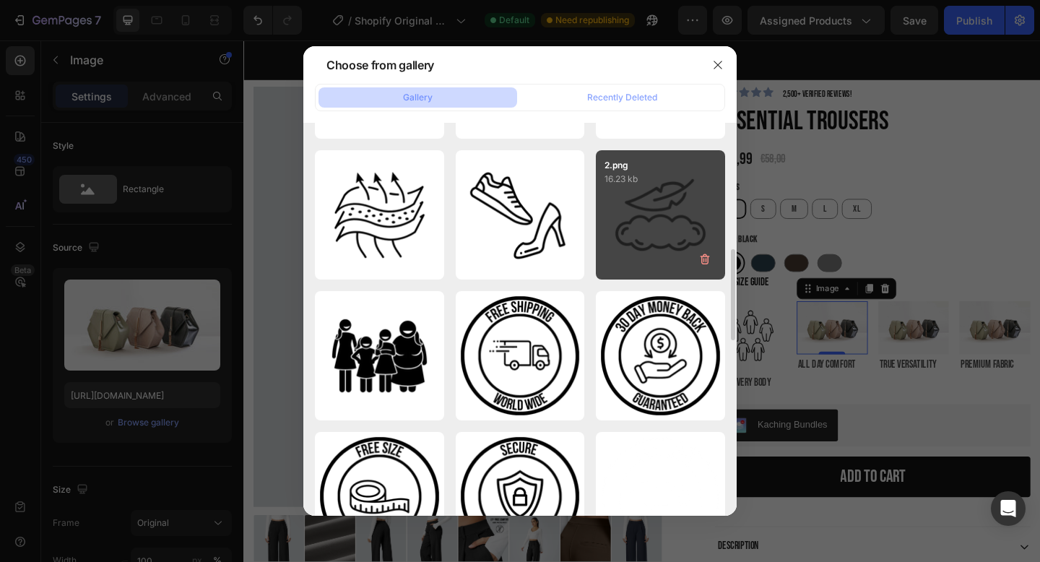
click at [627, 233] on div "2.png 16.23 kb" at bounding box center [660, 214] width 129 height 129
type input "[URL][DOMAIN_NAME]"
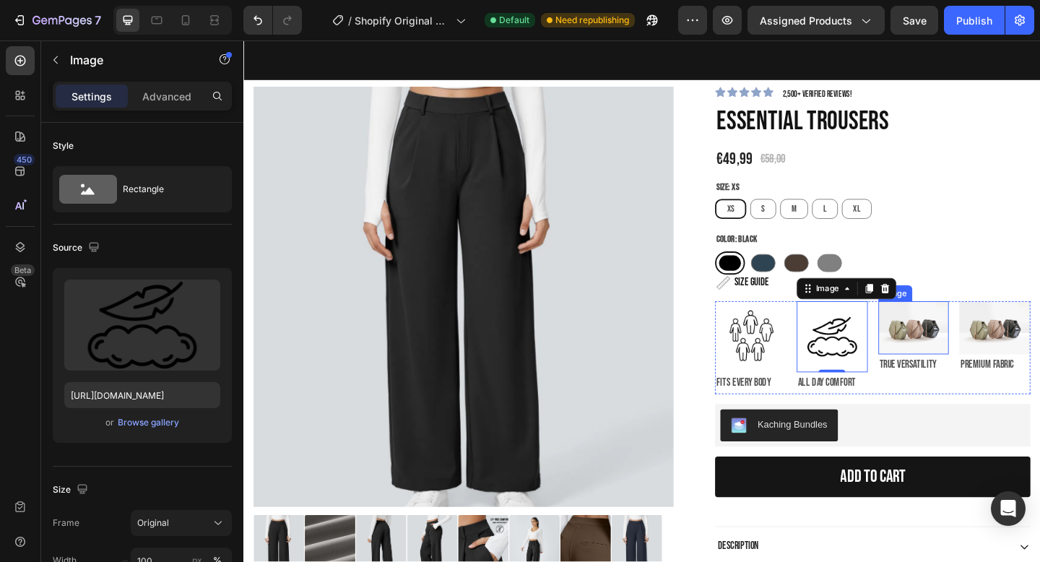
click at [962, 356] on img at bounding box center [971, 353] width 77 height 58
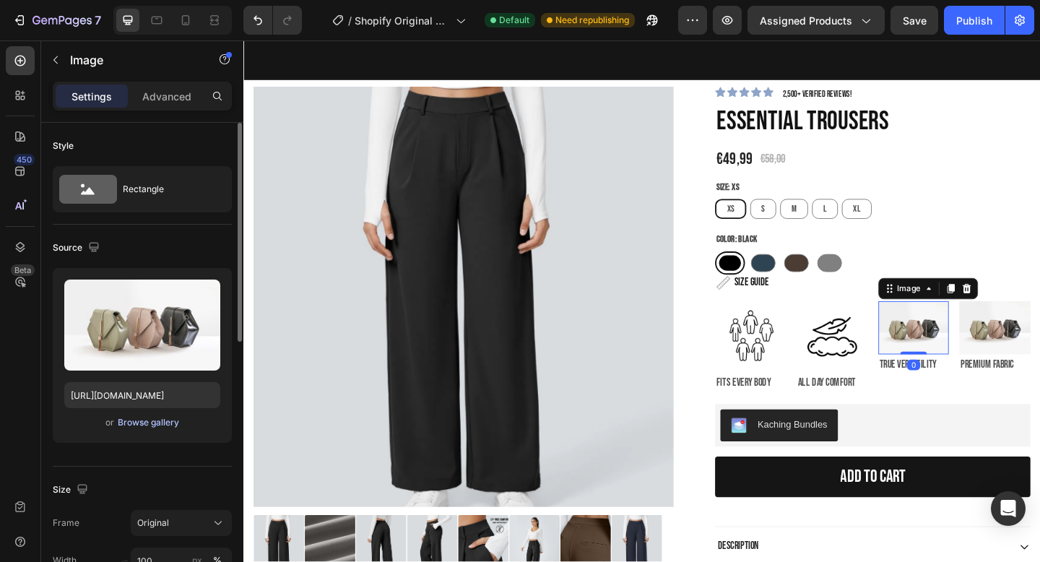
click at [145, 417] on div "Browse gallery" at bounding box center [148, 422] width 61 height 13
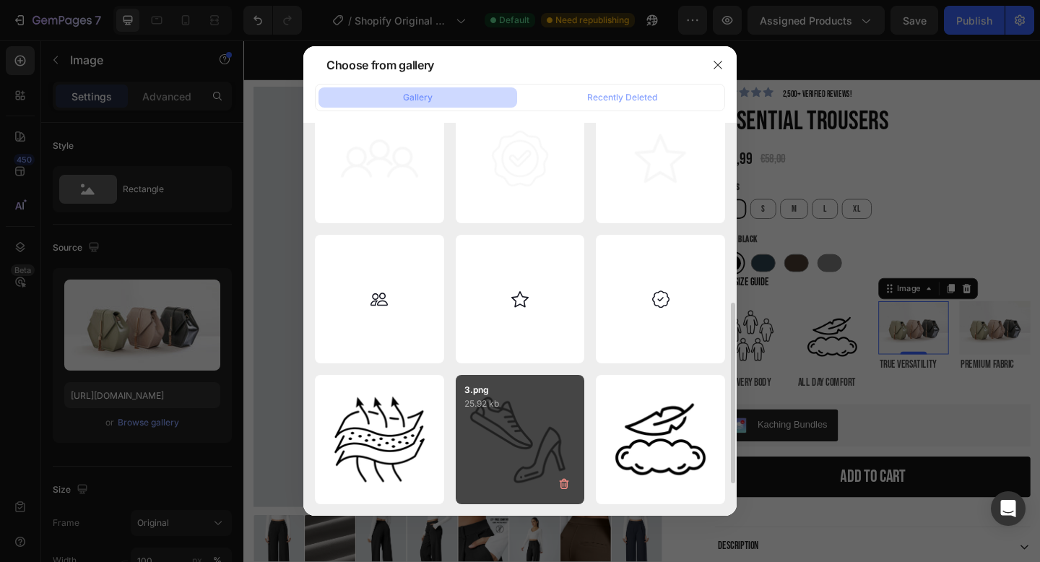
scroll to position [343, 0]
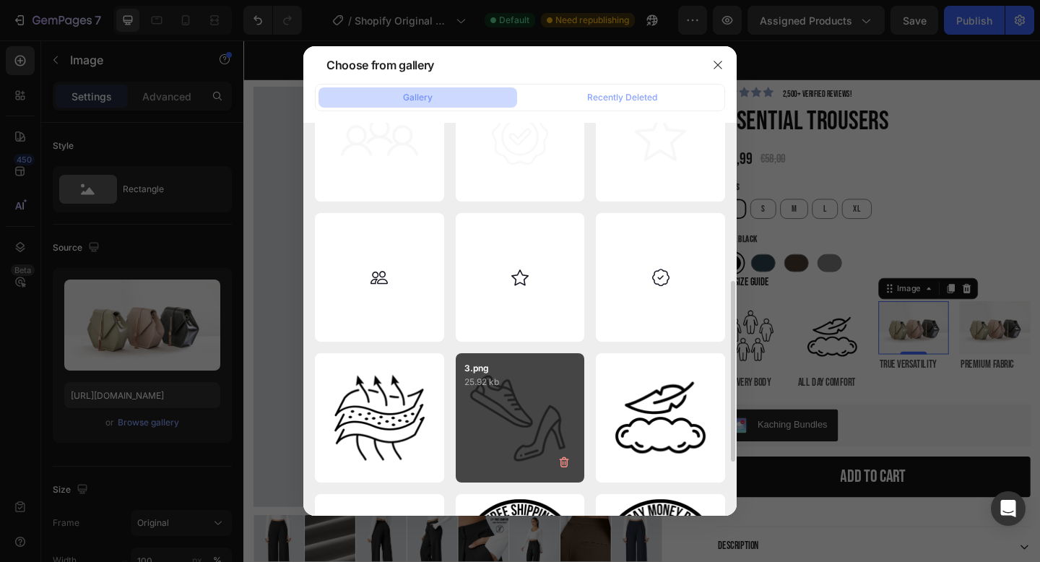
click at [528, 393] on div "3.png 25.92 kb" at bounding box center [520, 417] width 129 height 129
type input "[URL][DOMAIN_NAME]"
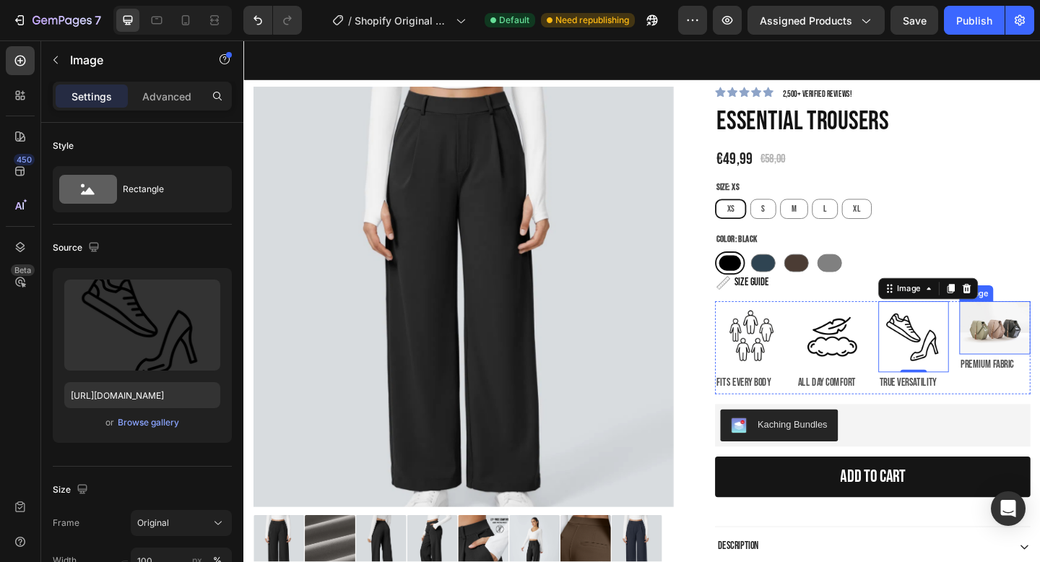
click at [1039, 358] on img at bounding box center [1060, 353] width 77 height 58
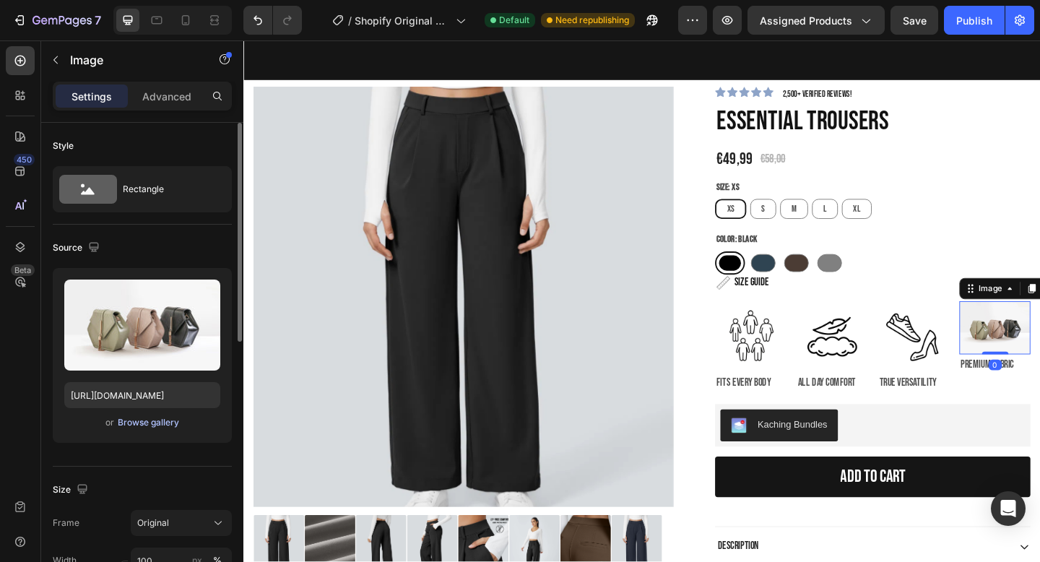
click at [147, 423] on div "Browse gallery" at bounding box center [148, 422] width 61 height 13
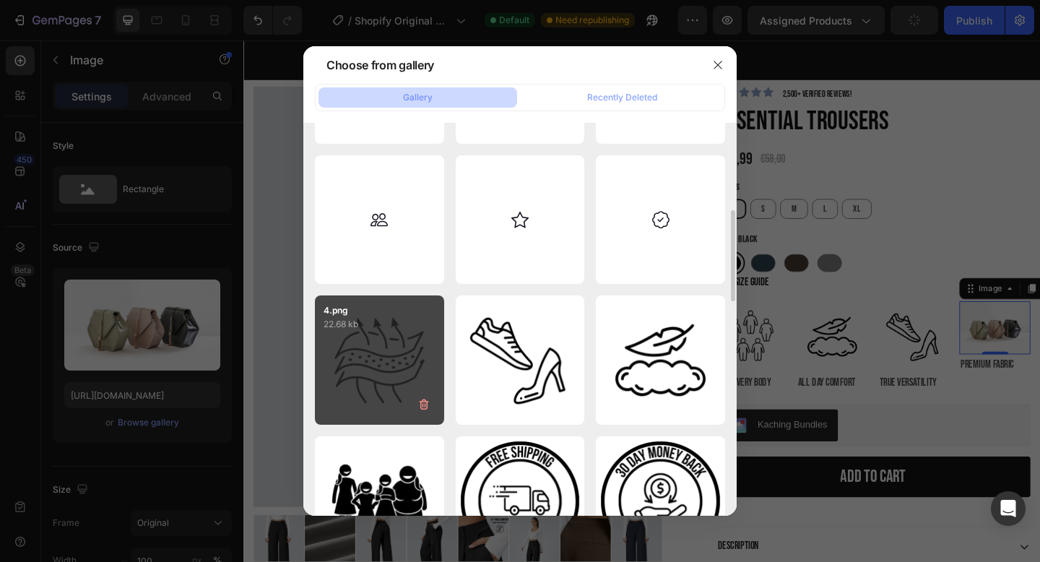
scroll to position [402, 0]
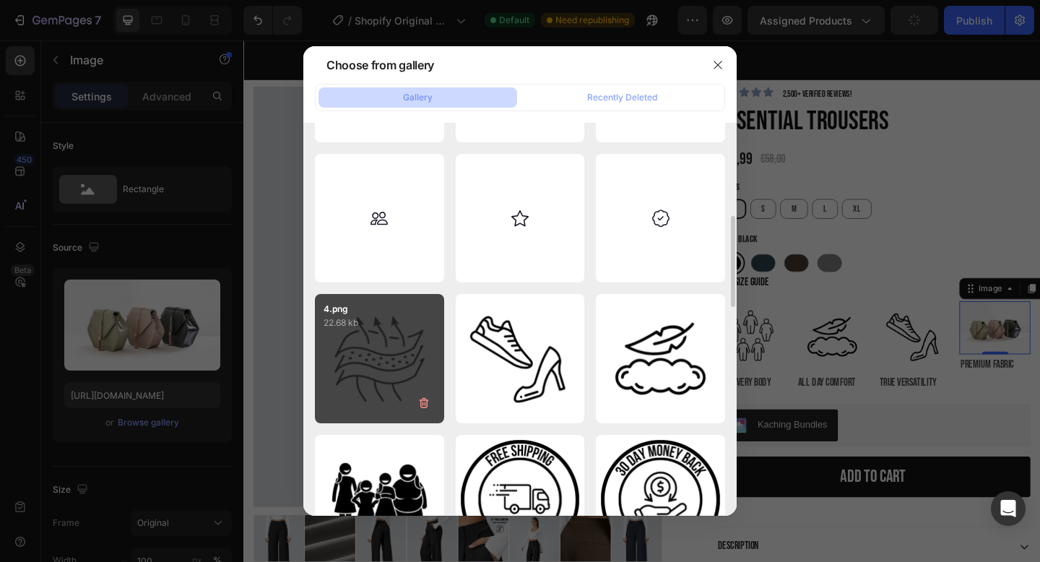
click at [399, 352] on div "4.png 22.68 kb" at bounding box center [379, 358] width 129 height 129
type input "[URL][DOMAIN_NAME]"
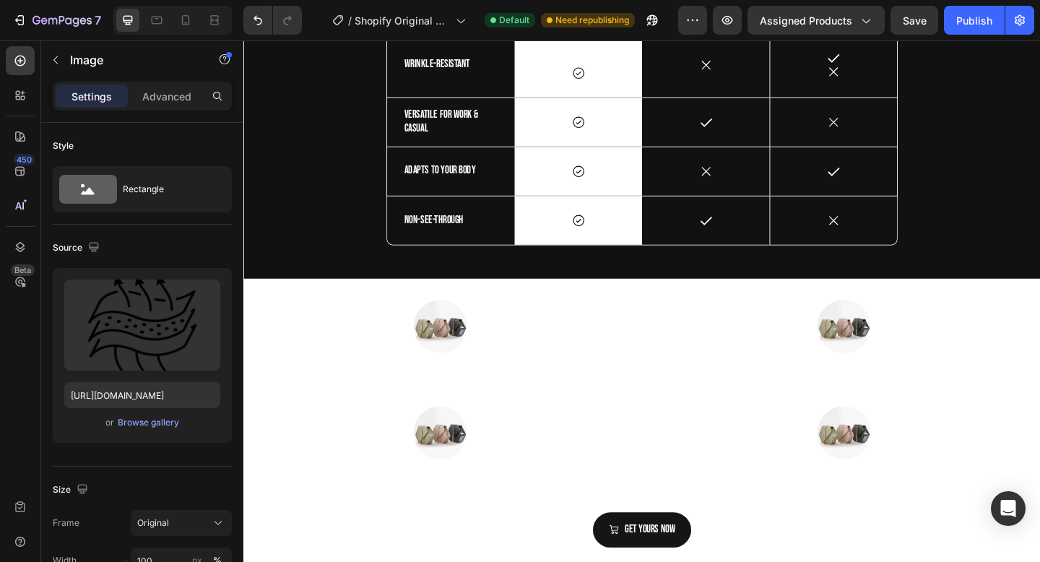
scroll to position [3034, 0]
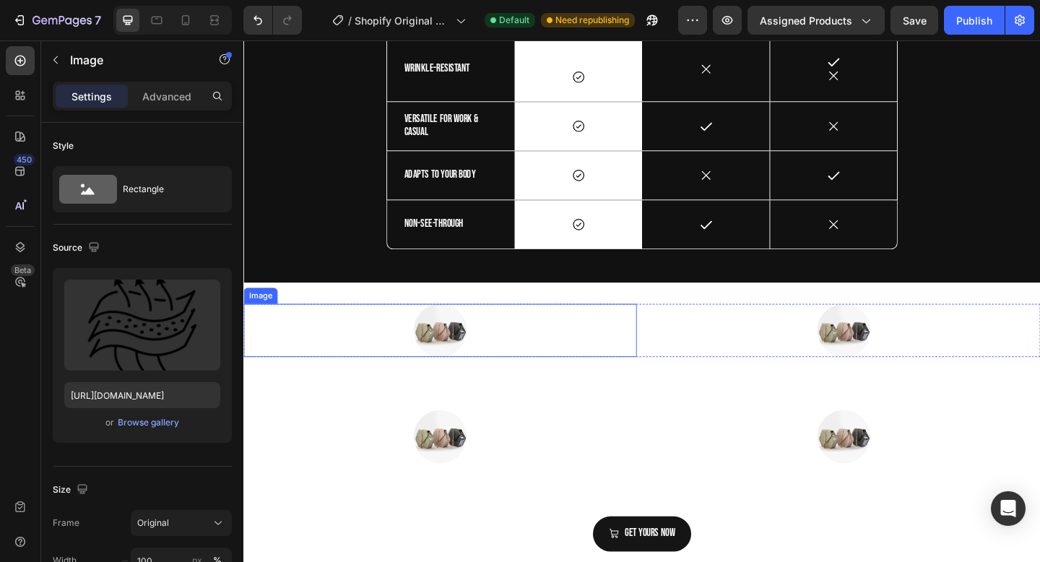
click at [463, 352] on img at bounding box center [457, 356] width 58 height 58
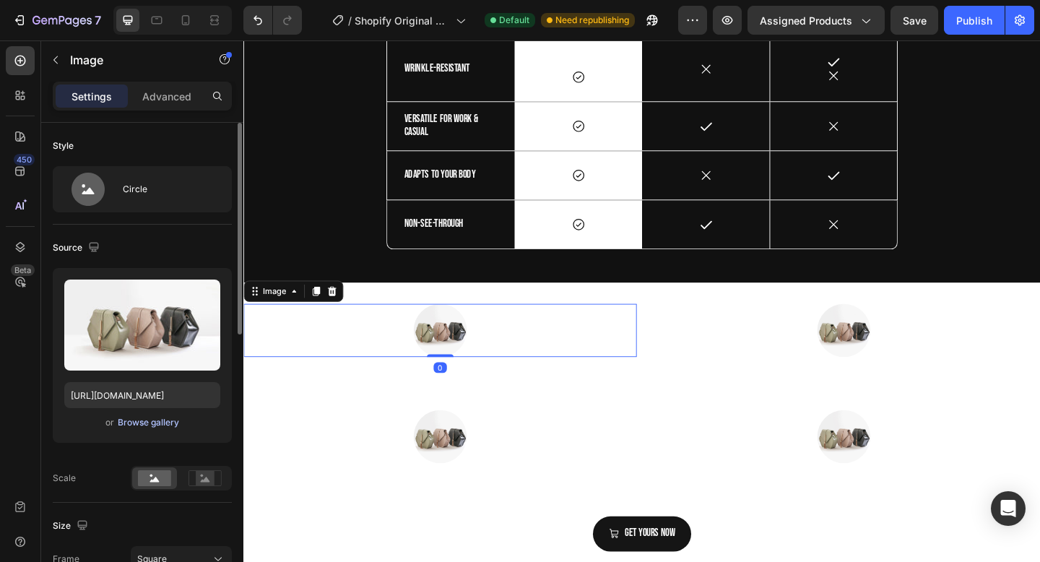
click at [137, 424] on div "Browse gallery" at bounding box center [148, 422] width 61 height 13
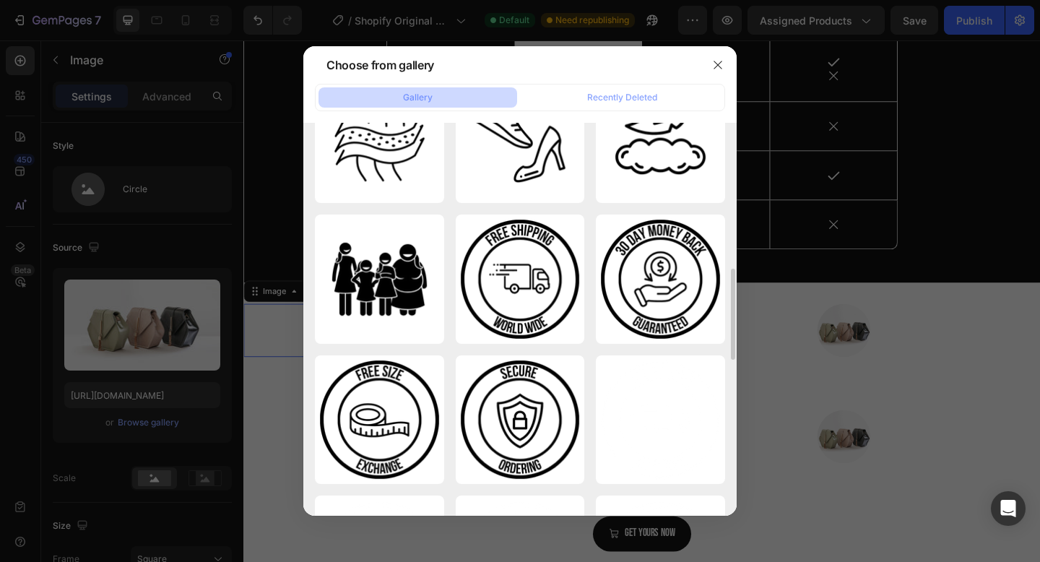
scroll to position [624, 0]
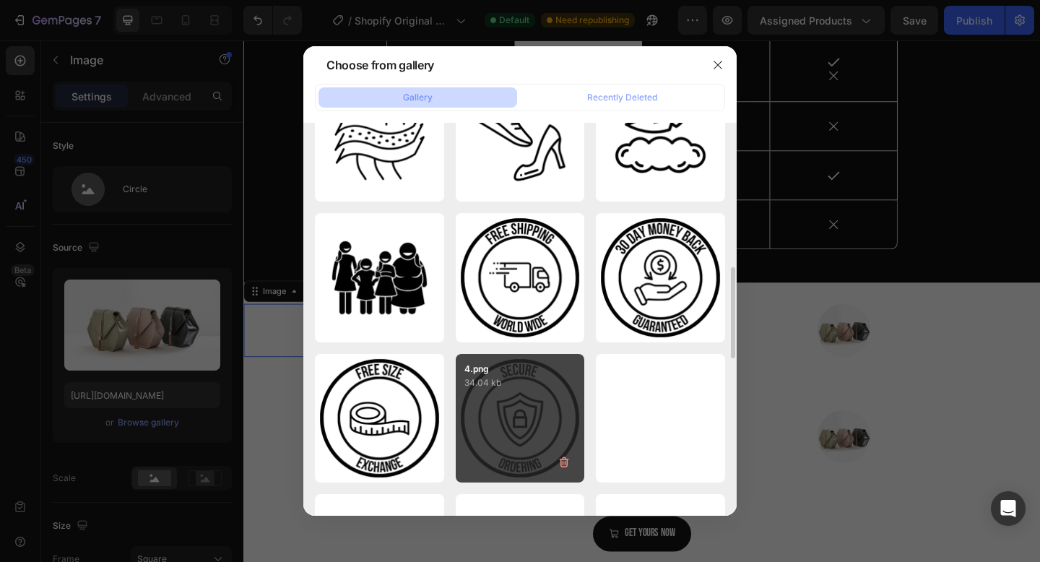
click at [530, 393] on div "4.png 34.04 kb" at bounding box center [520, 418] width 129 height 129
type input "[URL][DOMAIN_NAME]"
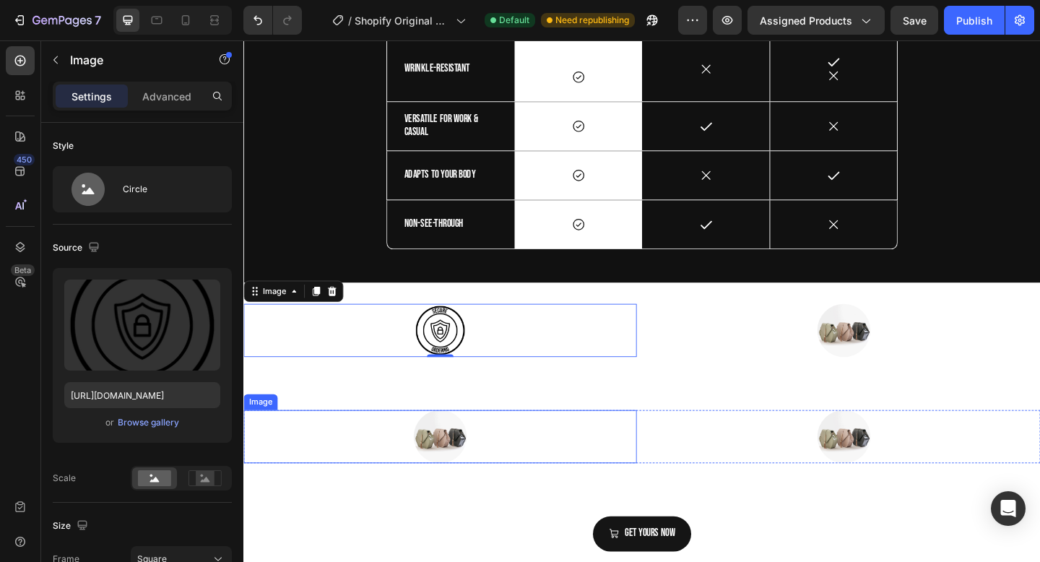
click at [456, 471] on img at bounding box center [457, 472] width 58 height 58
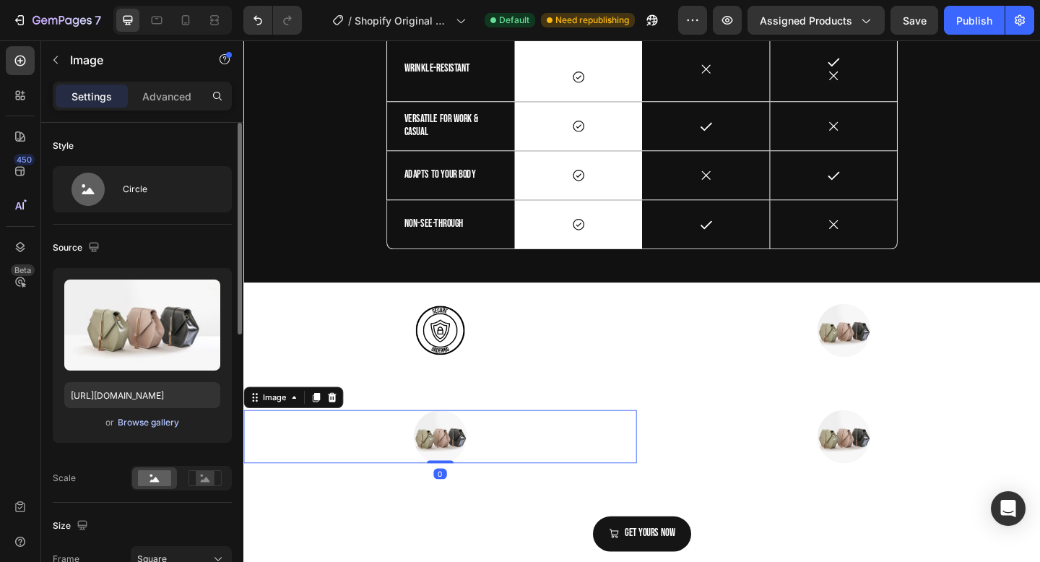
click at [160, 423] on div "Browse gallery" at bounding box center [148, 422] width 61 height 13
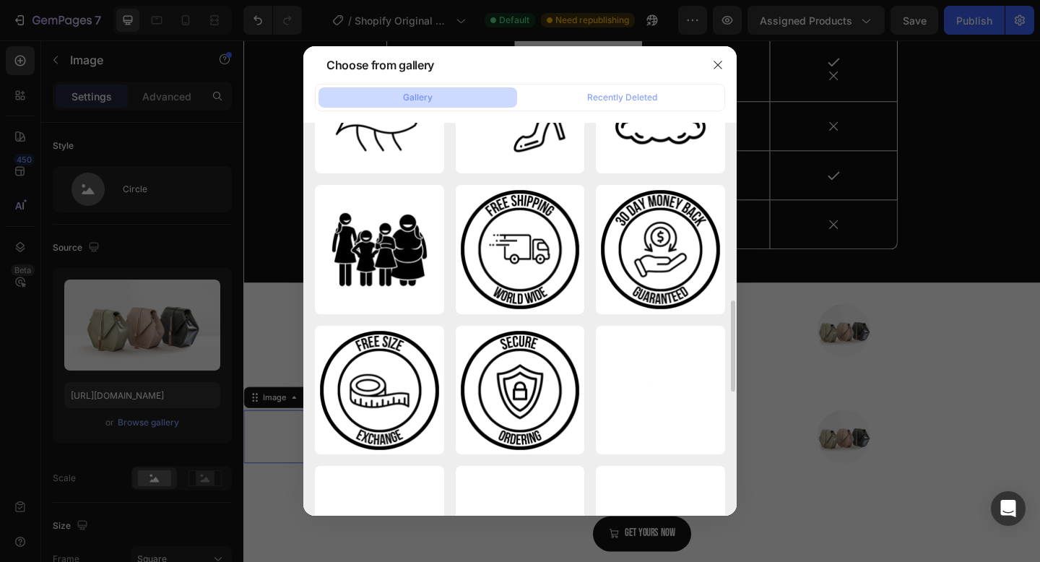
scroll to position [675, 0]
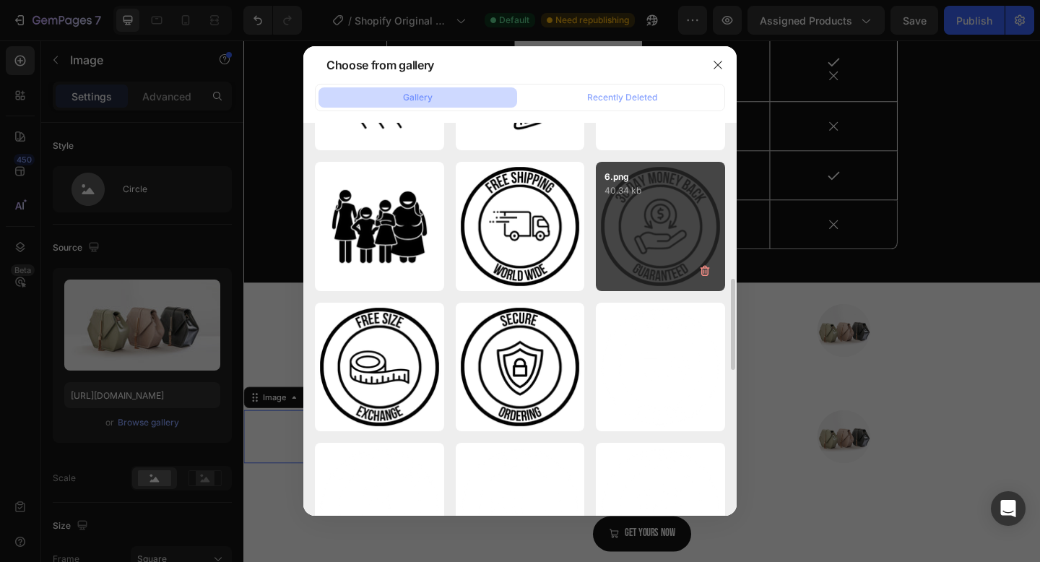
click at [669, 209] on div "6.png 40.34 kb" at bounding box center [660, 226] width 129 height 129
type input "[URL][DOMAIN_NAME]"
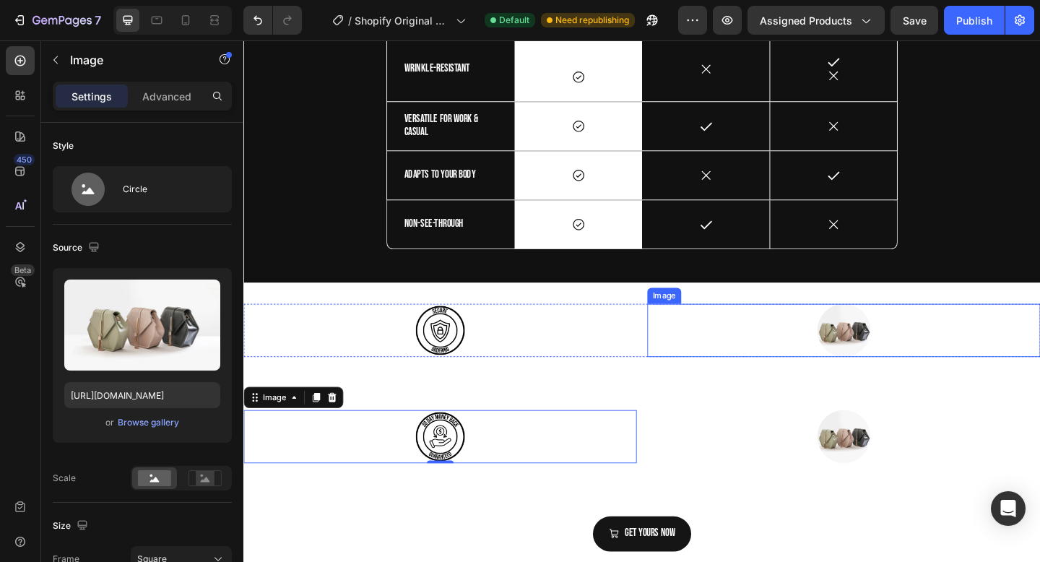
click at [888, 357] on img at bounding box center [896, 356] width 58 height 58
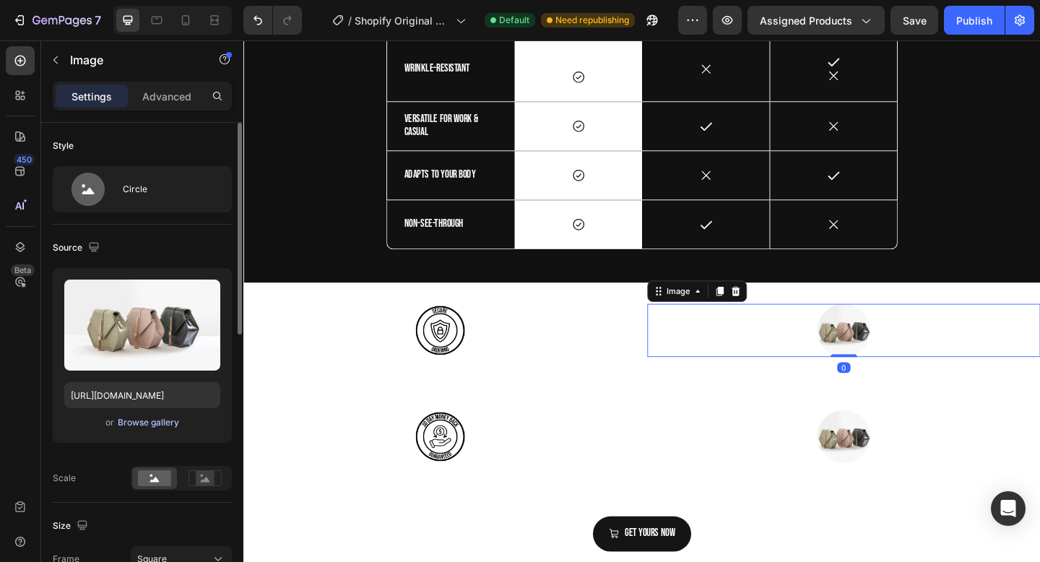
click at [141, 429] on button "Browse gallery" at bounding box center [148, 422] width 63 height 14
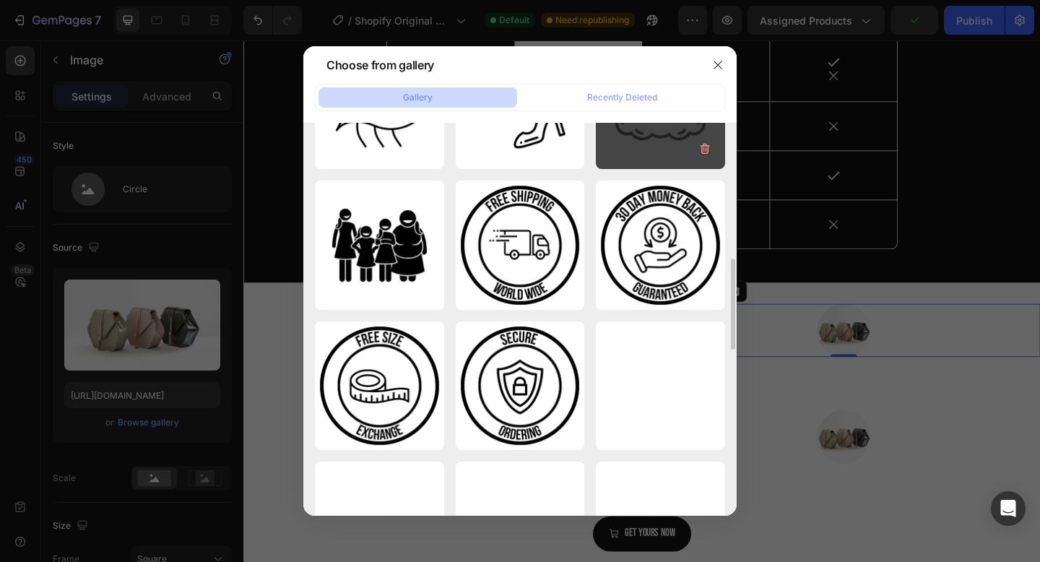
scroll to position [661, 0]
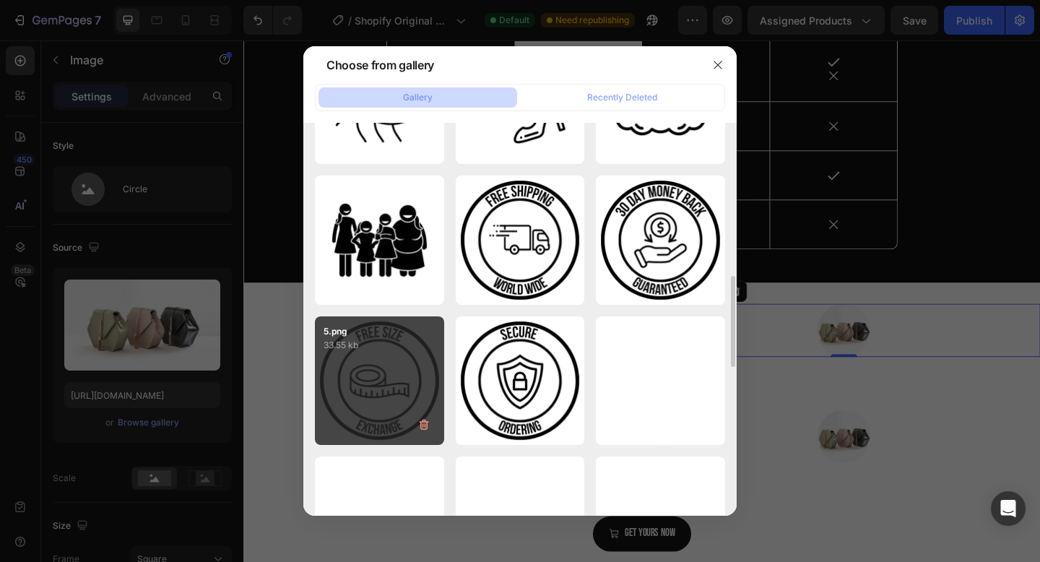
click at [392, 373] on div "5.png 33.55 kb" at bounding box center [379, 380] width 129 height 129
type input "[URL][DOMAIN_NAME]"
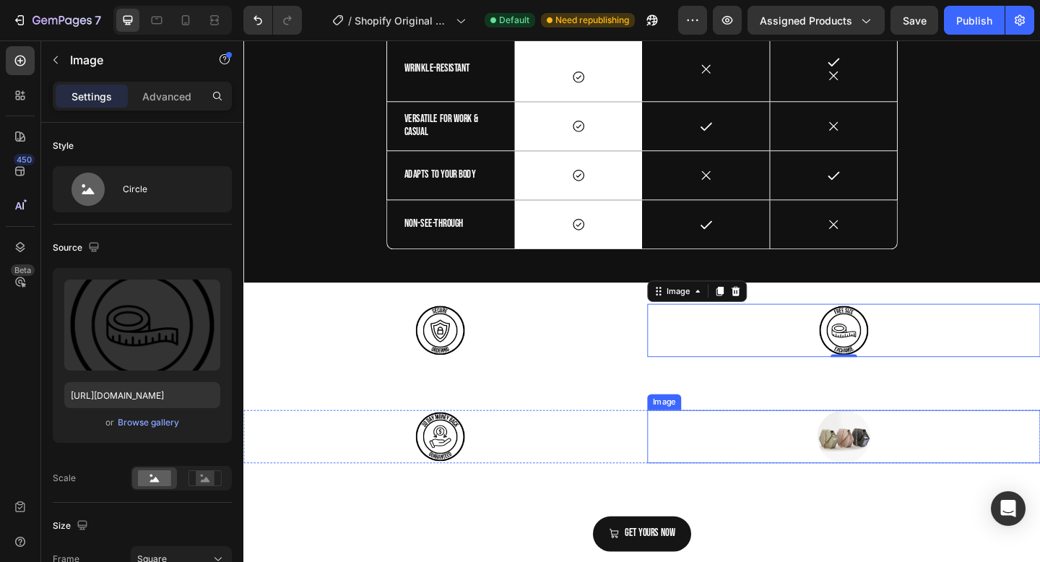
click at [903, 471] on img at bounding box center [896, 472] width 58 height 58
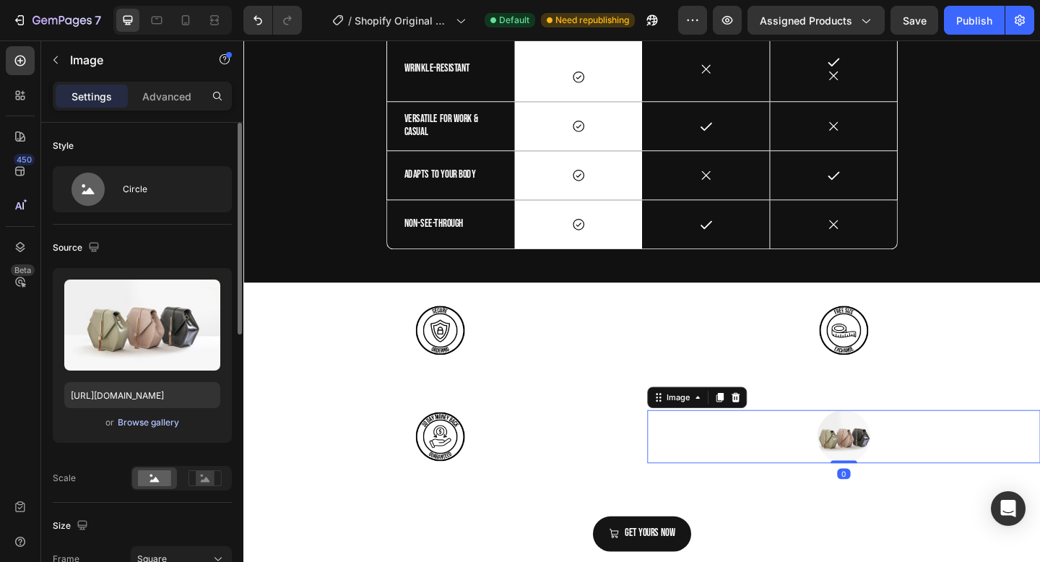
click at [159, 422] on div "Browse gallery" at bounding box center [148, 422] width 61 height 13
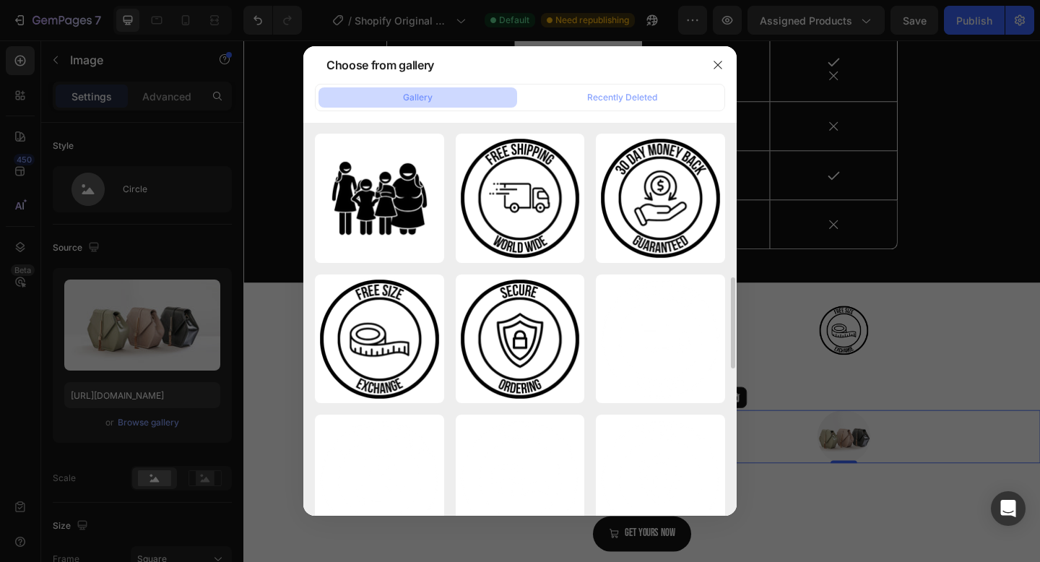
scroll to position [704, 0]
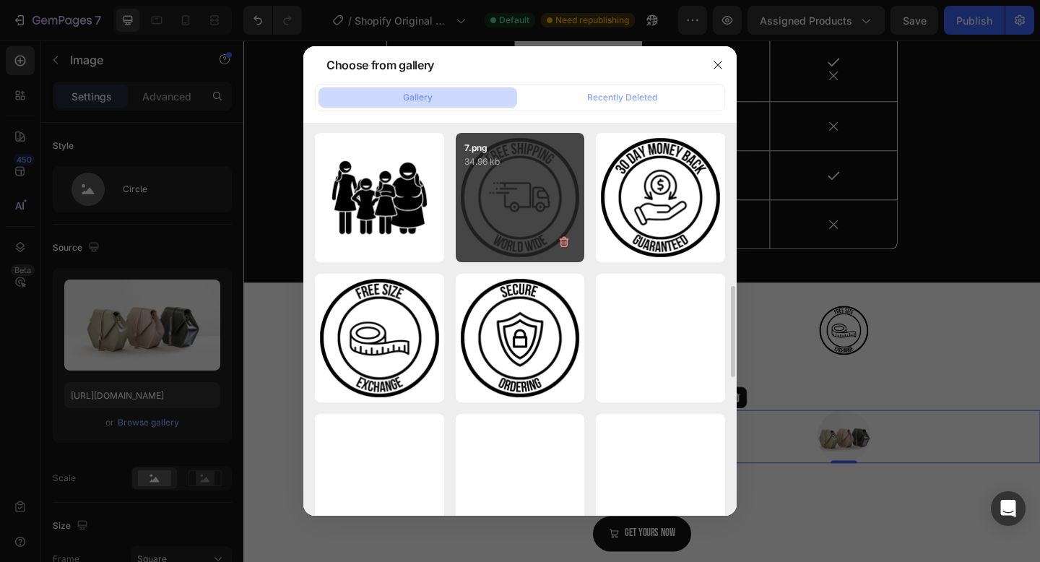
click at [521, 196] on div "7.png 34.96 kb" at bounding box center [520, 197] width 129 height 129
type input "[URL][DOMAIN_NAME]"
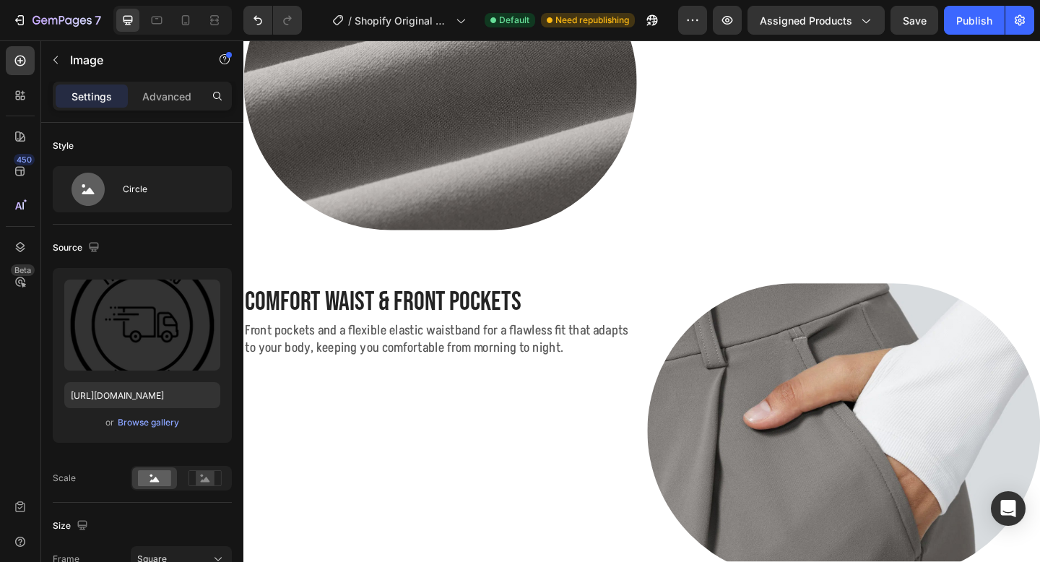
scroll to position [1423, 0]
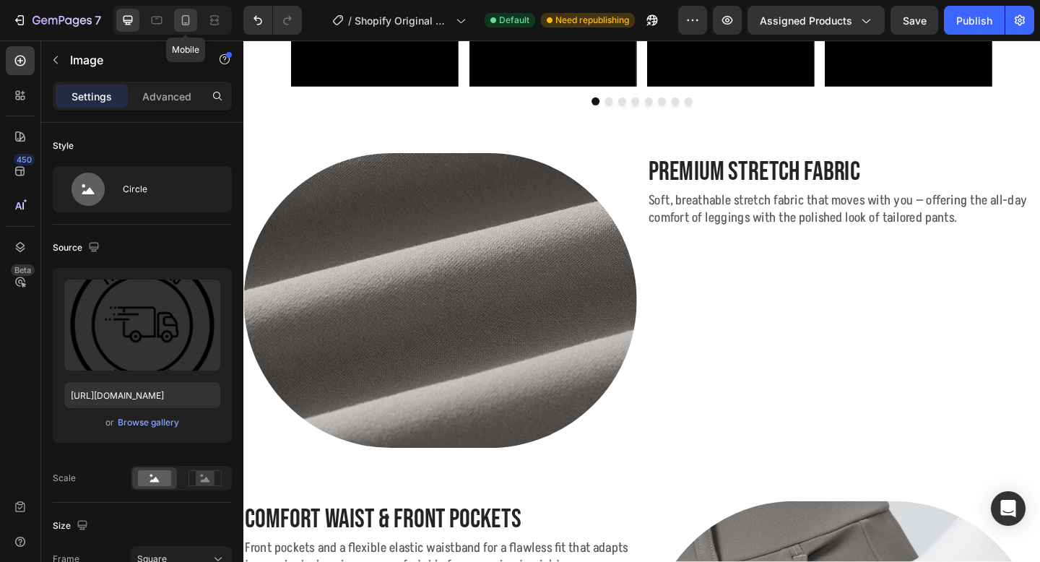
click at [183, 21] on icon at bounding box center [186, 20] width 8 height 10
type input "100"
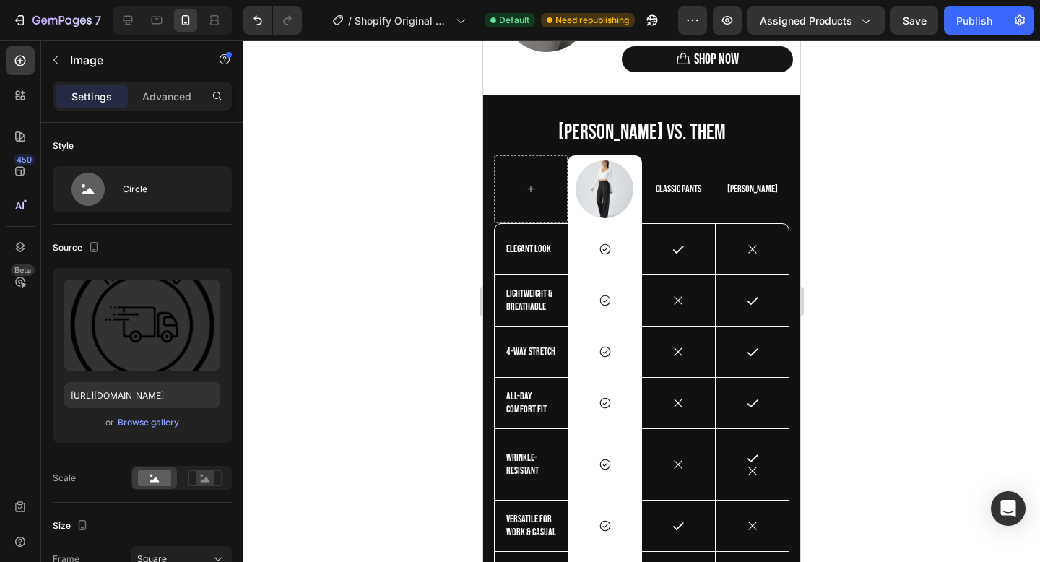
scroll to position [1785, 0]
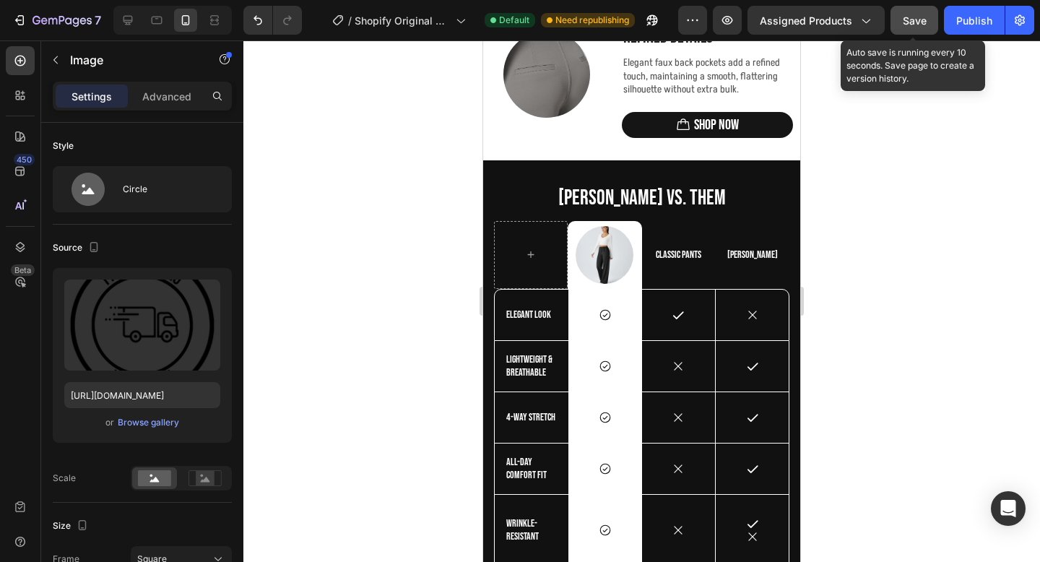
click at [896, 26] on button "Save" at bounding box center [914, 20] width 48 height 29
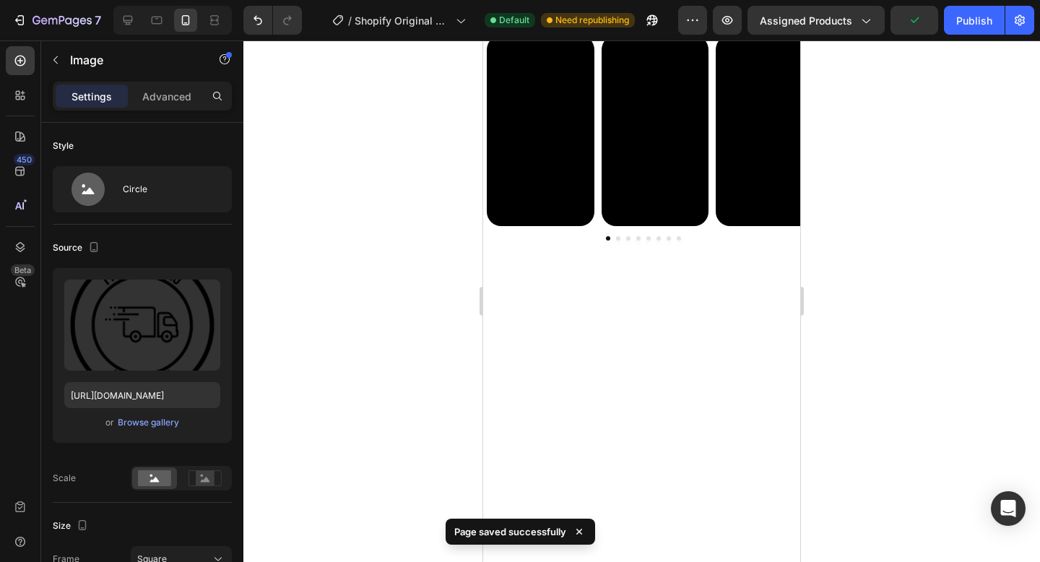
scroll to position [852, 0]
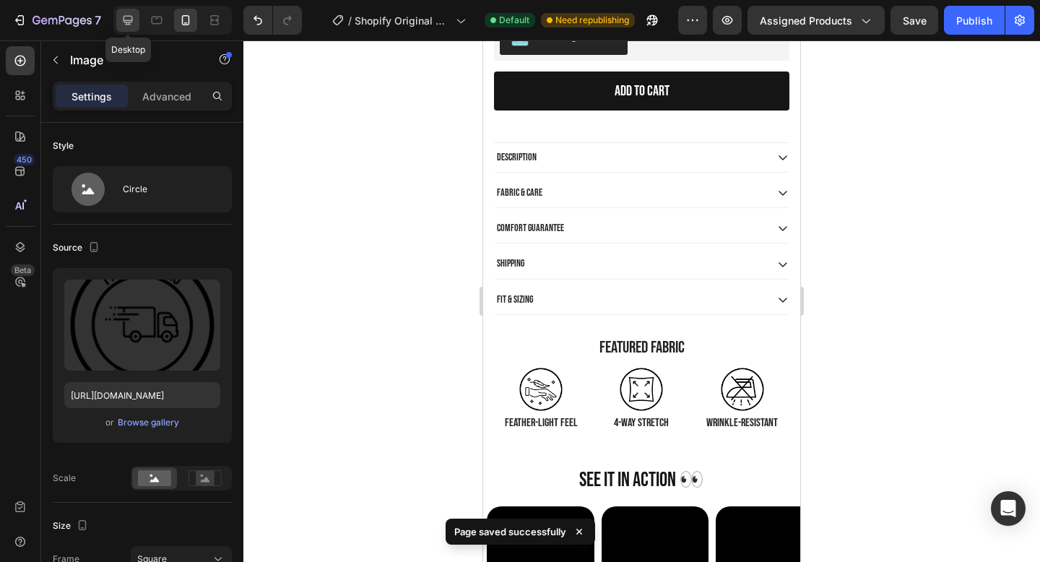
click at [129, 17] on icon at bounding box center [128, 20] width 14 height 14
type input "80"
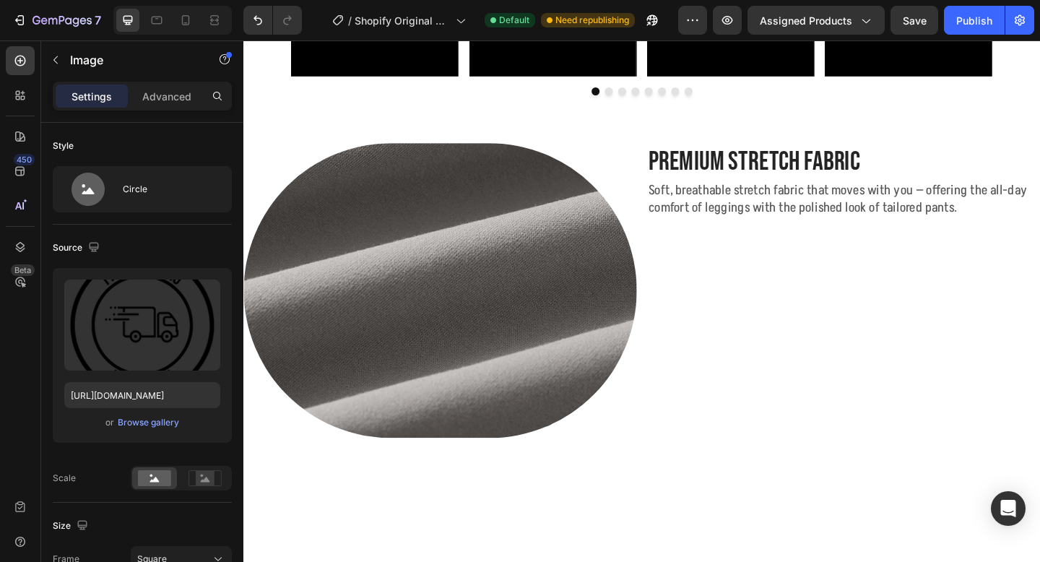
scroll to position [680, 0]
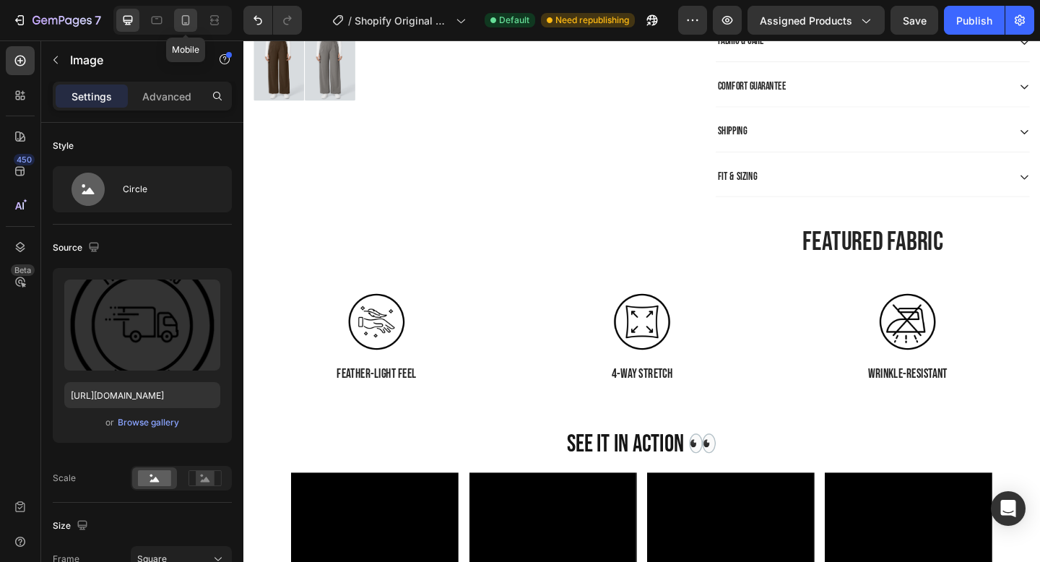
click at [180, 17] on icon at bounding box center [185, 20] width 14 height 14
type input "100"
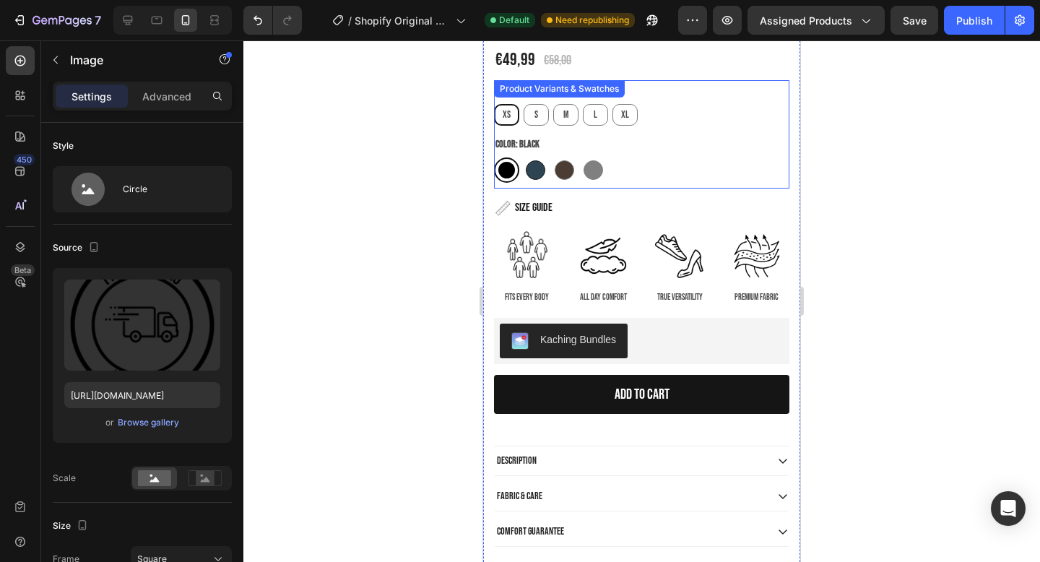
scroll to position [549, 0]
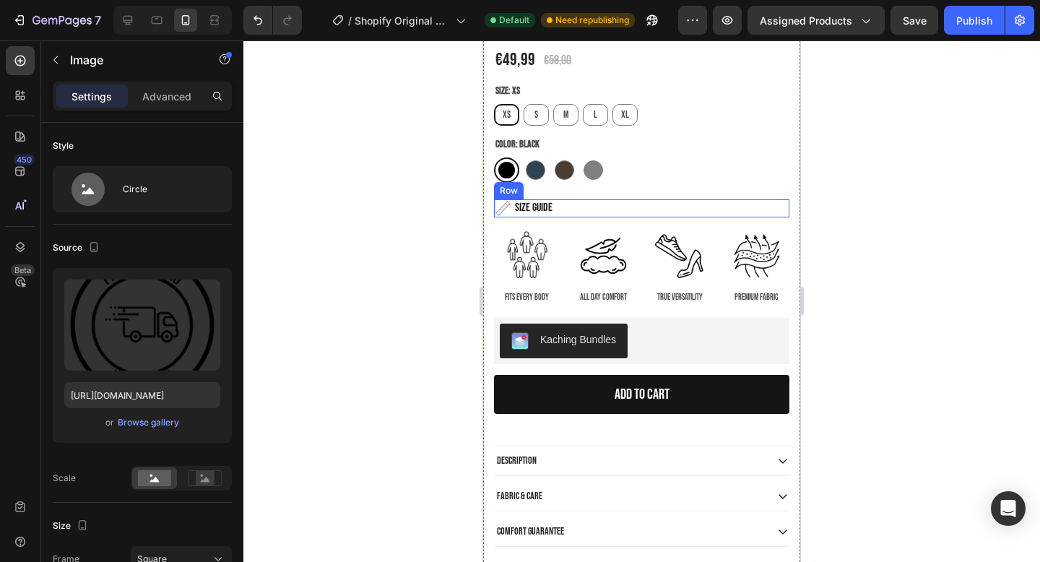
click at [557, 207] on div "Image SIZE GUIDE Heading Row" at bounding box center [641, 208] width 295 height 18
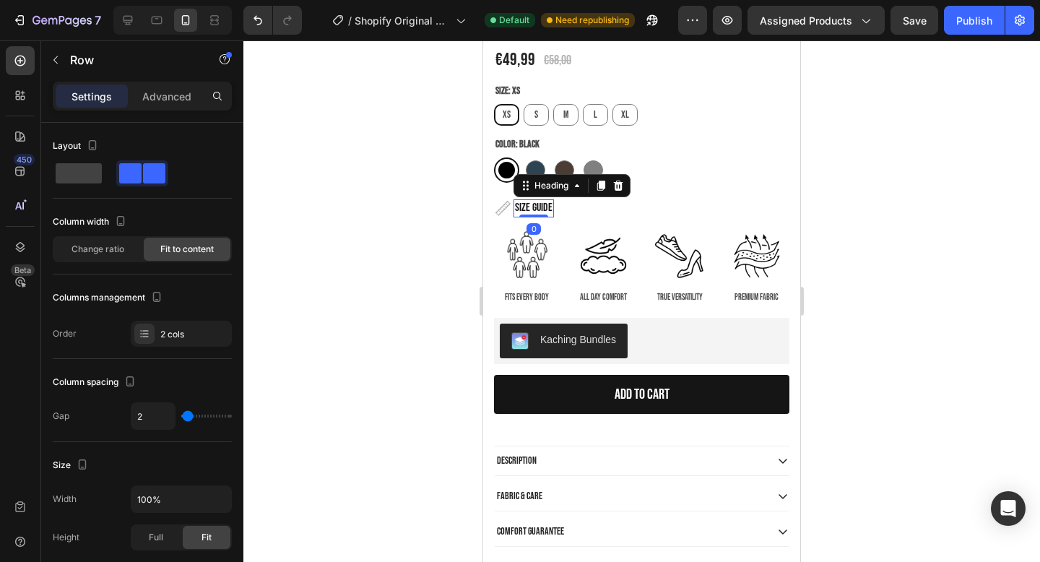
click at [534, 208] on h2 "SIZE GUIDE" at bounding box center [533, 208] width 40 height 18
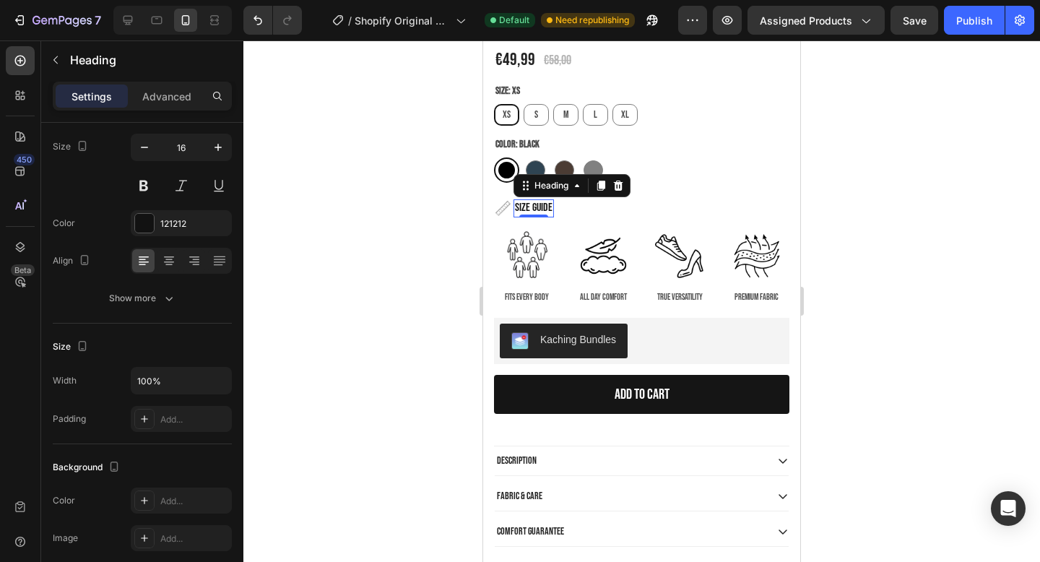
scroll to position [0, 0]
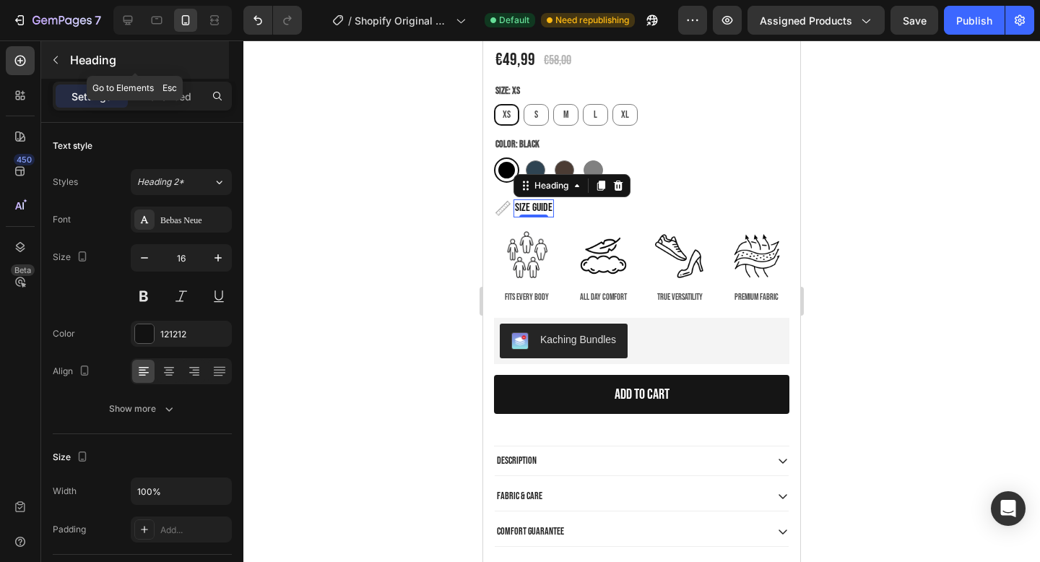
click at [56, 55] on icon "button" at bounding box center [56, 60] width 12 height 12
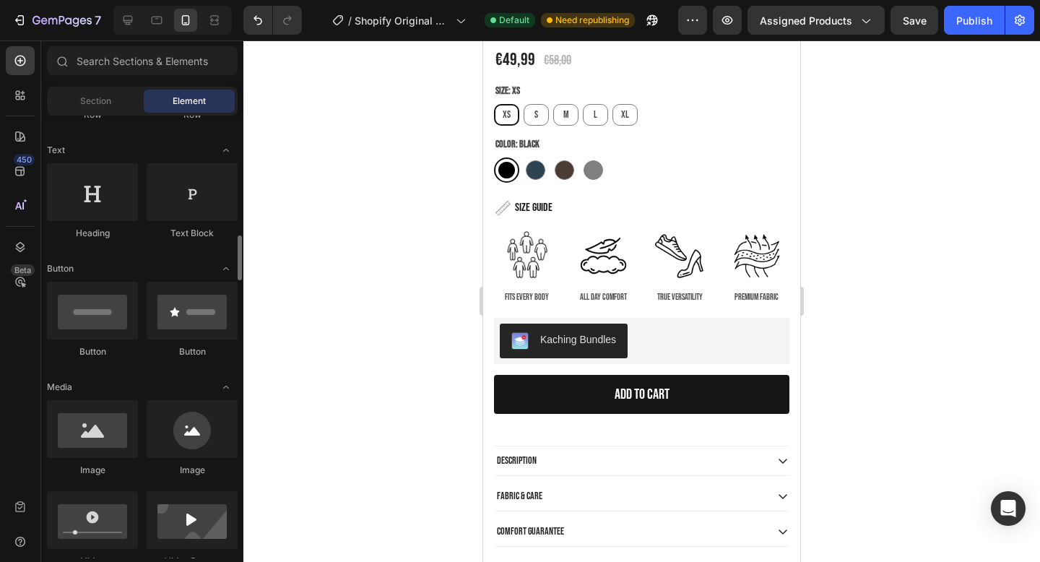
scroll to position [323, 0]
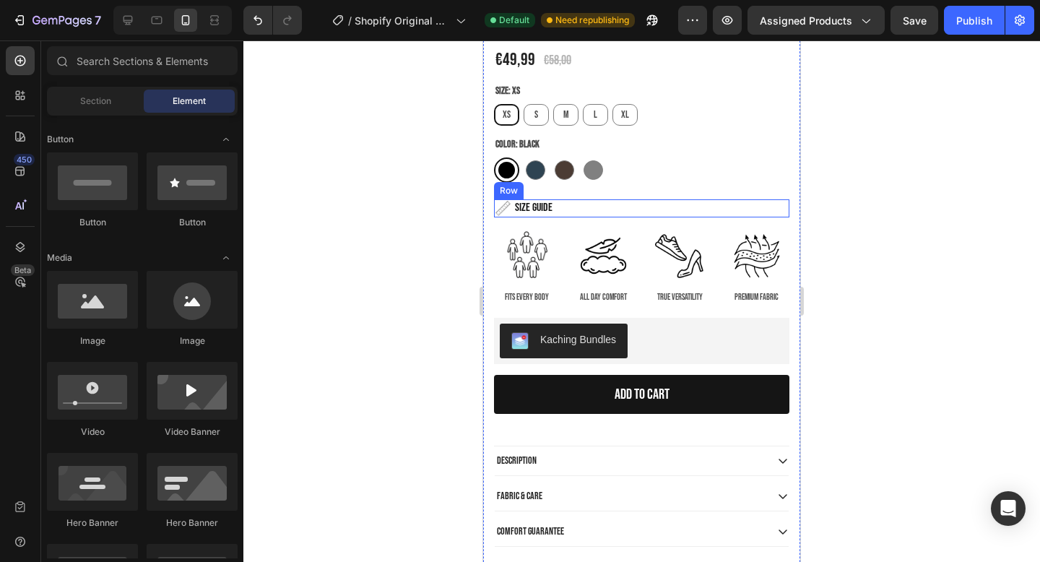
click at [585, 209] on div "Image SIZE GUIDE Heading Row" at bounding box center [641, 208] width 295 height 18
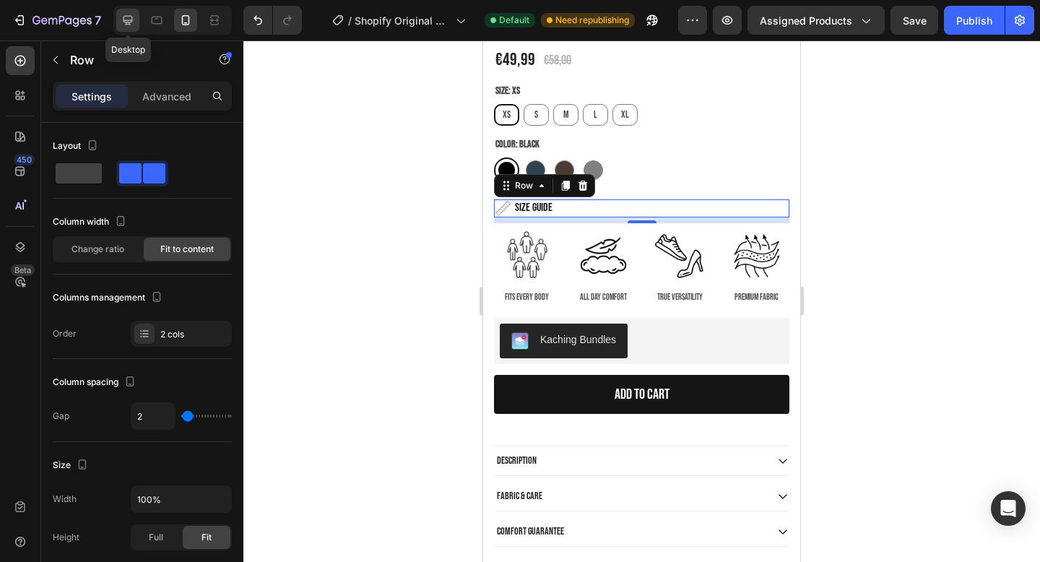
click at [127, 22] on icon at bounding box center [127, 20] width 9 height 9
type input "1200"
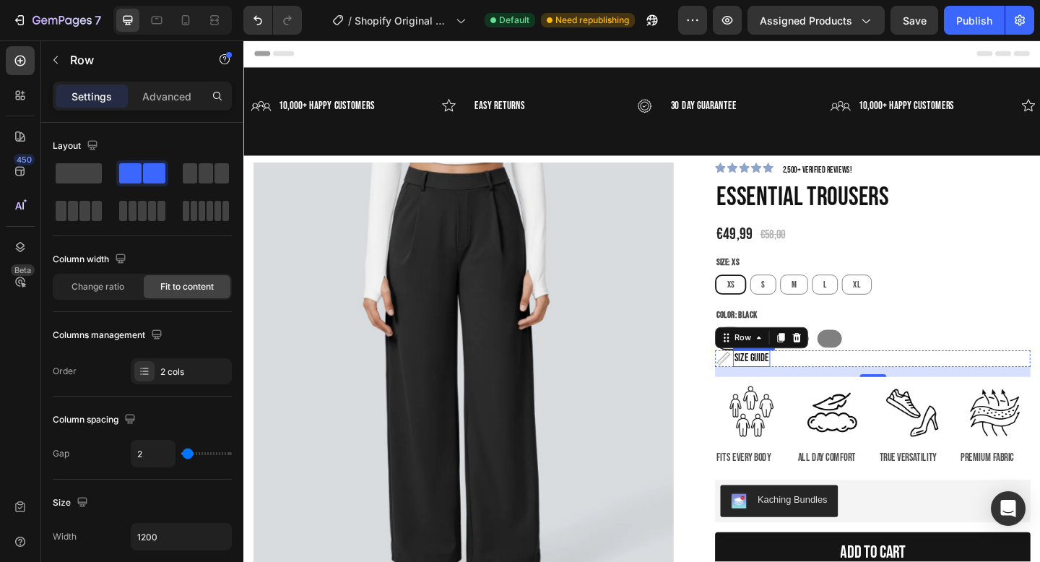
click at [806, 387] on h2 "SIZE GUIDE" at bounding box center [795, 387] width 40 height 18
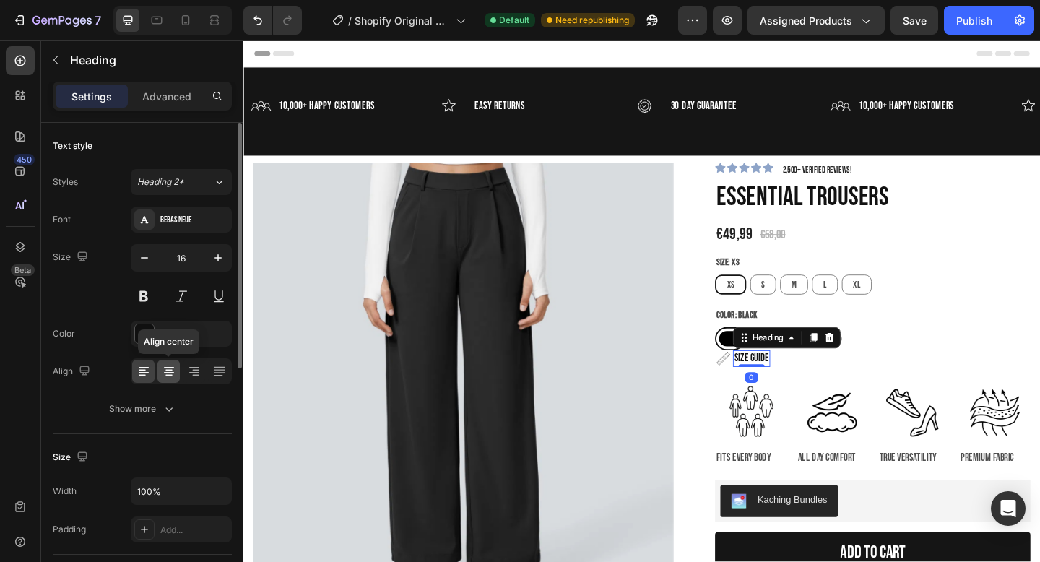
scroll to position [27, 0]
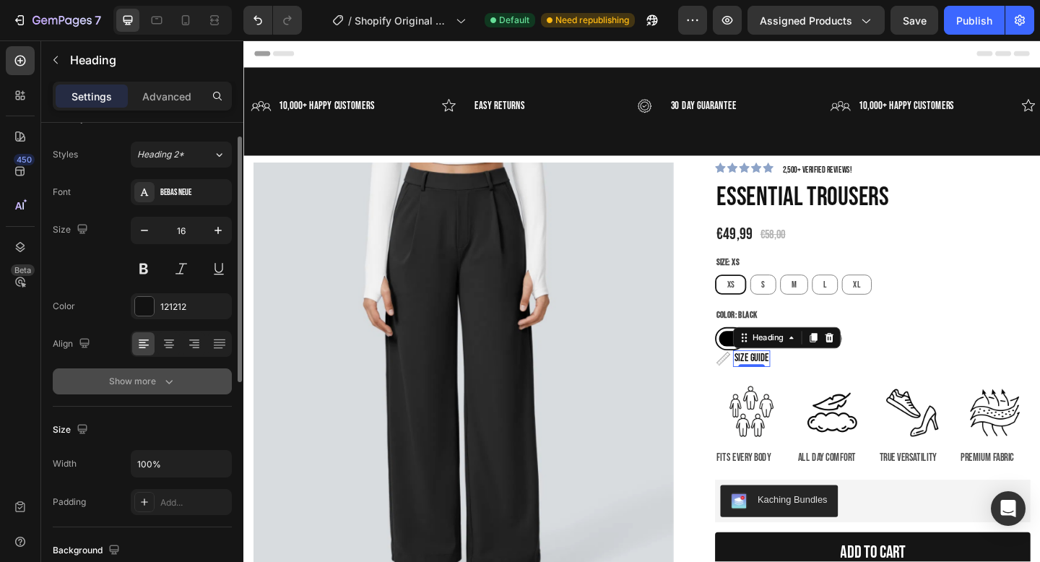
click at [150, 384] on div "Show more" at bounding box center [142, 381] width 67 height 14
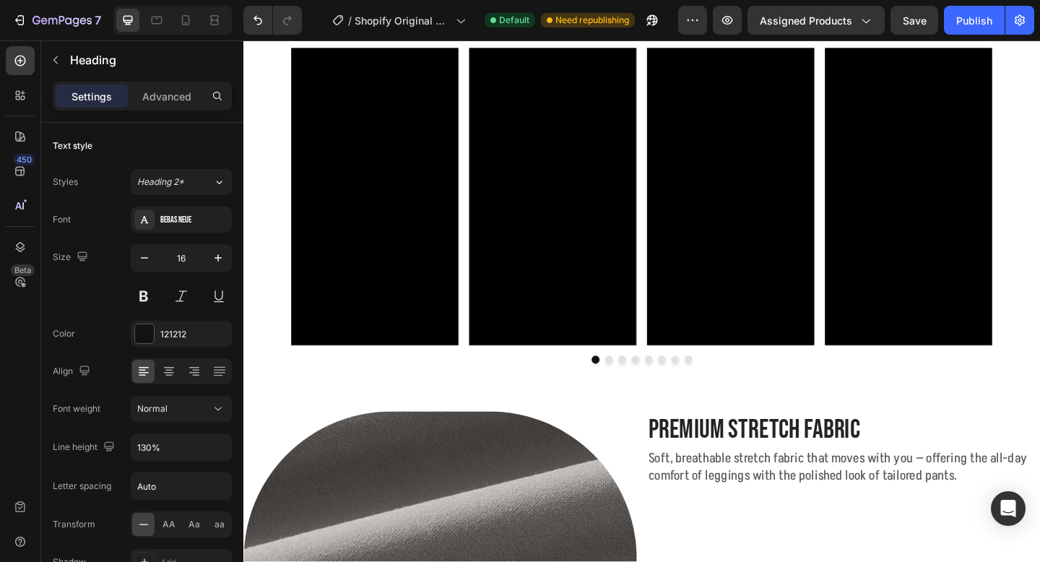
scroll to position [157, 0]
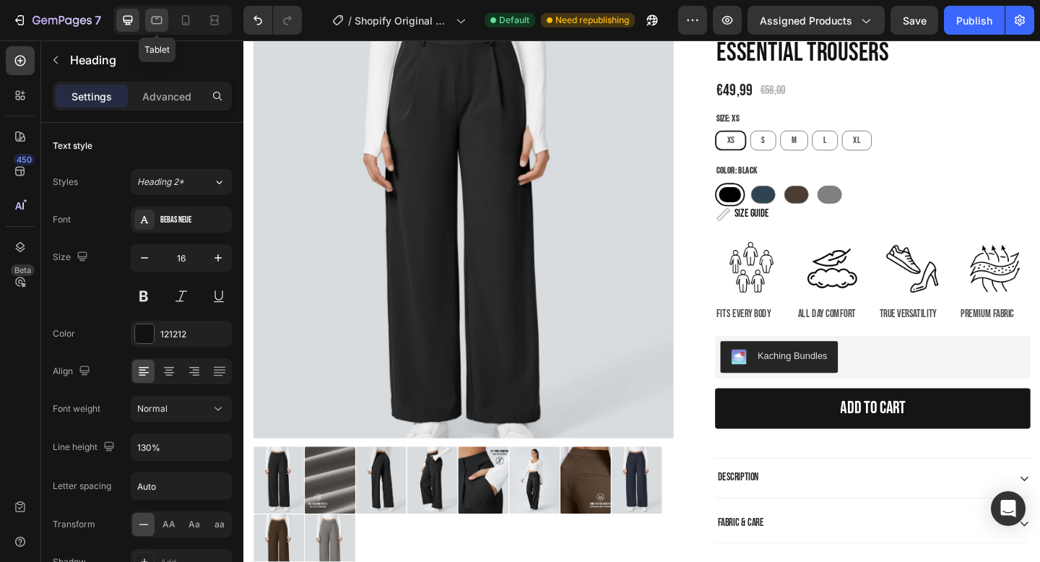
click at [158, 21] on icon at bounding box center [156, 20] width 14 height 14
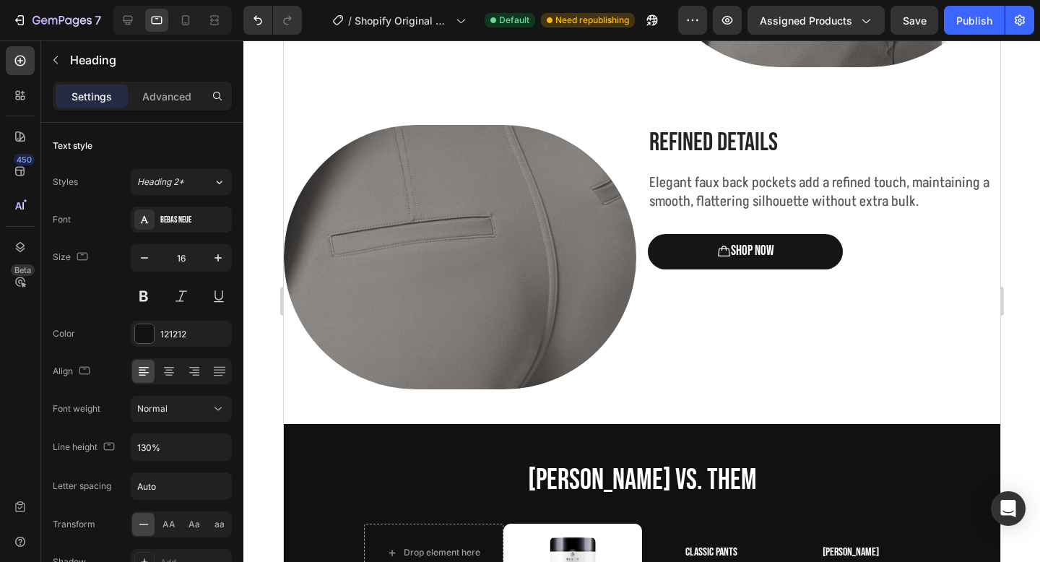
scroll to position [2203, 0]
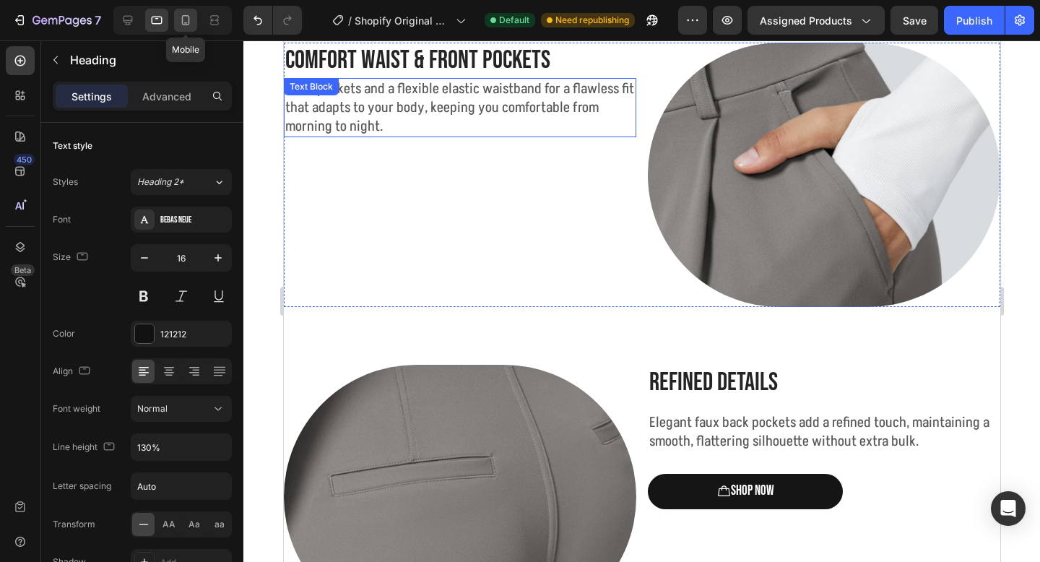
click at [187, 19] on icon at bounding box center [185, 20] width 14 height 14
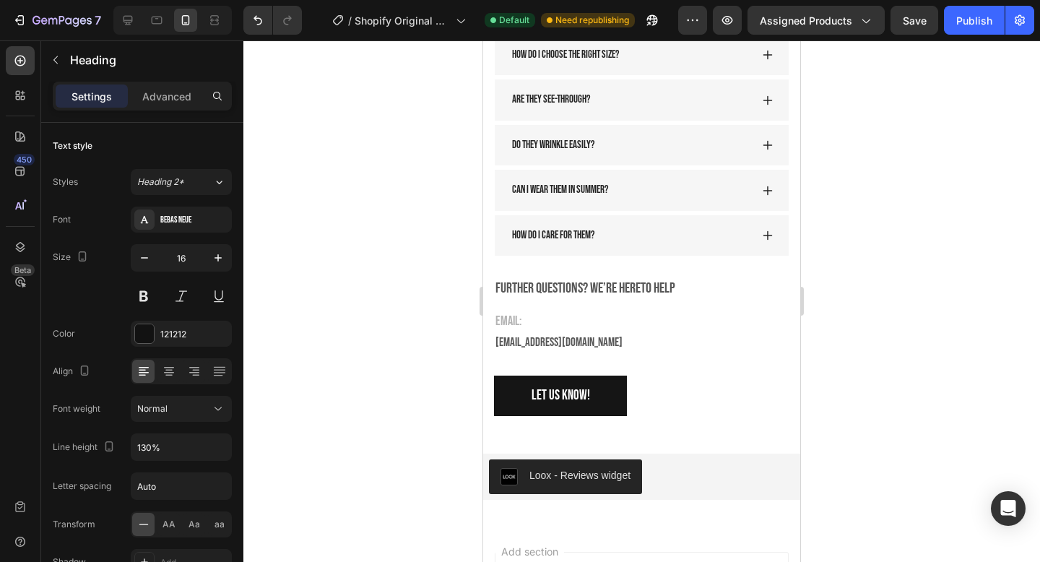
scroll to position [2997, 0]
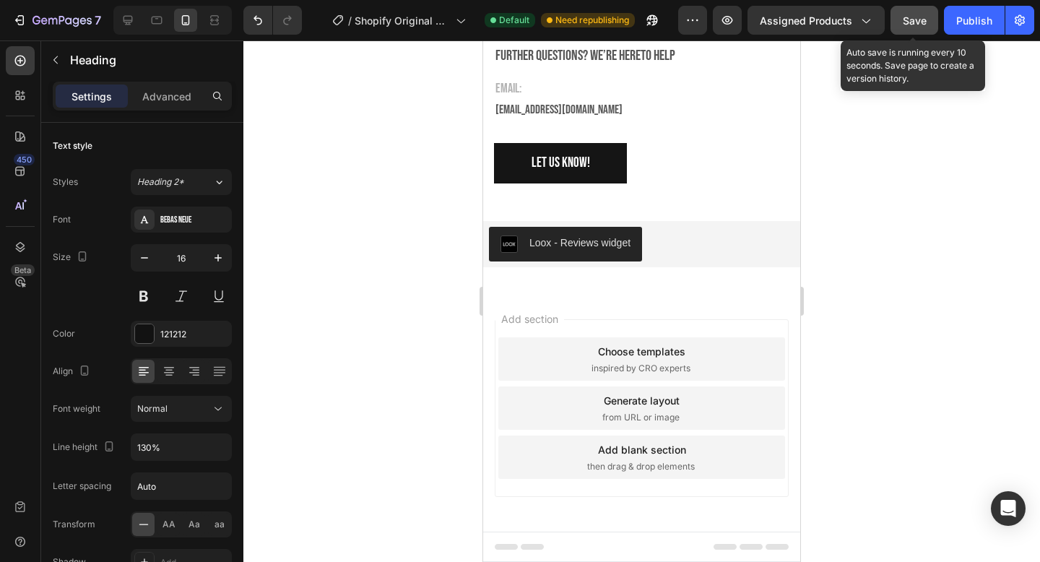
click at [908, 22] on span "Save" at bounding box center [914, 20] width 24 height 12
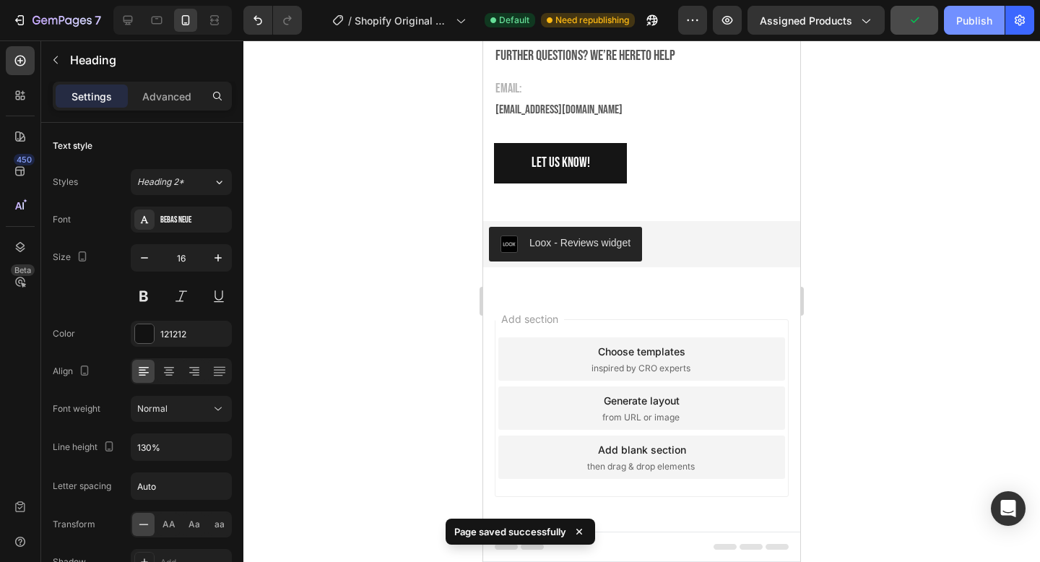
click at [965, 17] on div "Publish" at bounding box center [974, 20] width 36 height 15
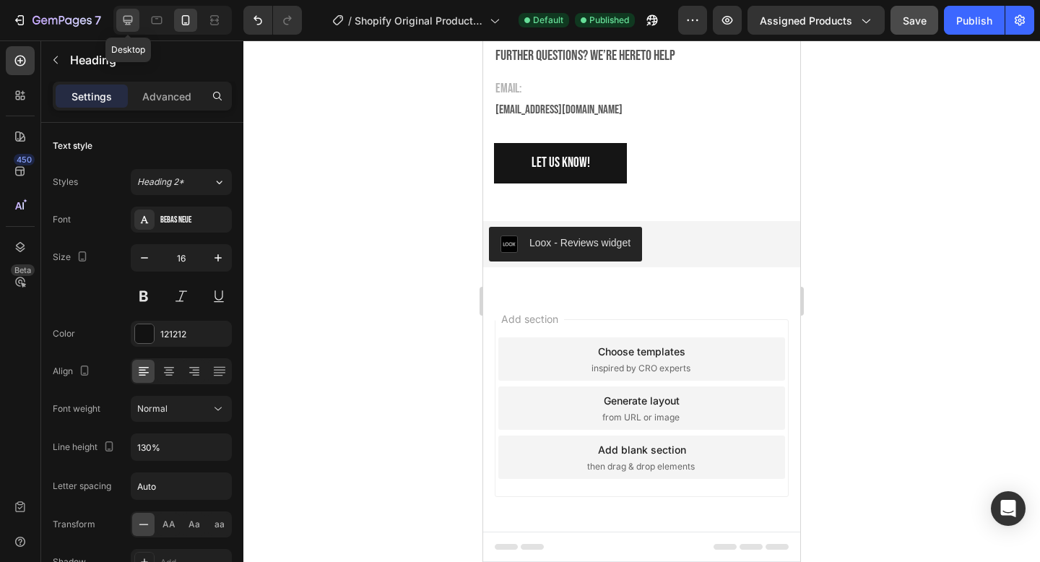
click at [126, 22] on icon at bounding box center [127, 20] width 9 height 9
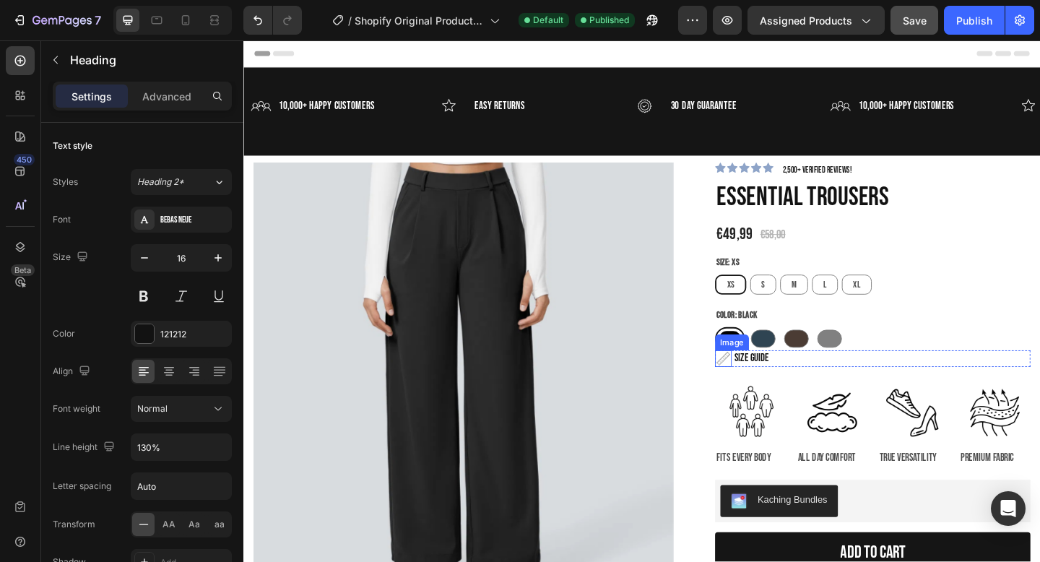
click at [783, 386] on h2 "SIZE GUIDE" at bounding box center [795, 387] width 40 height 18
click at [819, 386] on div "Image SIZE GUIDE Heading Row" at bounding box center [927, 387] width 343 height 18
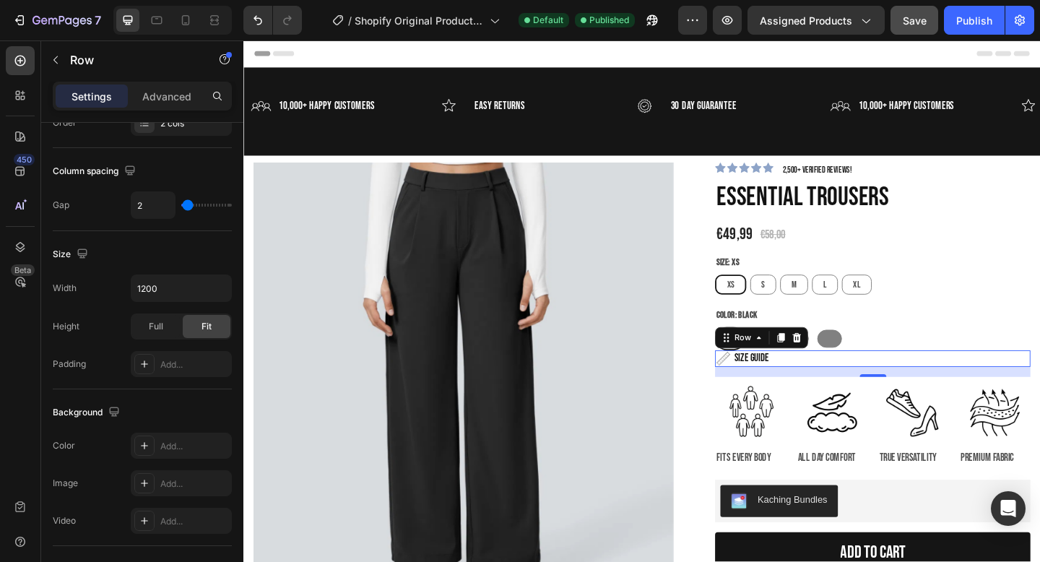
scroll to position [565, 0]
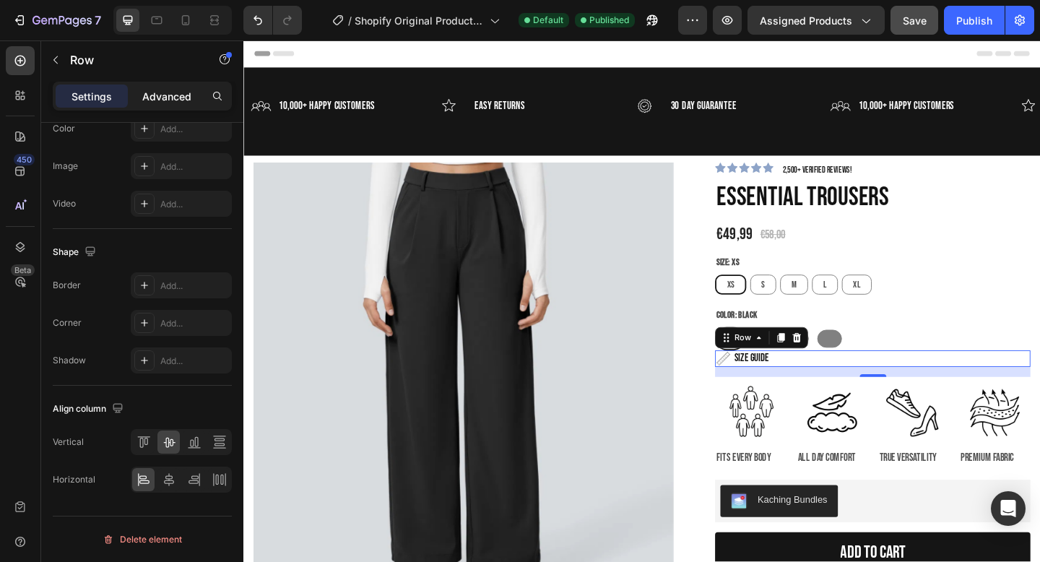
click at [166, 90] on p "Advanced" at bounding box center [166, 96] width 49 height 15
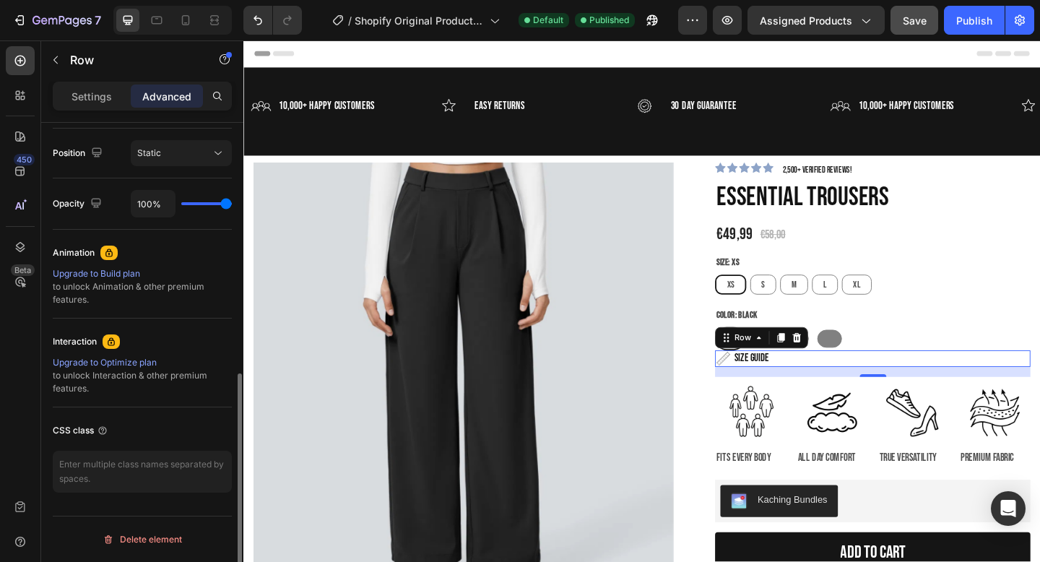
scroll to position [522, 0]
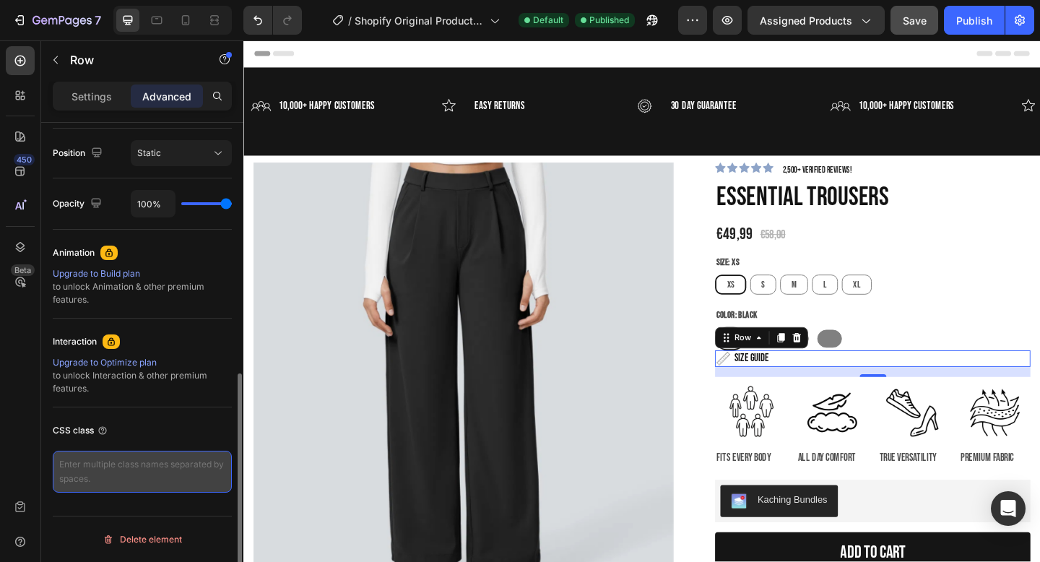
click at [123, 474] on textarea at bounding box center [142, 471] width 179 height 42
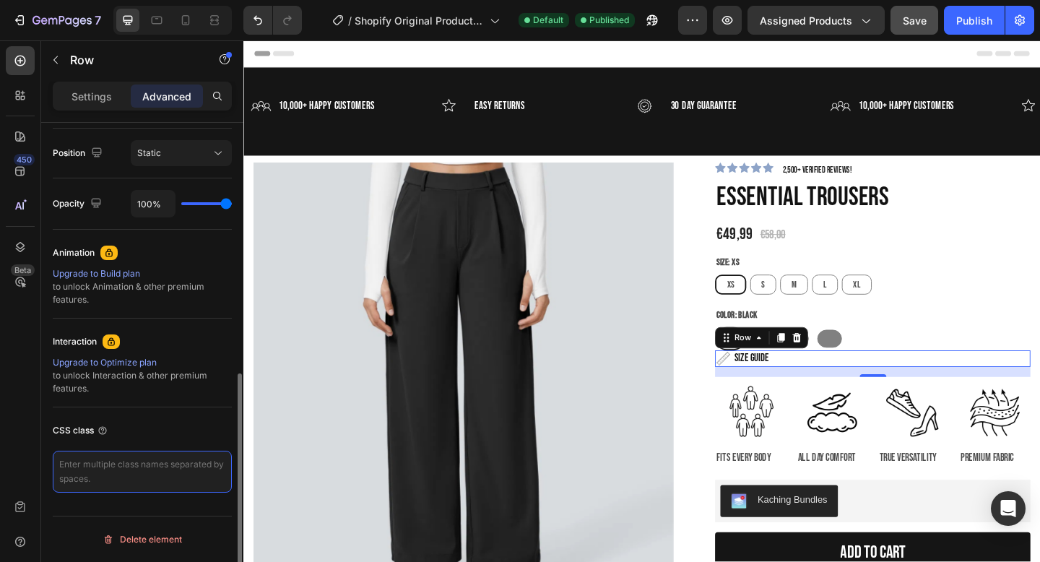
paste textarea "<!-- LORE IPSUM --> <d si="am-cons" adipi="el-sedd" eius="{{ 'temp-incid.utl' |…"
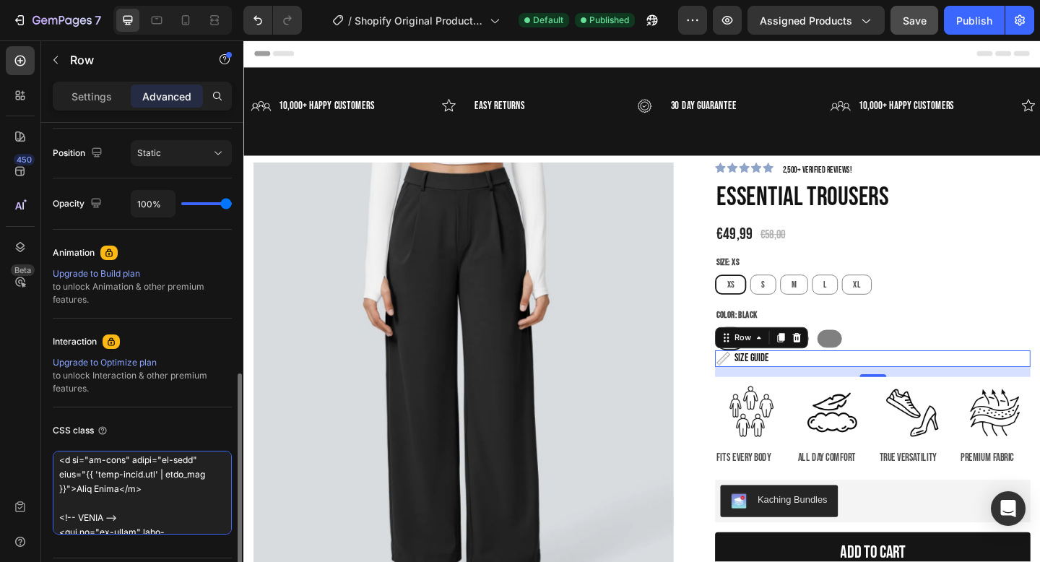
scroll to position [0, 0]
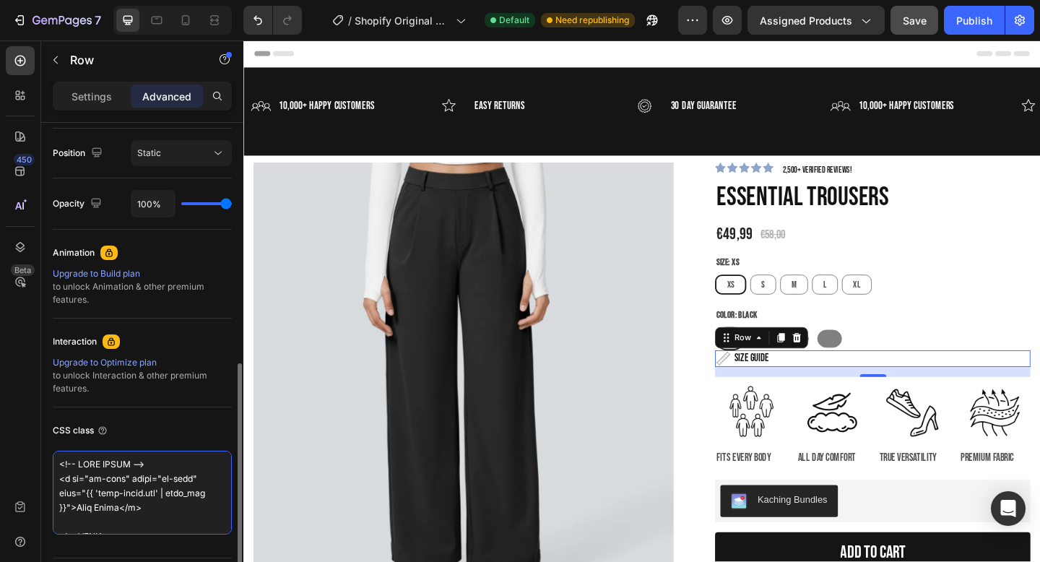
drag, startPoint x: 95, startPoint y: 492, endPoint x: 161, endPoint y: 494, distance: 65.7
click at [161, 494] on textarea at bounding box center [142, 492] width 179 height 84
click at [162, 492] on textarea at bounding box center [142, 492] width 179 height 84
drag, startPoint x: 96, startPoint y: 492, endPoint x: 200, endPoint y: 495, distance: 104.0
click at [200, 495] on textarea at bounding box center [142, 492] width 179 height 84
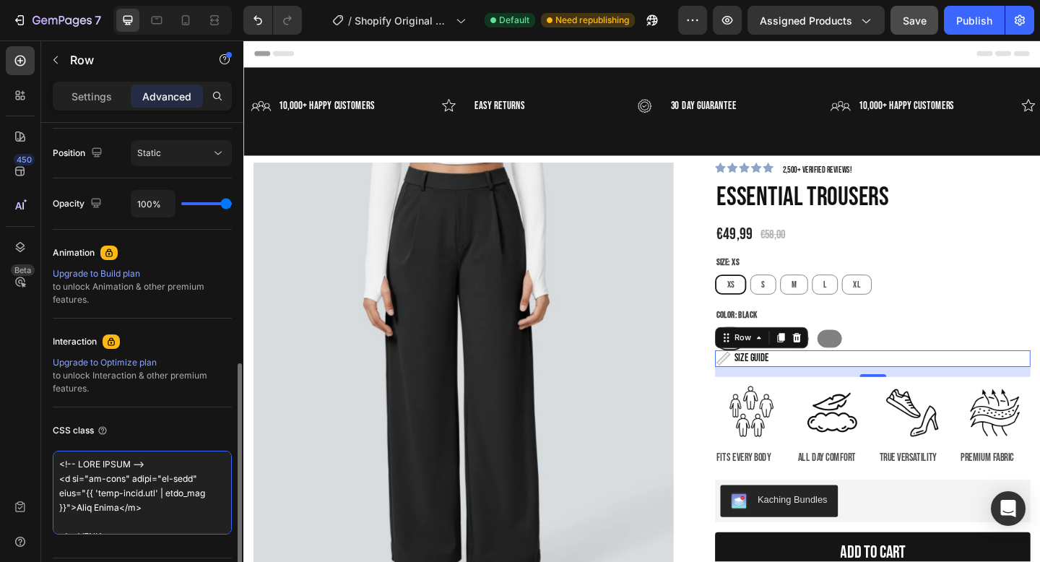
paste textarea "[URL][DOMAIN_NAME]"
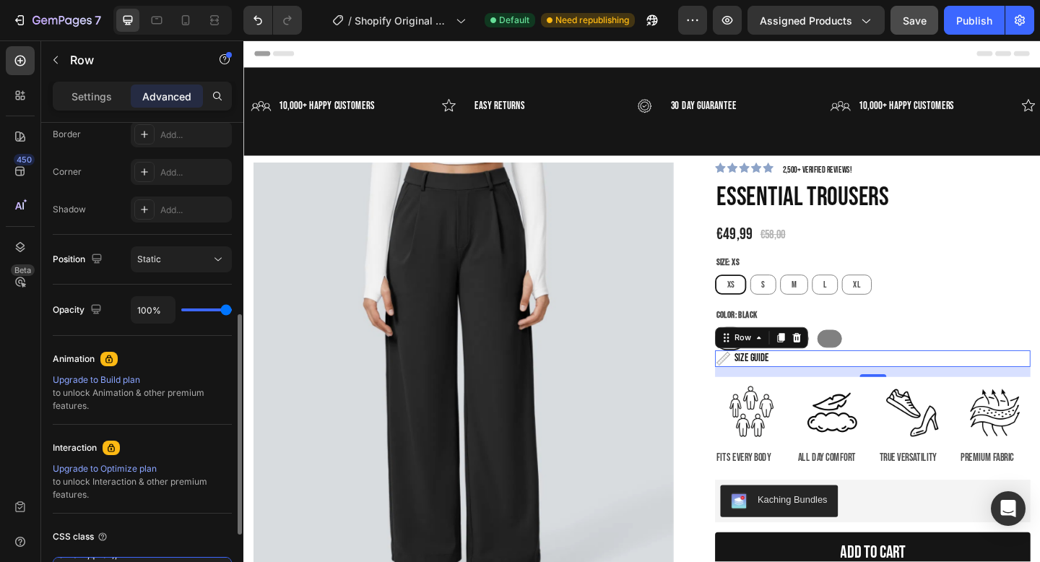
scroll to position [497, 0]
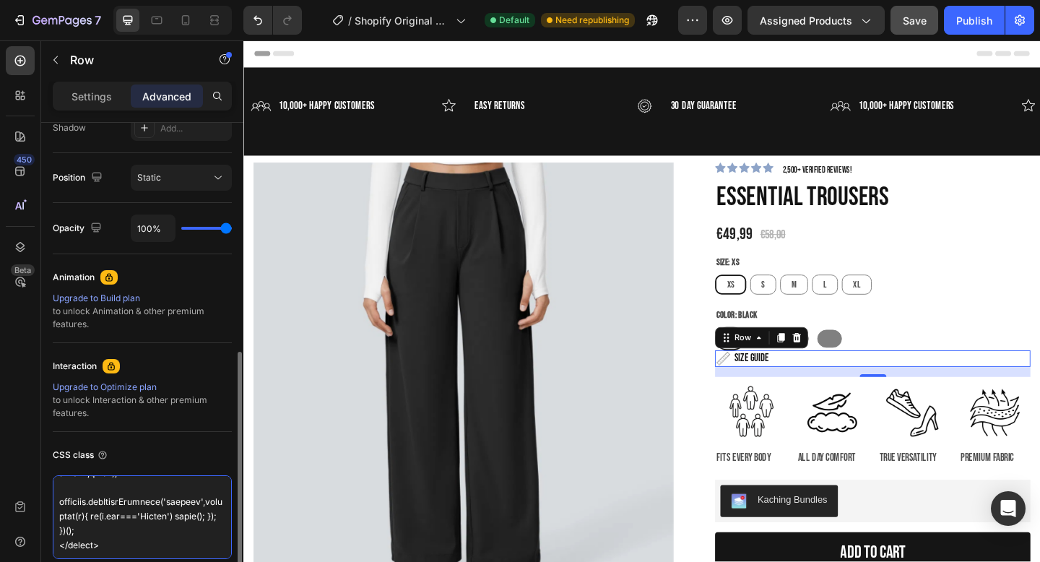
click at [122, 499] on textarea at bounding box center [142, 517] width 179 height 84
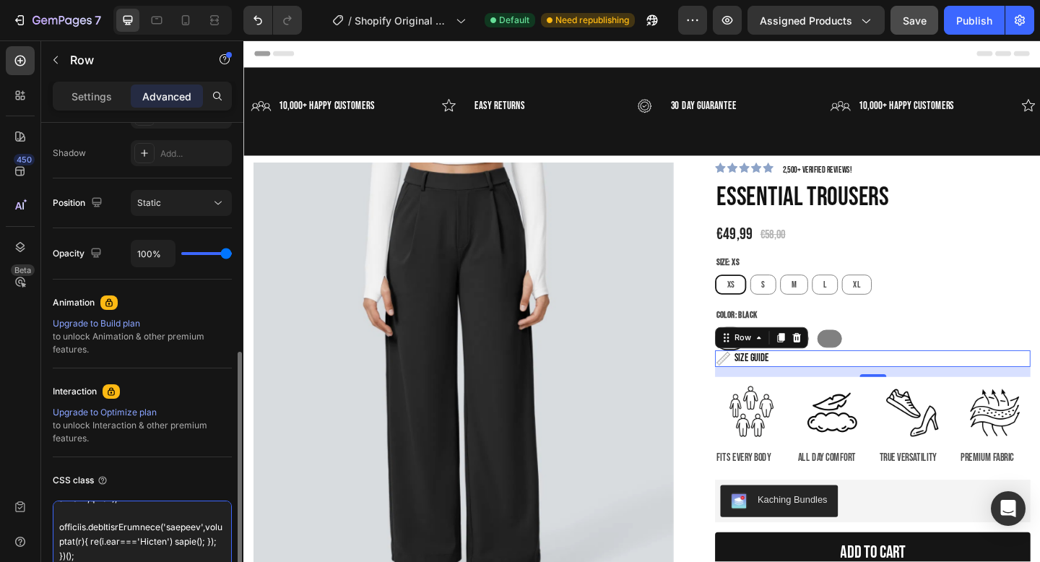
scroll to position [467, 0]
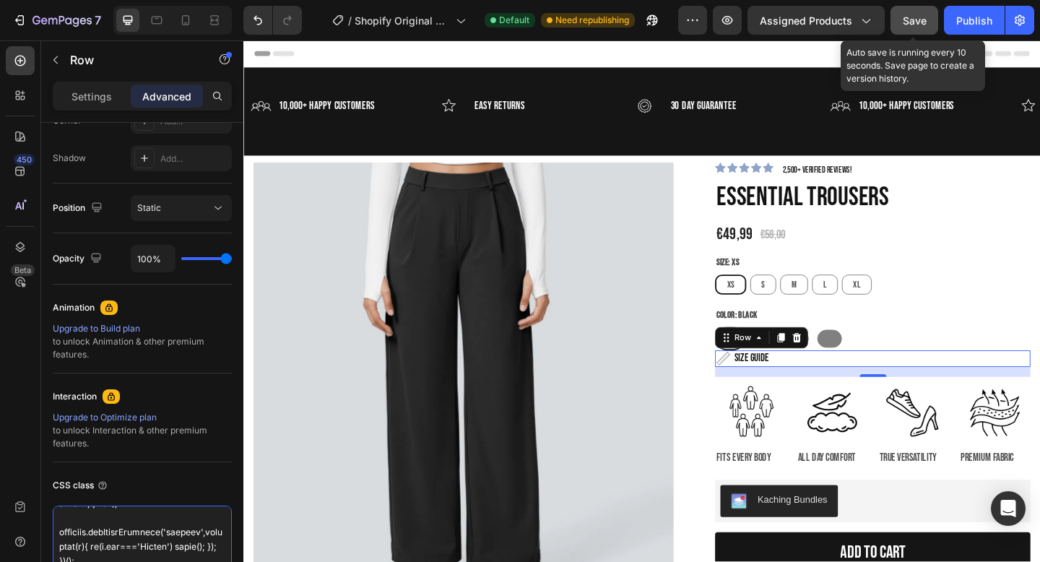
type textarea "<!-- LORE IPSUM --> <d si="am-cons" adipi="el-sedd" eius="{{ tempo://inc.utlabo…"
click at [925, 17] on span "Save" at bounding box center [914, 20] width 24 height 12
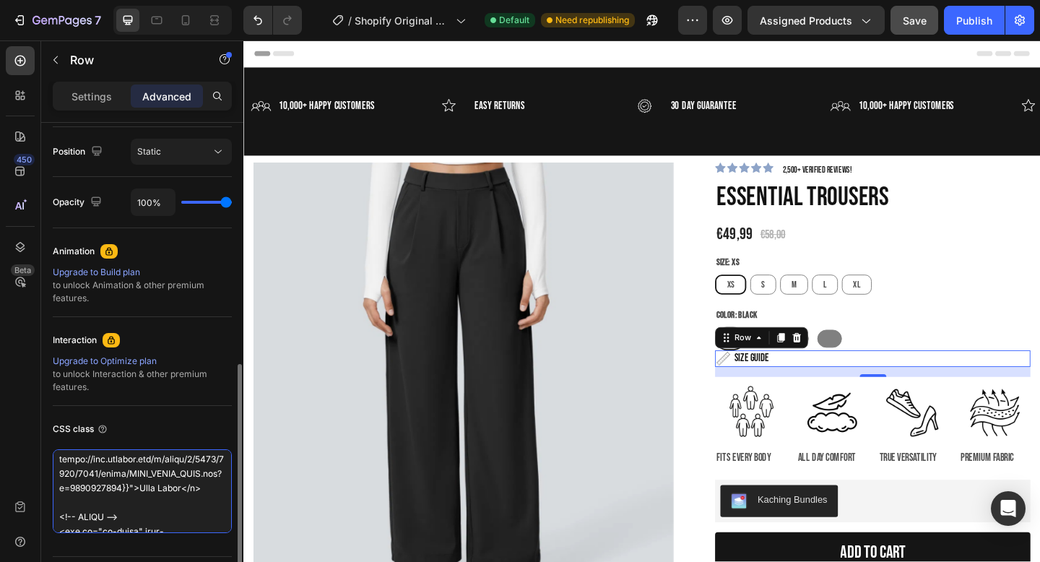
scroll to position [0, 0]
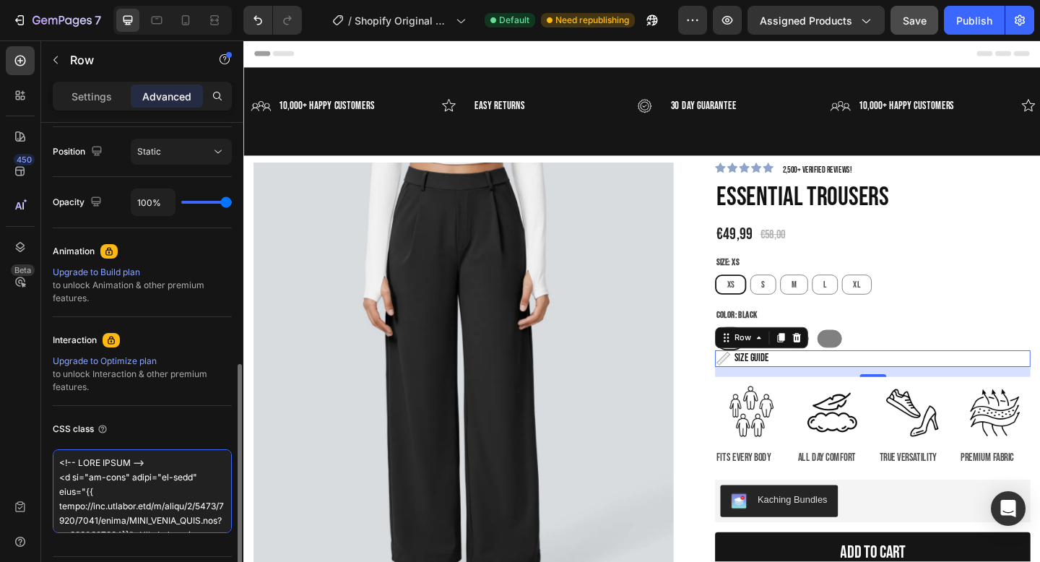
drag, startPoint x: 117, startPoint y: 518, endPoint x: 58, endPoint y: 449, distance: 90.1
click at [58, 449] on textarea at bounding box center [142, 491] width 179 height 84
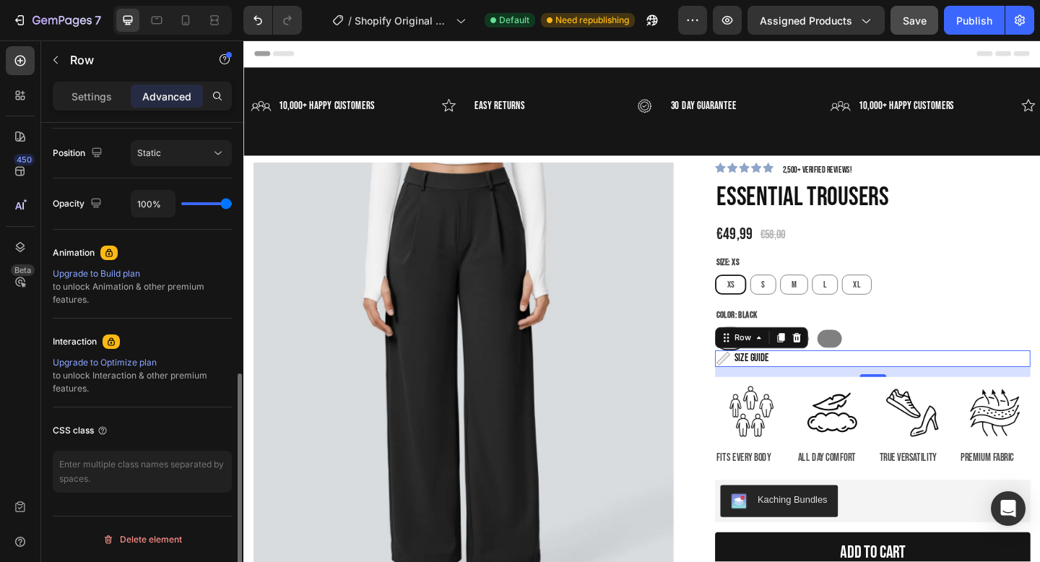
scroll to position [522, 0]
click at [23, 55] on icon at bounding box center [20, 60] width 14 height 14
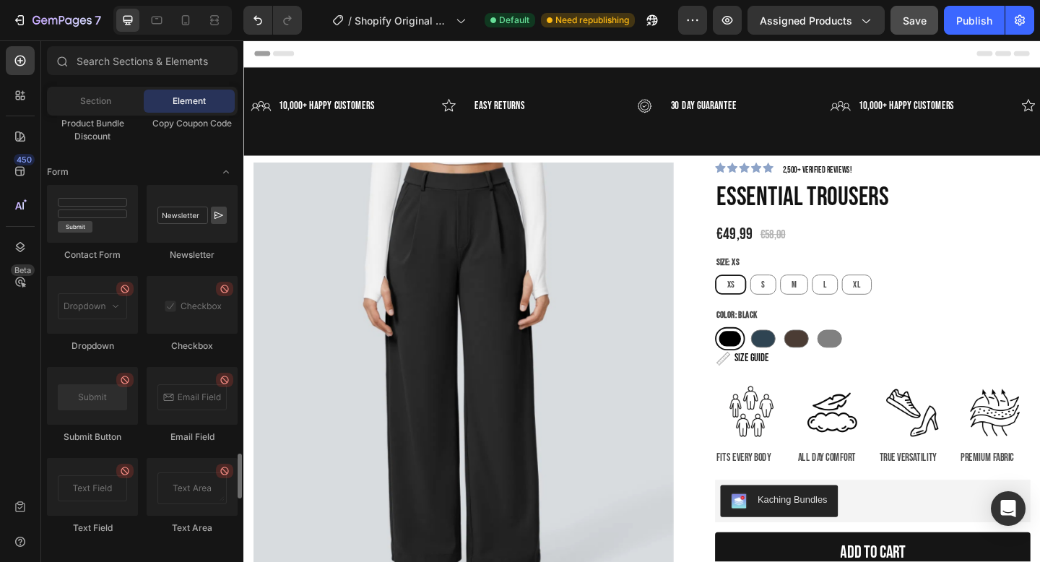
scroll to position [3932, 0]
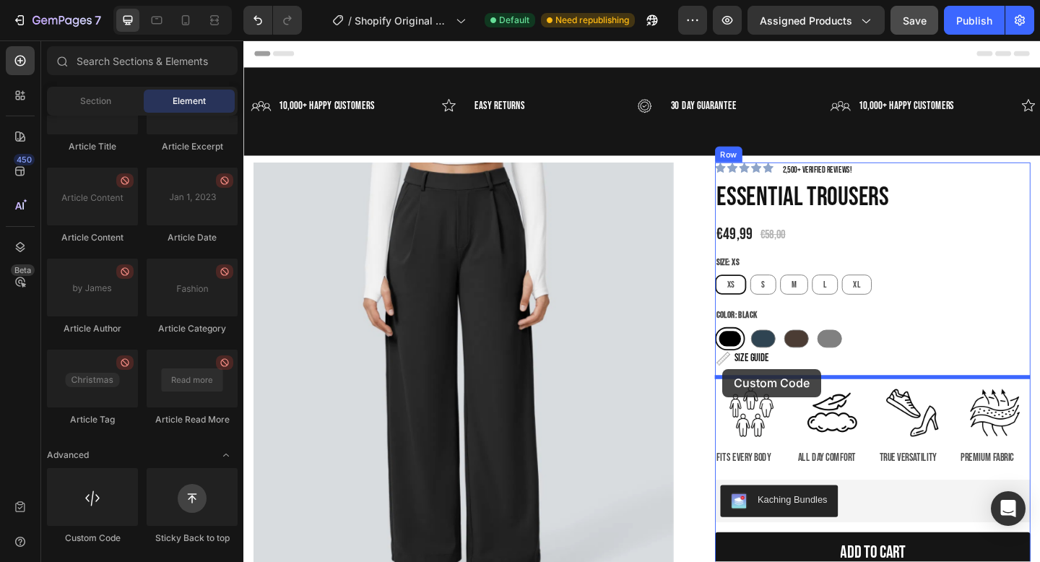
drag, startPoint x: 339, startPoint y: 542, endPoint x: 764, endPoint y: 398, distance: 448.4
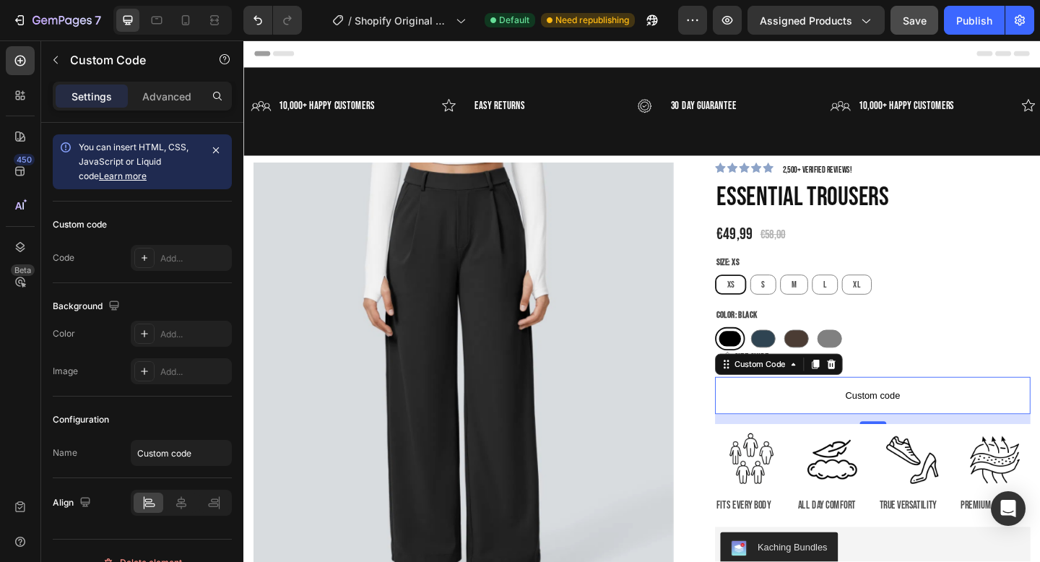
click at [818, 416] on p "Custom code" at bounding box center [927, 426] width 343 height 40
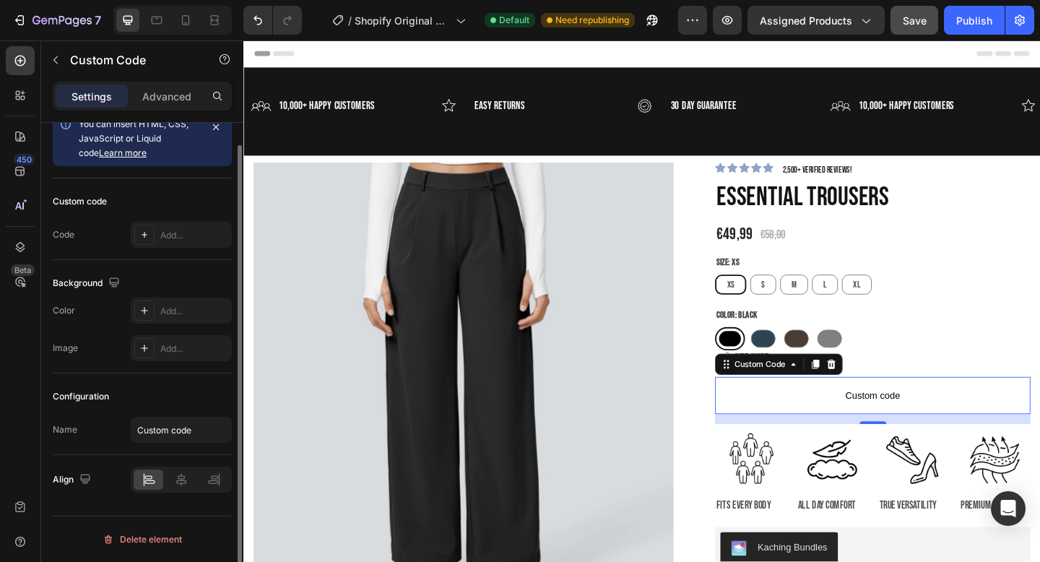
scroll to position [0, 0]
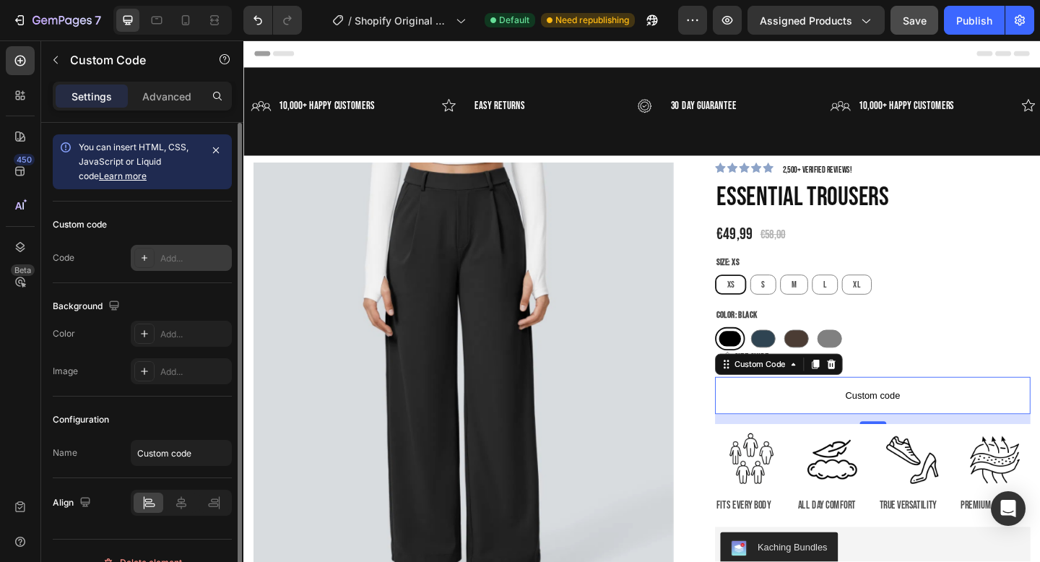
click at [160, 265] on div "Add..." at bounding box center [181, 258] width 101 height 26
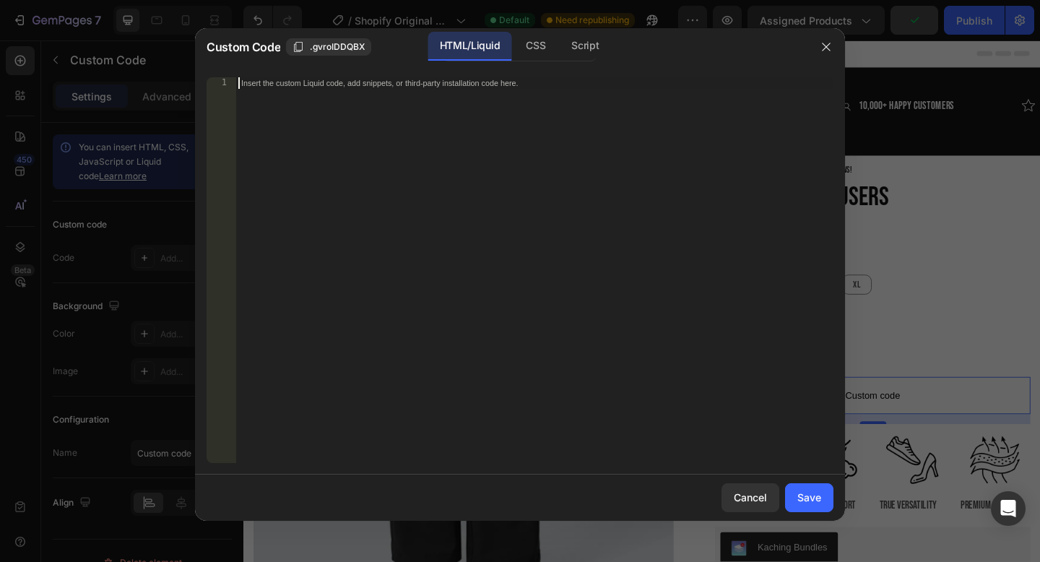
click at [328, 188] on div "Insert the custom Liquid code, add snippets, or third-party installation code h…" at bounding box center [534, 281] width 598 height 409
paste textarea "[URL][DOMAIN_NAME]"
type textarea "[URL][DOMAIN_NAME]"
click at [748, 501] on div "Cancel" at bounding box center [749, 496] width 33 height 15
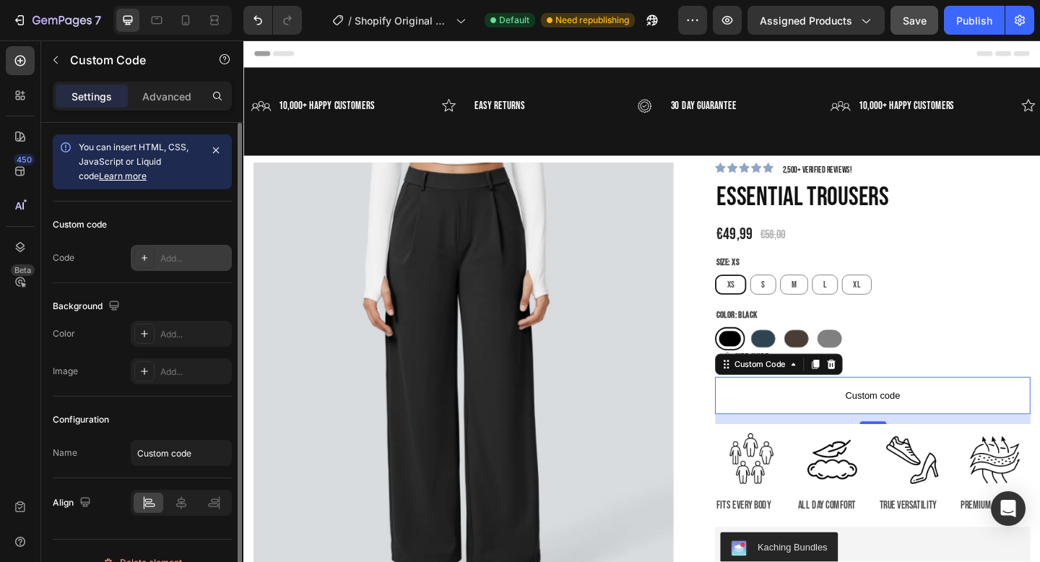
click at [182, 260] on div "Add..." at bounding box center [194, 258] width 68 height 13
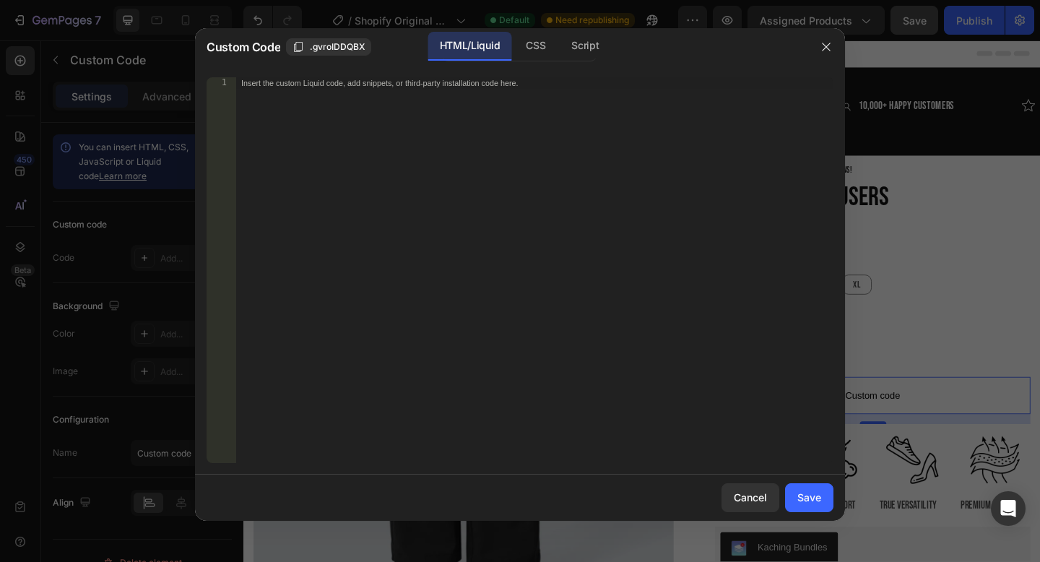
click at [406, 131] on div "Insert the custom Liquid code, add snippets, or third-party installation code h…" at bounding box center [534, 281] width 598 height 409
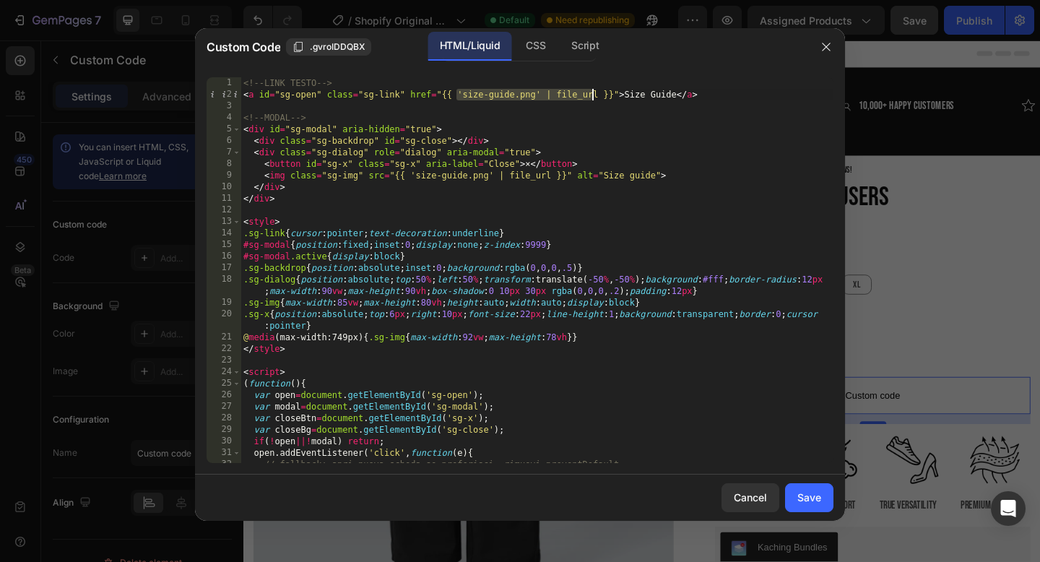
drag, startPoint x: 459, startPoint y: 95, endPoint x: 593, endPoint y: 93, distance: 134.3
click at [593, 93] on div "<!-- LINK TESTO --> < a id = "sg-open" class = "sg-link" href = "{{ 'size-guide…" at bounding box center [536, 281] width 593 height 409
paste textarea "[URL][DOMAIN_NAME]"
type textarea "<a id="sg-open" class="sg-link" href="{{ [URL][DOMAIN_NAME] }}">Size Guide</a>"
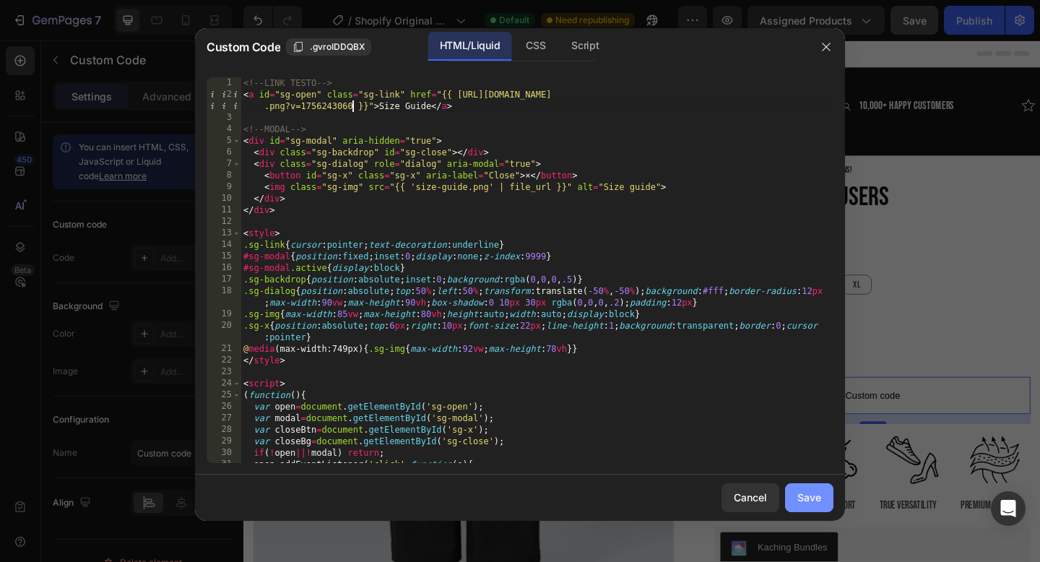
click at [803, 495] on div "Save" at bounding box center [809, 496] width 24 height 15
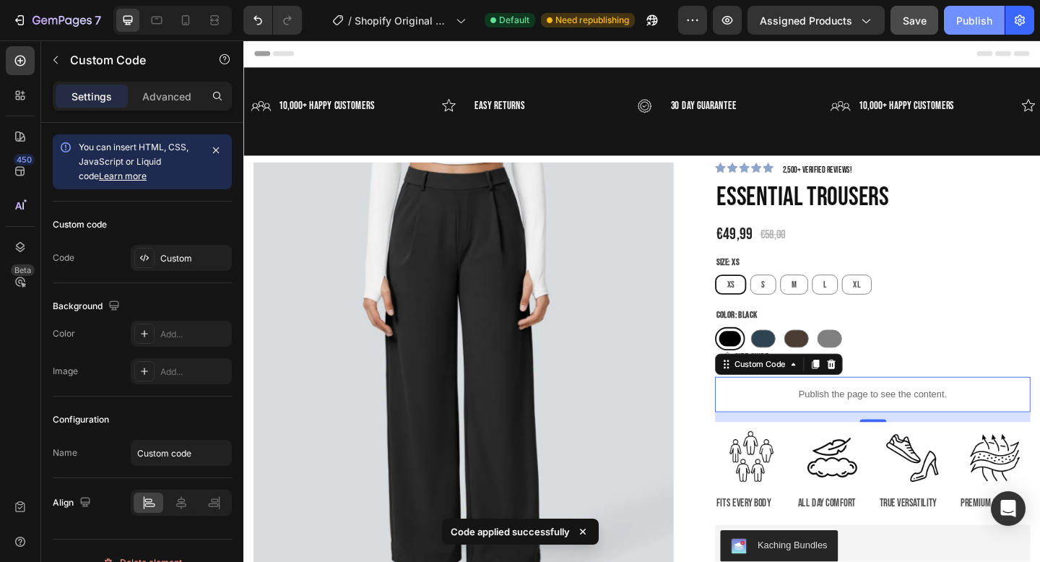
click at [957, 28] on button "Publish" at bounding box center [974, 20] width 61 height 29
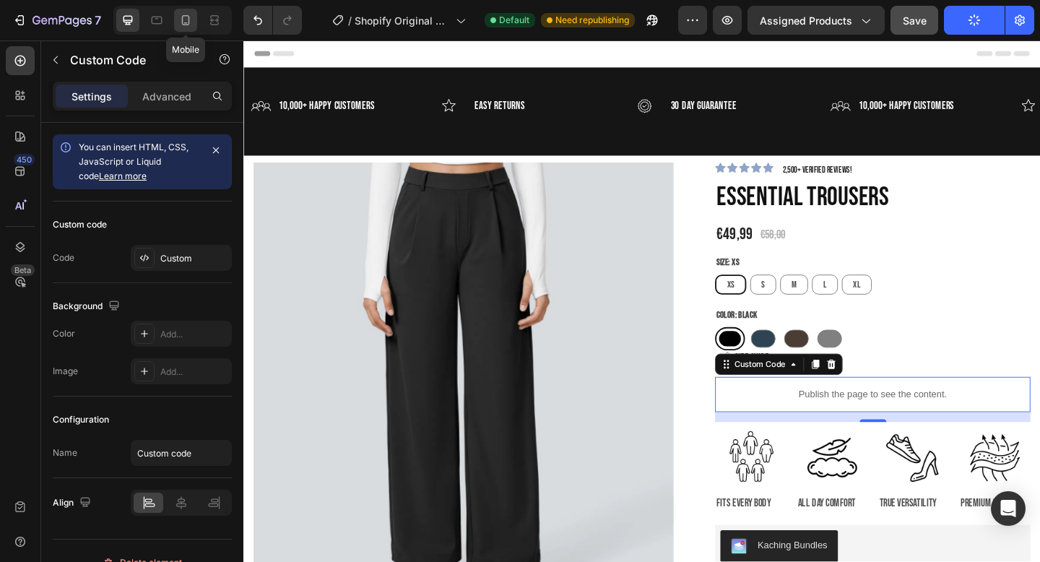
click at [184, 17] on icon at bounding box center [185, 20] width 14 height 14
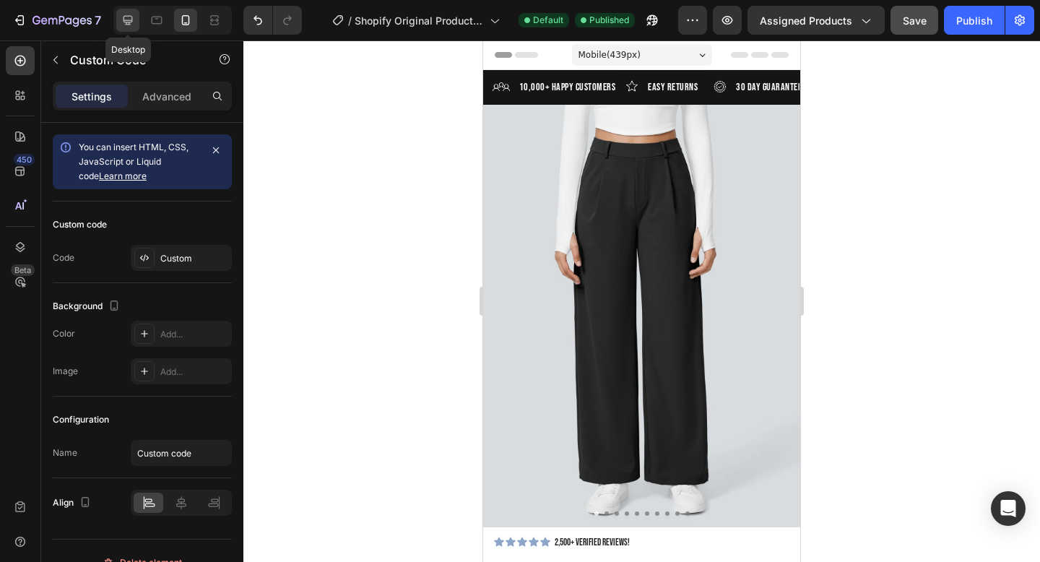
click at [135, 21] on div at bounding box center [127, 20] width 23 height 23
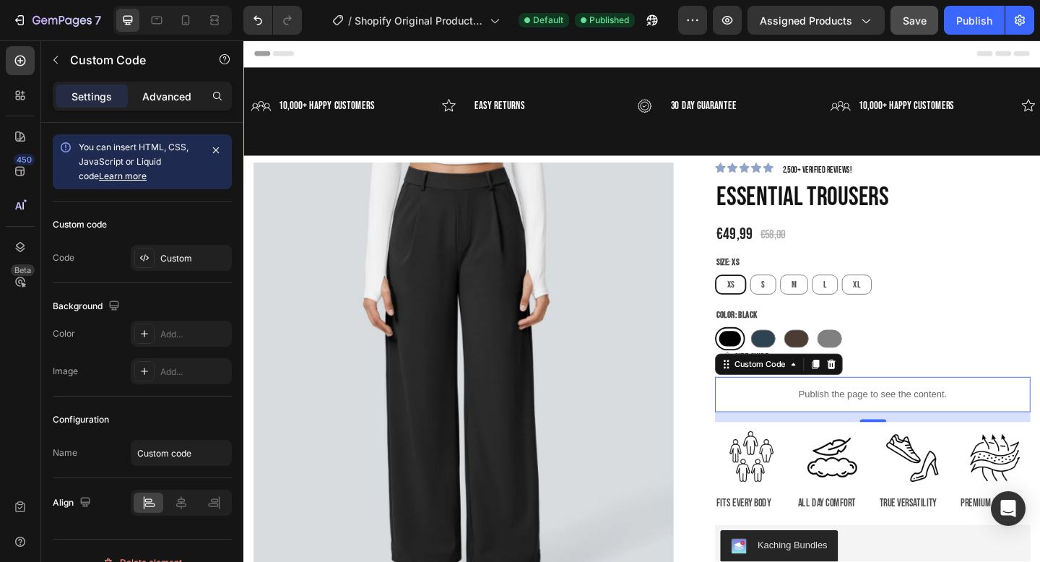
click at [167, 102] on p "Advanced" at bounding box center [166, 96] width 49 height 15
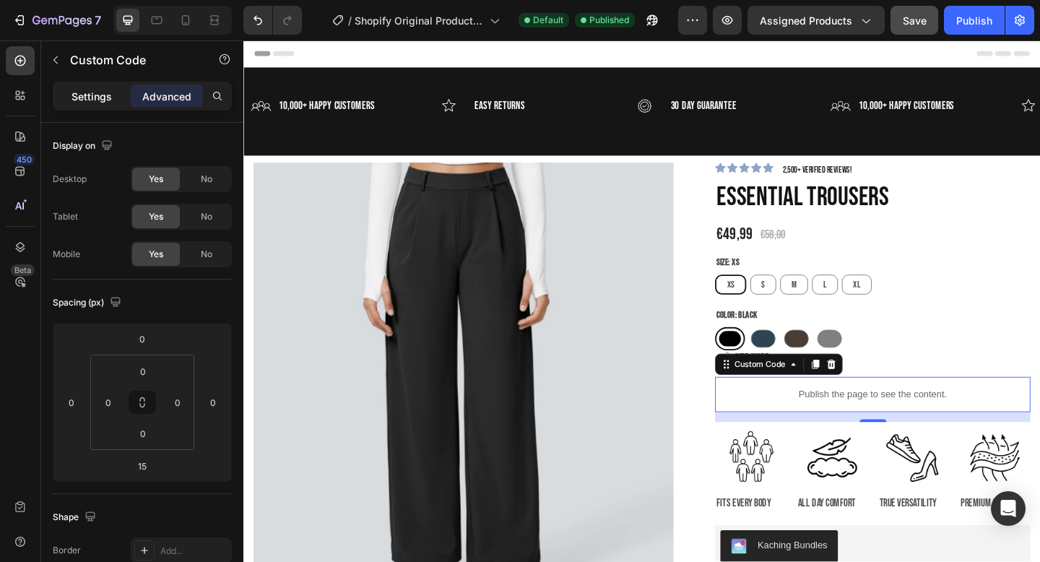
click at [95, 95] on p "Settings" at bounding box center [91, 96] width 40 height 15
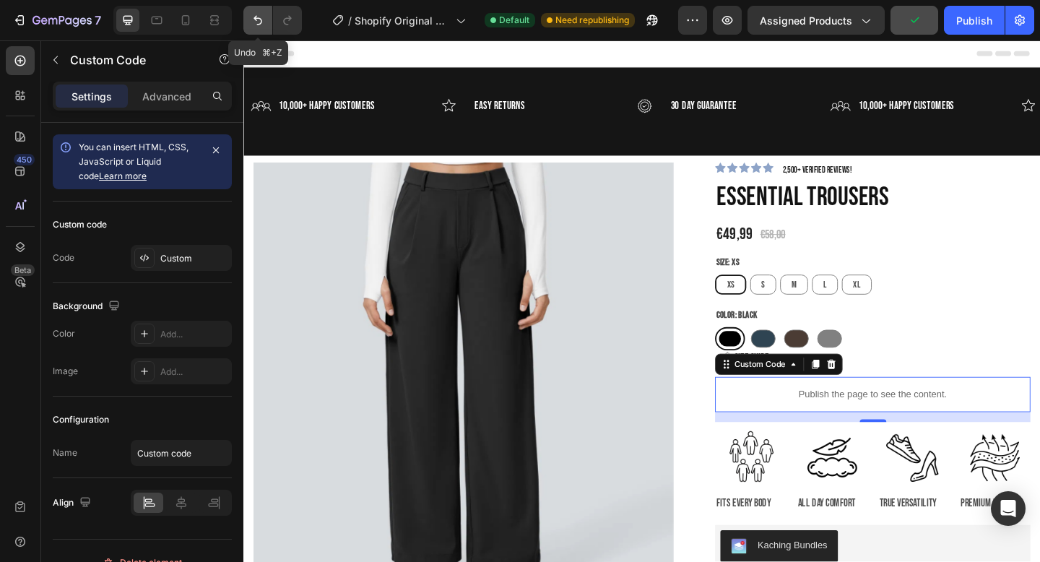
click at [264, 25] on icon "Undo/Redo" at bounding box center [258, 20] width 14 height 14
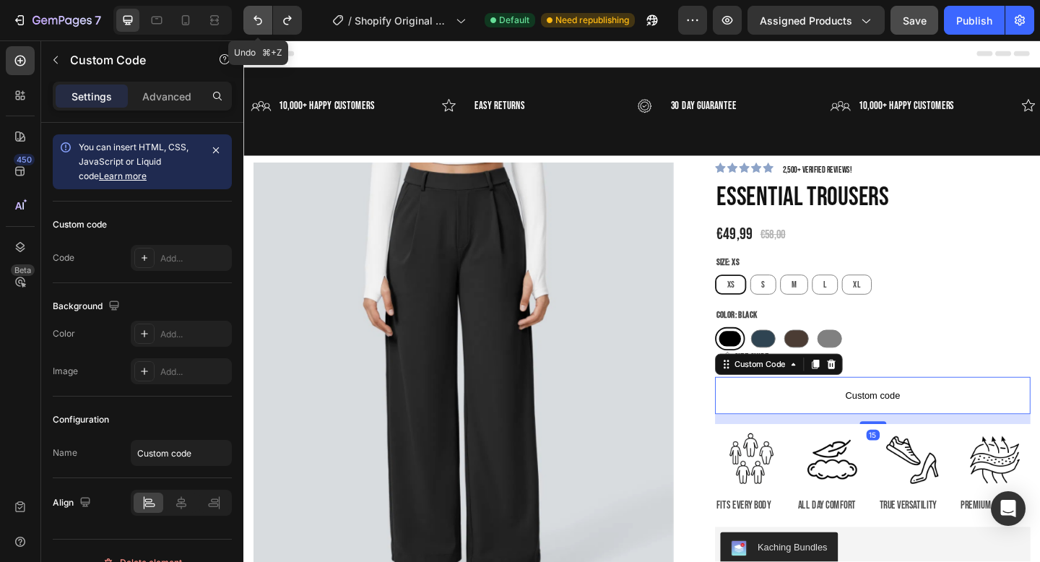
click at [264, 25] on icon "Undo/Redo" at bounding box center [258, 20] width 14 height 14
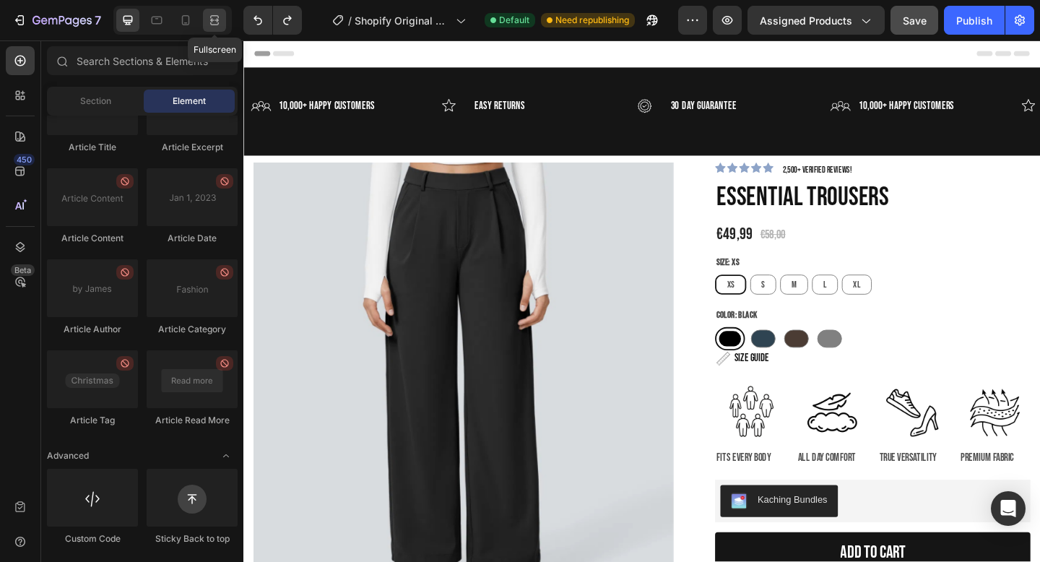
click at [222, 22] on div at bounding box center [214, 20] width 23 height 23
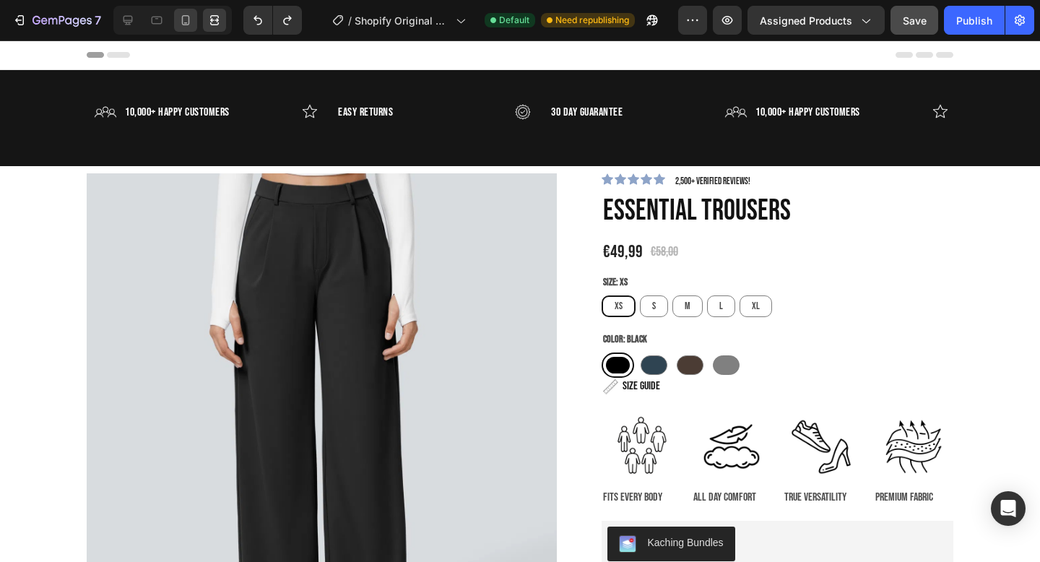
click at [196, 18] on div at bounding box center [185, 20] width 23 height 23
